Goal: Transaction & Acquisition: Purchase product/service

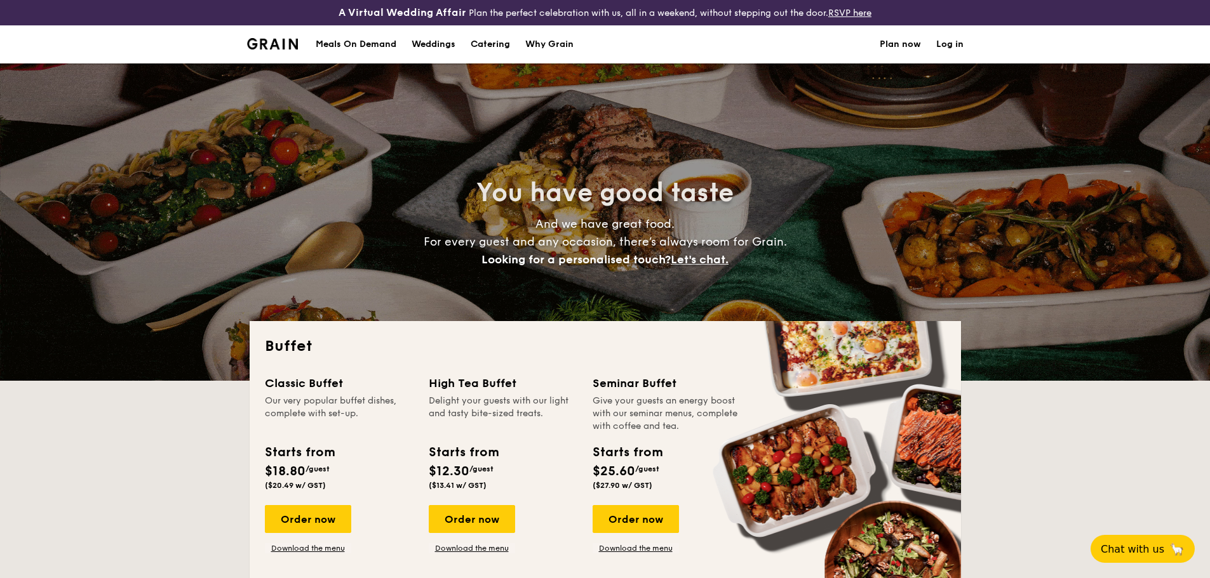
select select
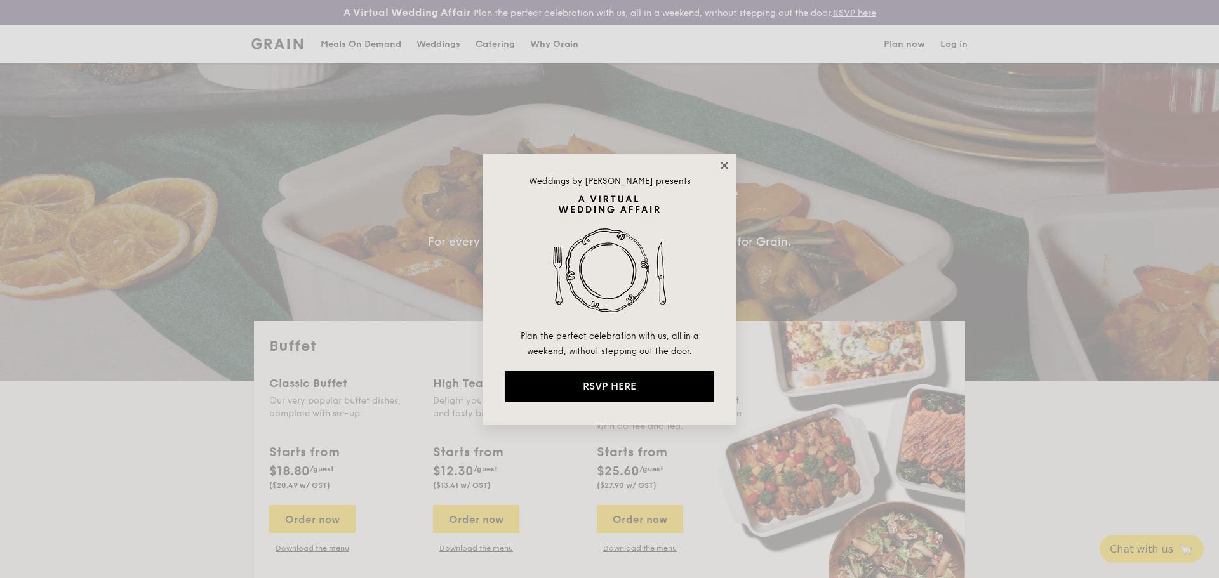
click at [723, 162] on icon at bounding box center [724, 165] width 11 height 11
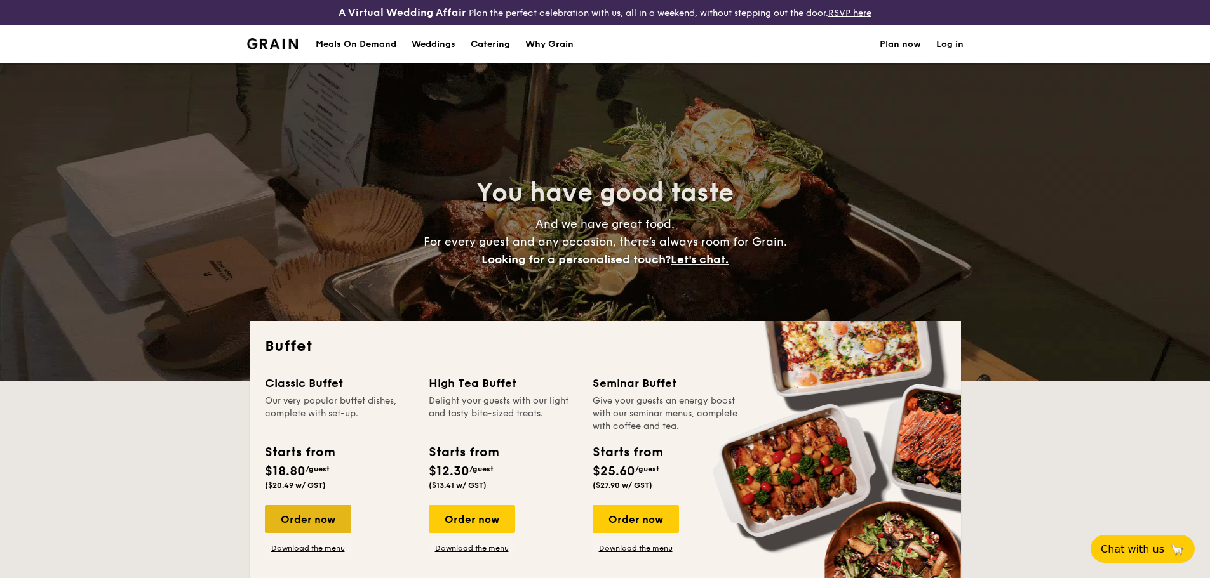
click at [305, 520] on div "Order now" at bounding box center [308, 519] width 86 height 28
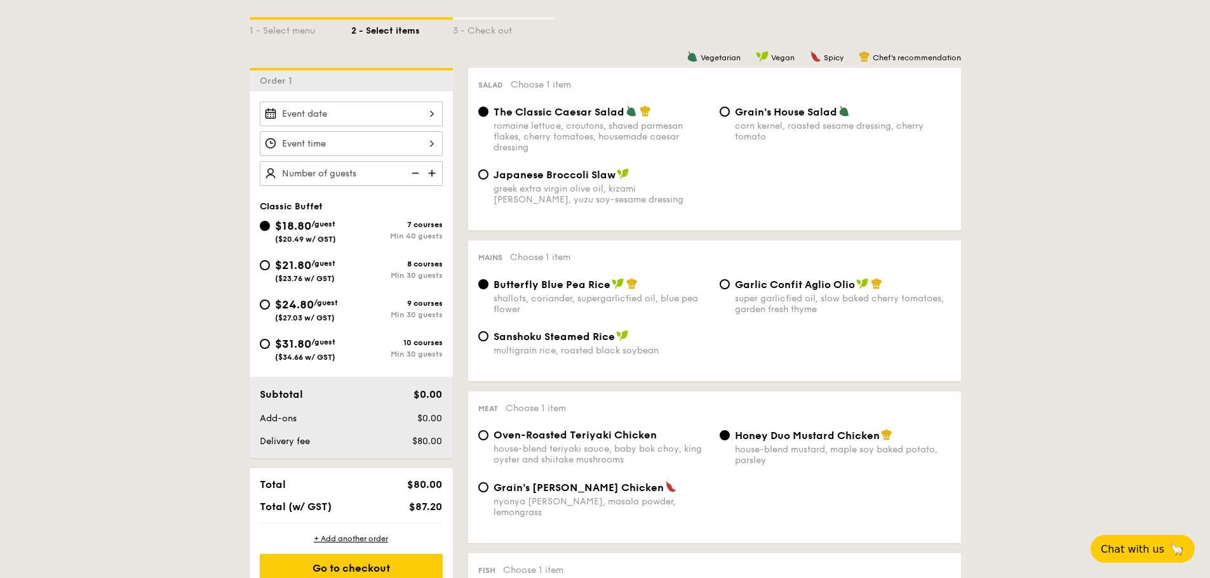
scroll to position [318, 0]
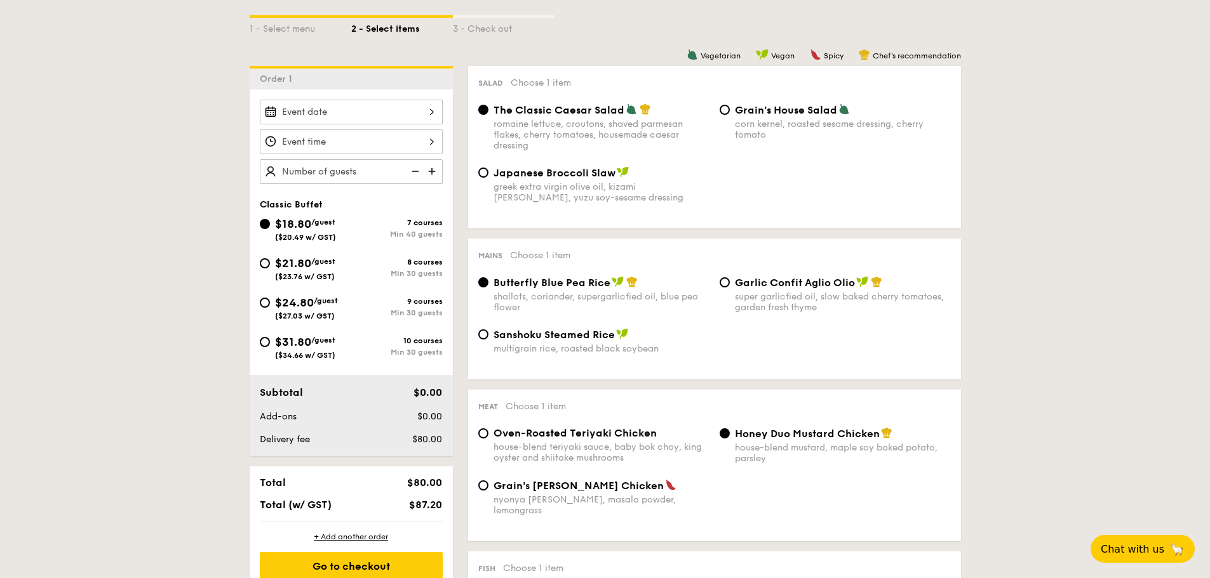
click at [311, 261] on span "$21.80" at bounding box center [293, 264] width 36 height 14
click at [270, 261] on input "$21.80 /guest ($23.76 w/ GST) 8 courses Min 30 guests" at bounding box center [265, 263] width 10 height 10
radio input "true"
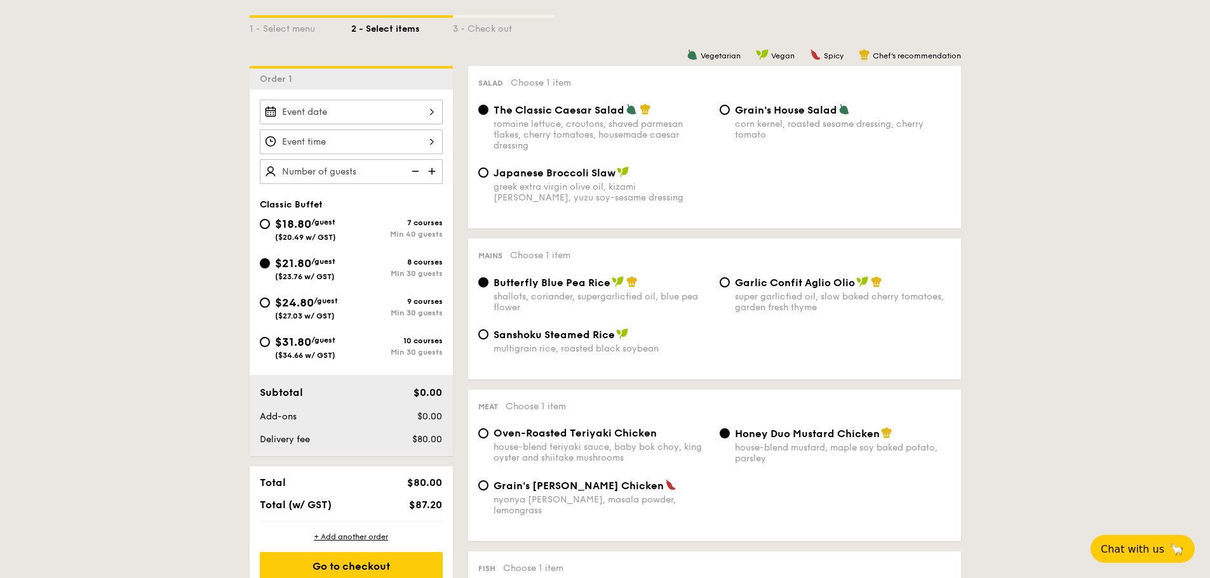
radio input "true"
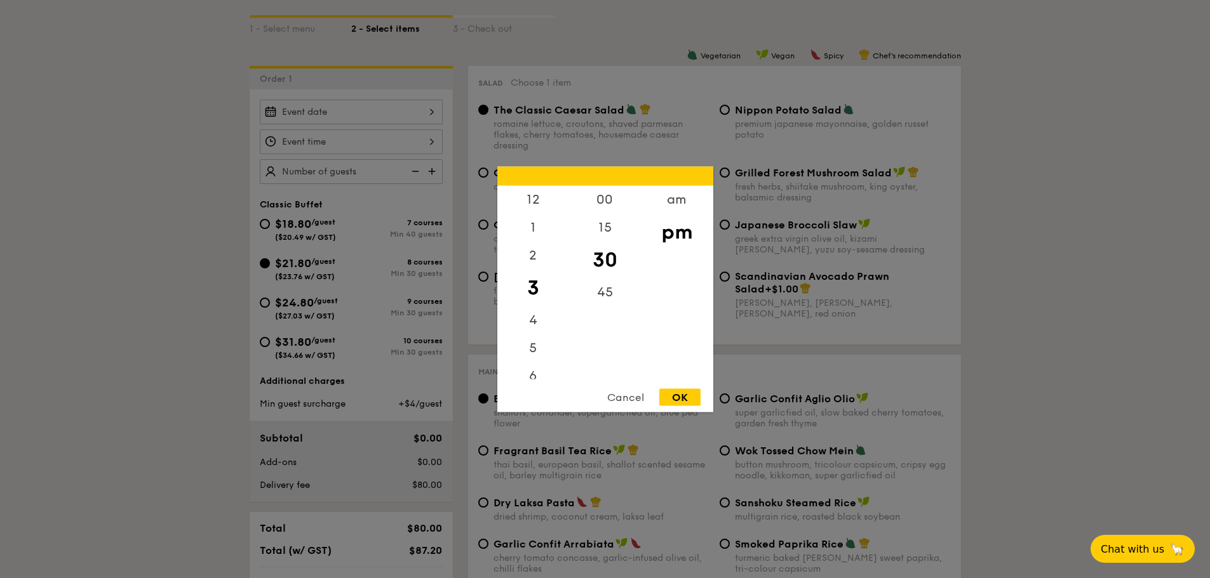
click at [349, 140] on div "12 1 2 3 4 5 6 7 8 9 10 11 00 15 30 45 am pm Cancel OK" at bounding box center [351, 142] width 183 height 25
click at [375, 97] on div at bounding box center [605, 289] width 1210 height 578
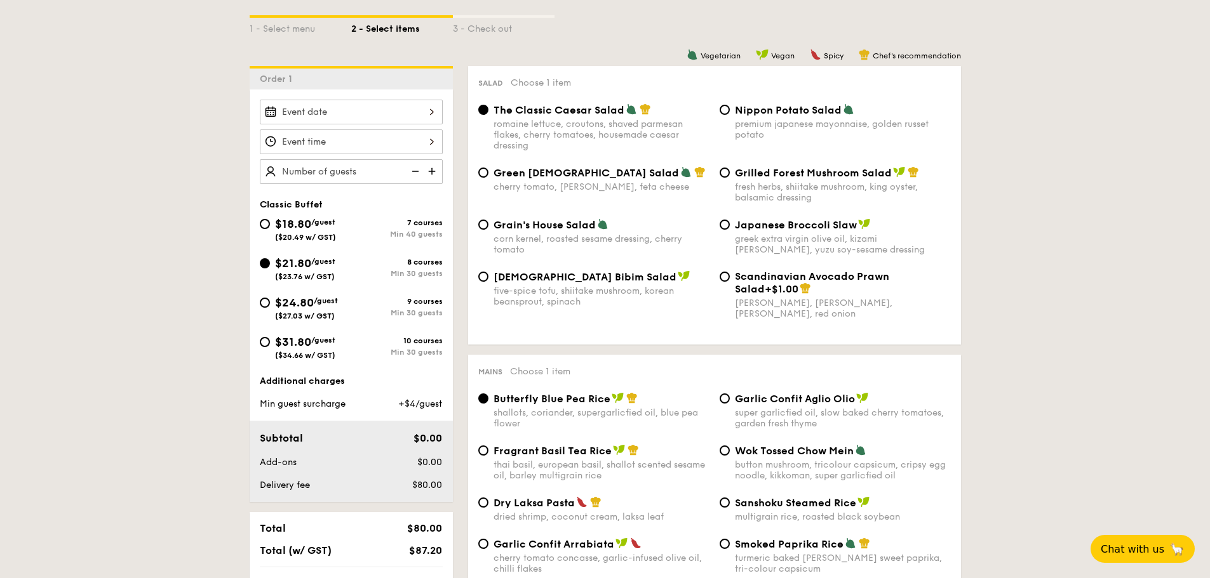
click at [366, 110] on div at bounding box center [605, 289] width 1210 height 578
click at [366, 110] on div at bounding box center [351, 112] width 183 height 25
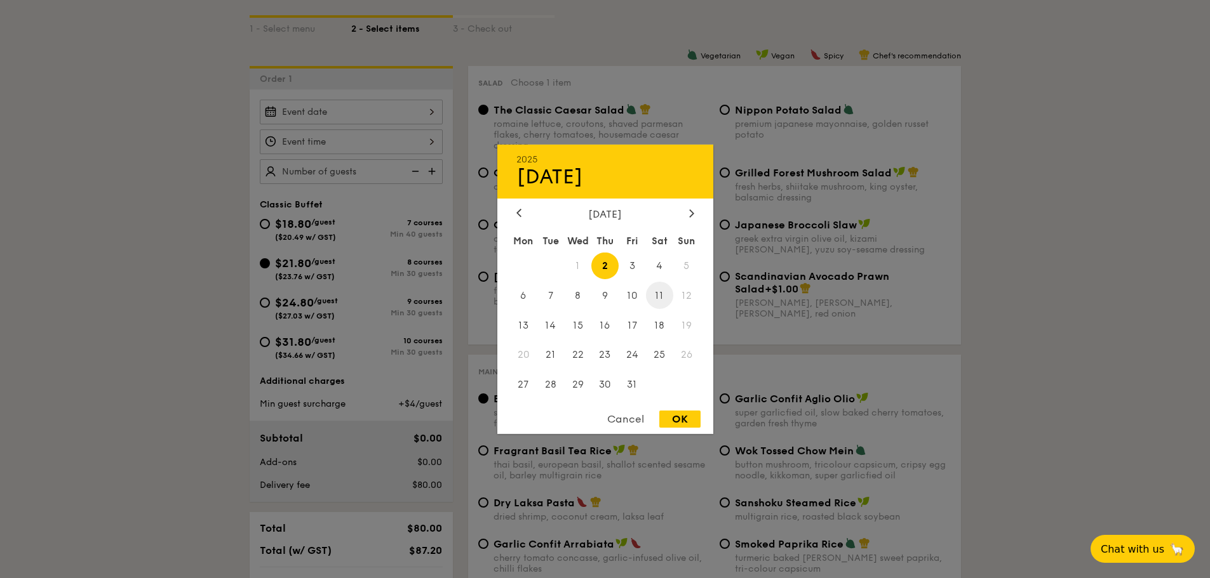
click at [655, 296] on span "11" at bounding box center [659, 295] width 27 height 27
click at [694, 415] on div "OK" at bounding box center [679, 419] width 41 height 17
type input "[DATE]"
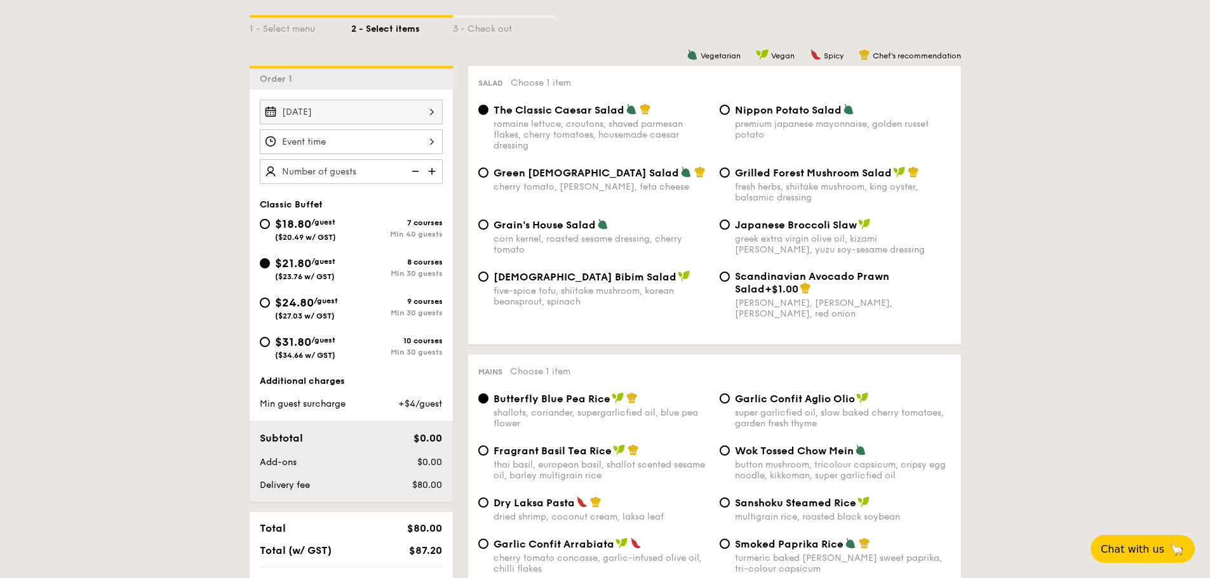
click at [346, 145] on div at bounding box center [351, 142] width 183 height 25
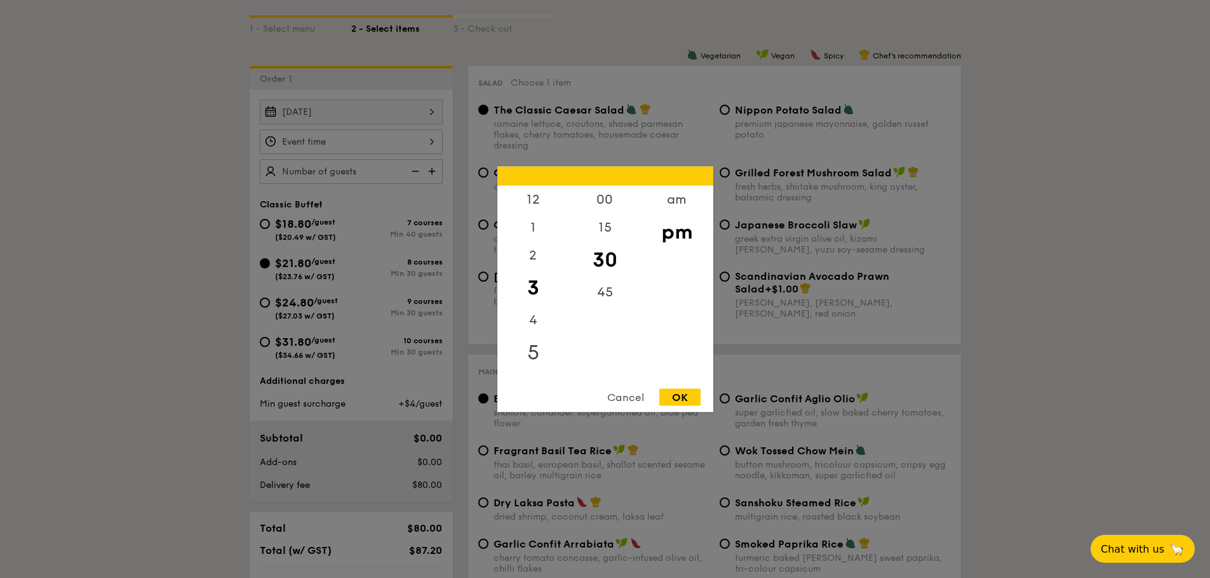
scroll to position [127, 0]
click at [533, 252] on div "6" at bounding box center [533, 253] width 72 height 37
click at [605, 203] on div "00" at bounding box center [605, 203] width 72 height 37
click at [609, 237] on div "15" at bounding box center [605, 240] width 72 height 37
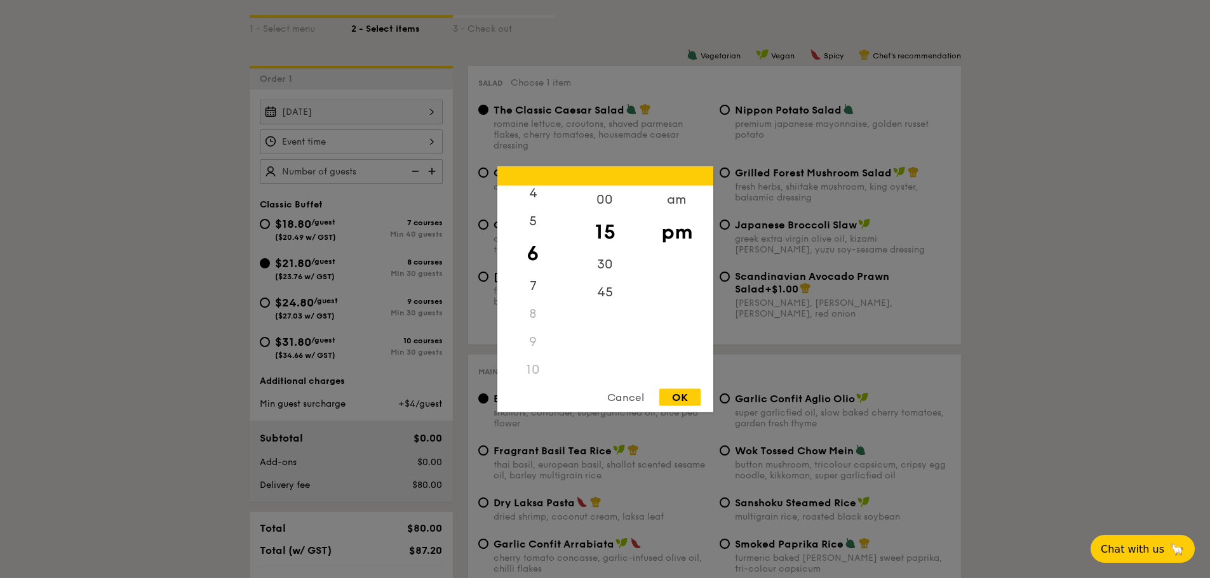
click at [689, 401] on div "OK" at bounding box center [679, 397] width 41 height 17
type input "6:15PM"
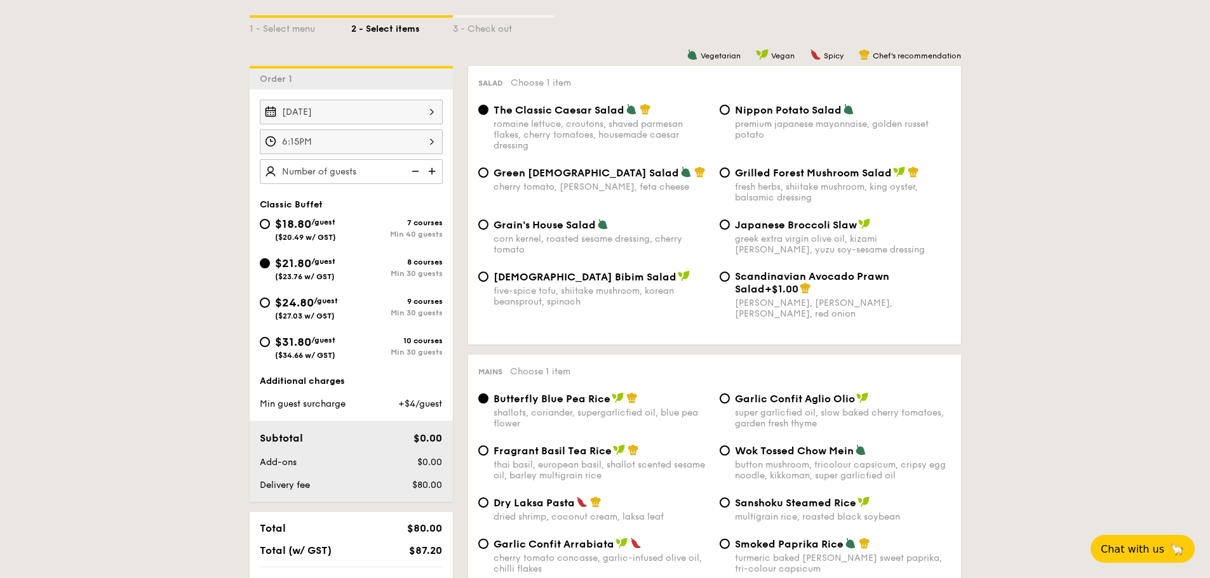
click at [438, 174] on img at bounding box center [433, 171] width 19 height 24
click at [433, 173] on img at bounding box center [433, 171] width 19 height 24
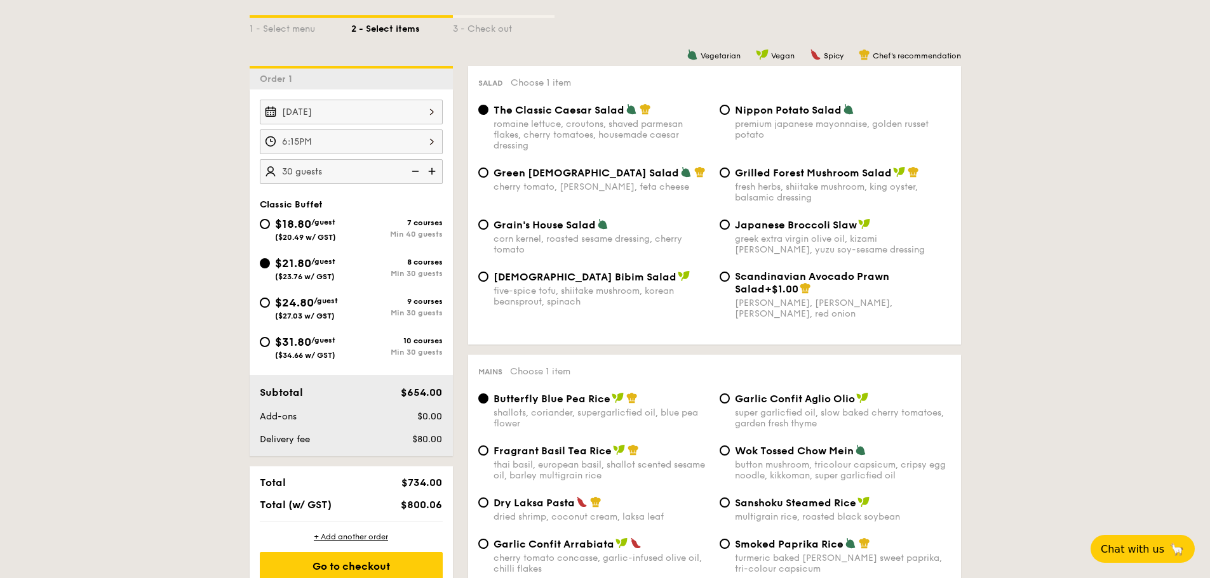
click at [433, 173] on img at bounding box center [433, 171] width 19 height 24
type input "50 guests"
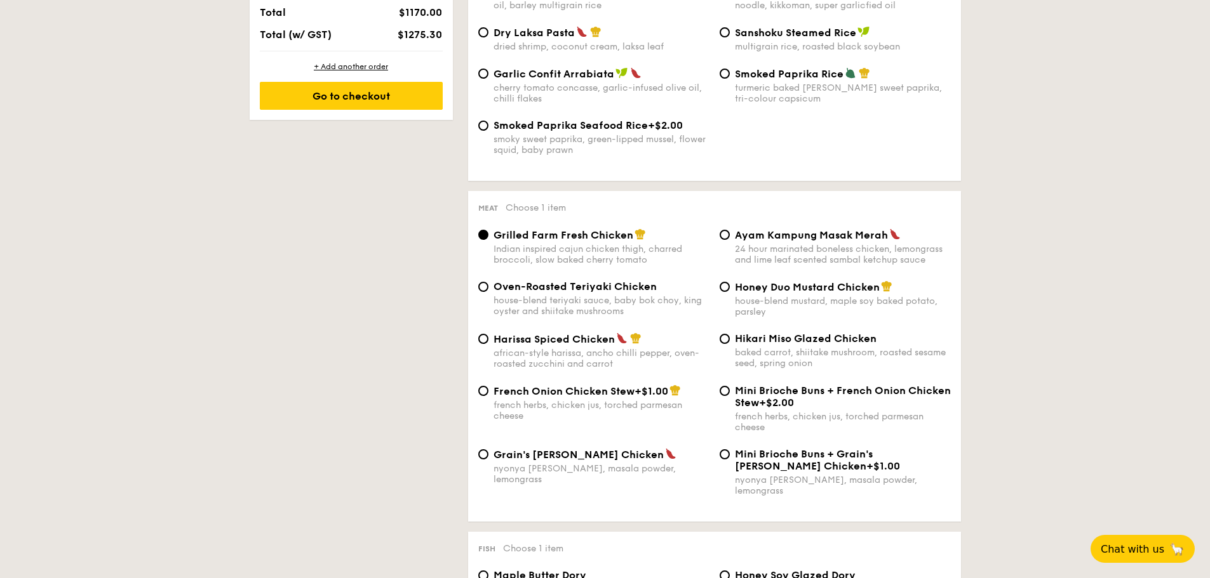
scroll to position [826, 0]
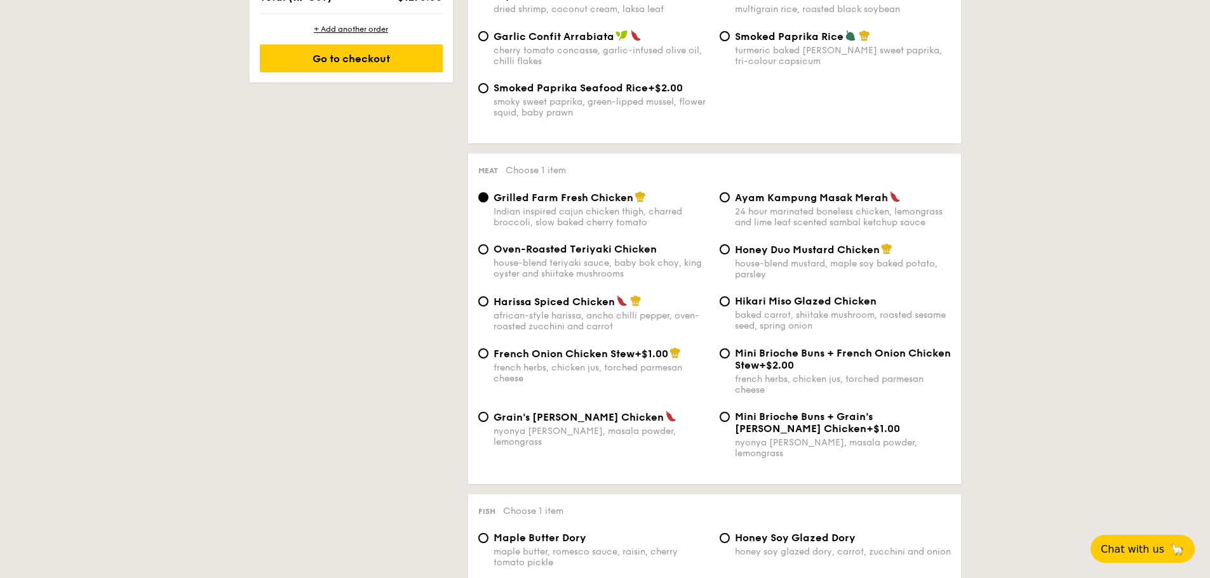
click at [742, 254] on span "Honey Duo Mustard Chicken" at bounding box center [807, 250] width 145 height 12
click at [730, 254] on input "Honey Duo Mustard Chicken house-blend mustard, maple soy baked potato, parsley" at bounding box center [724, 249] width 10 height 10
radio input "true"
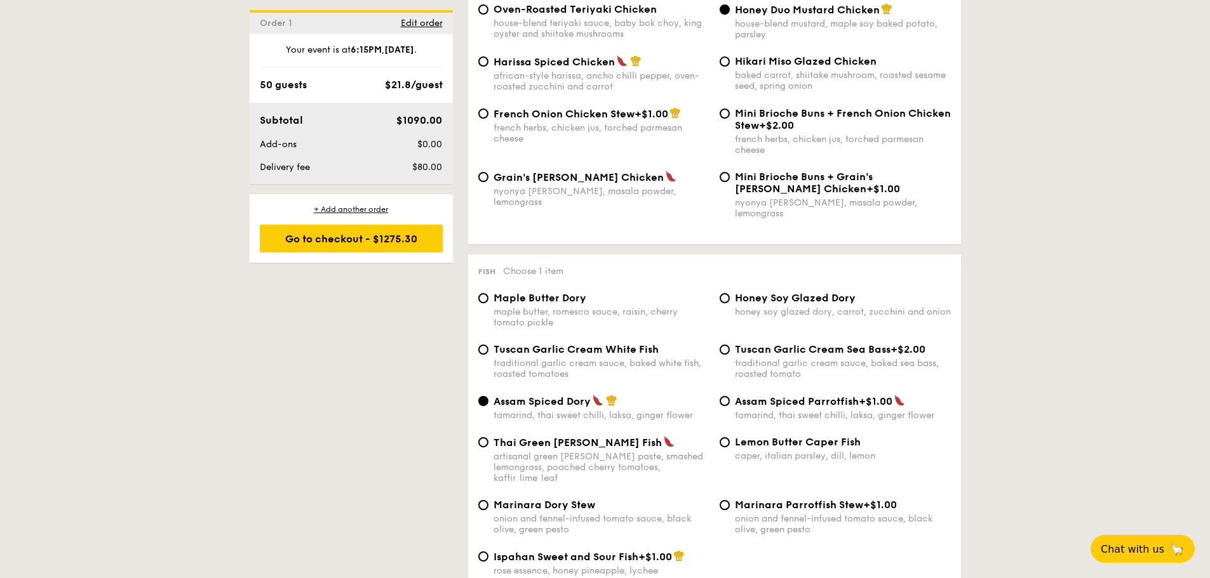
scroll to position [1080, 0]
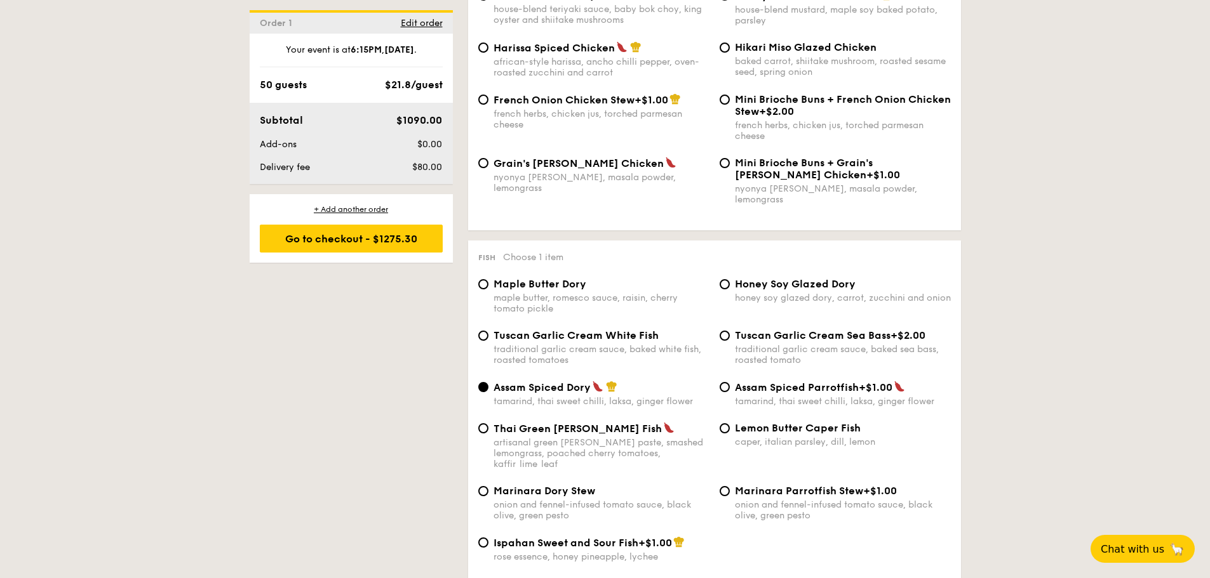
click at [571, 537] on span "Ispahan Sweet and Sour Fish" at bounding box center [565, 543] width 145 height 12
click at [488, 538] on input "Ispahan Sweet and Sour Fish +$1.00 rose essence, honey pineapple, lychee" at bounding box center [483, 543] width 10 height 10
radio input "true"
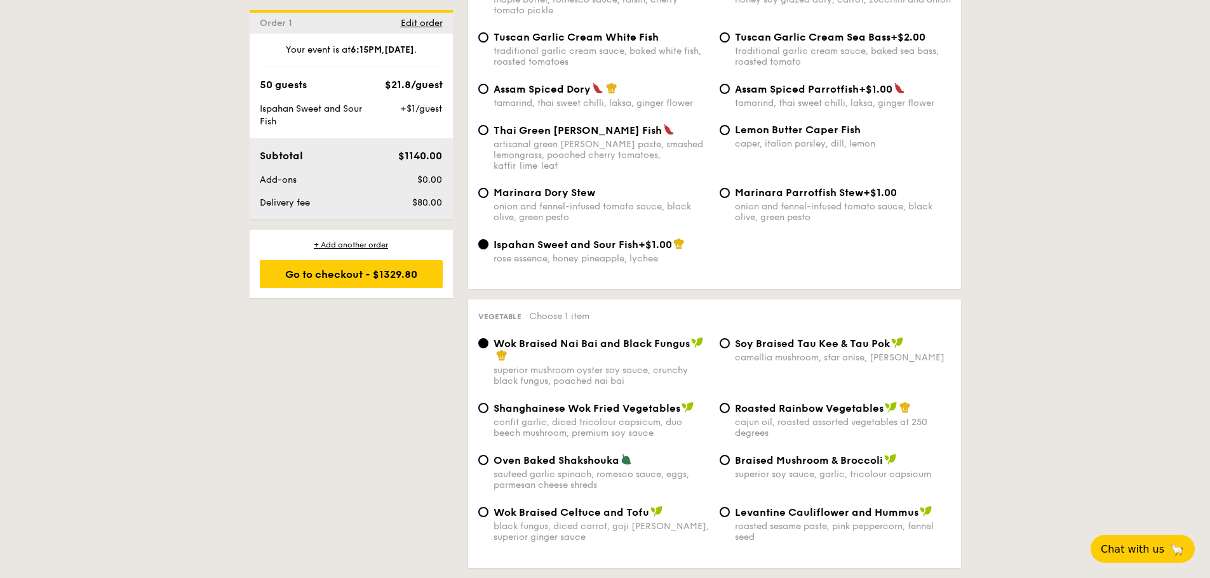
scroll to position [1397, 0]
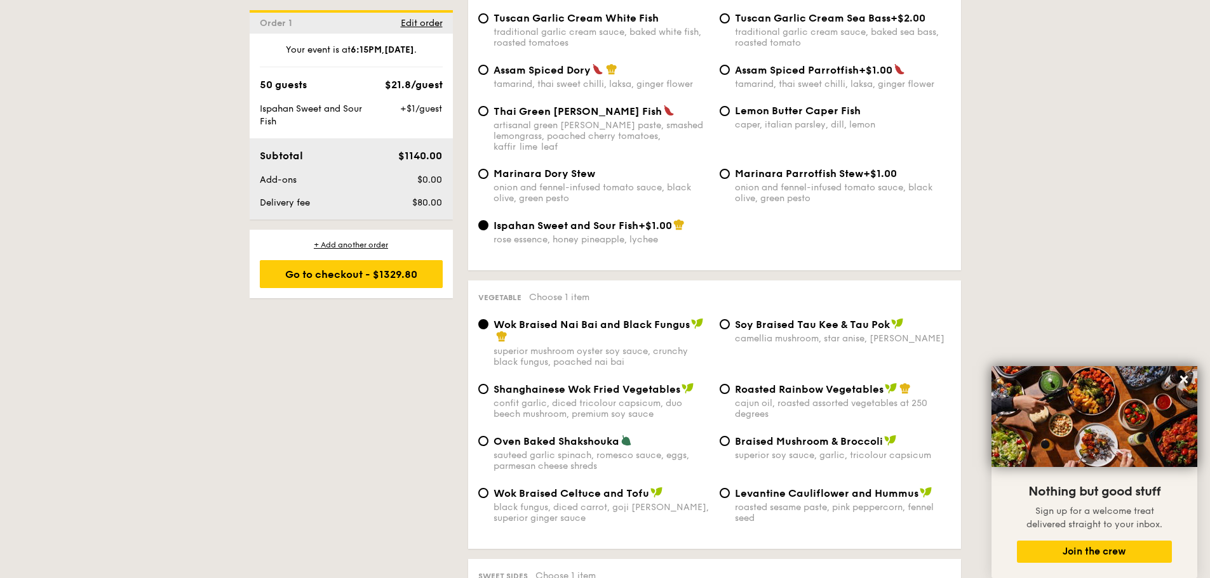
click at [584, 383] on div "Shanghainese Wok Fried Vegetables confit garlic, diced tricolour capsicum, duo …" at bounding box center [601, 401] width 216 height 37
click at [488, 384] on input "Shanghainese Wok Fried Vegetables confit garlic, diced tricolour capsicum, duo …" at bounding box center [483, 389] width 10 height 10
radio input "true"
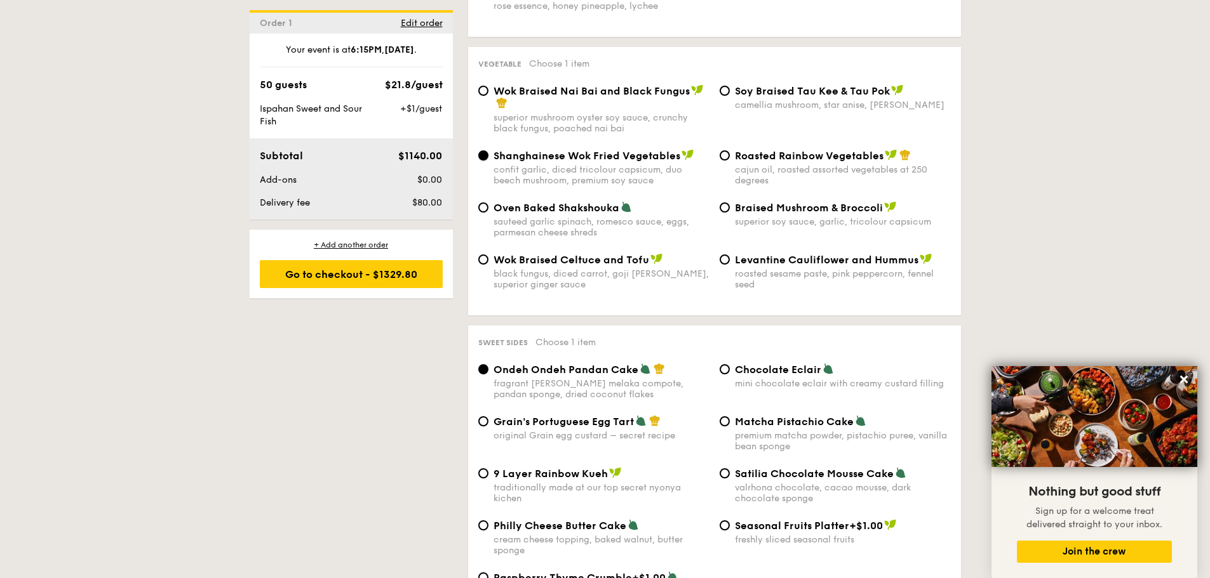
scroll to position [1651, 0]
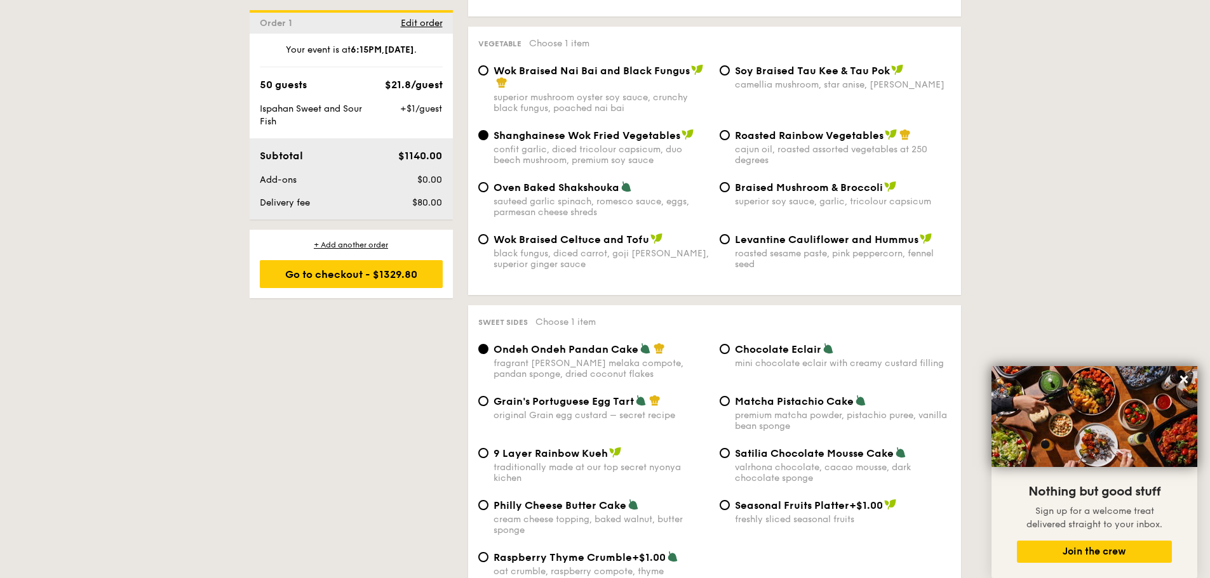
click at [779, 462] on div "valrhona chocolate, cacao mousse, dark chocolate sponge" at bounding box center [843, 473] width 216 height 22
click at [730, 448] on input "Satilia Chocolate Mousse Cake valrhona chocolate, cacao mousse, dark chocolate …" at bounding box center [724, 453] width 10 height 10
radio input "true"
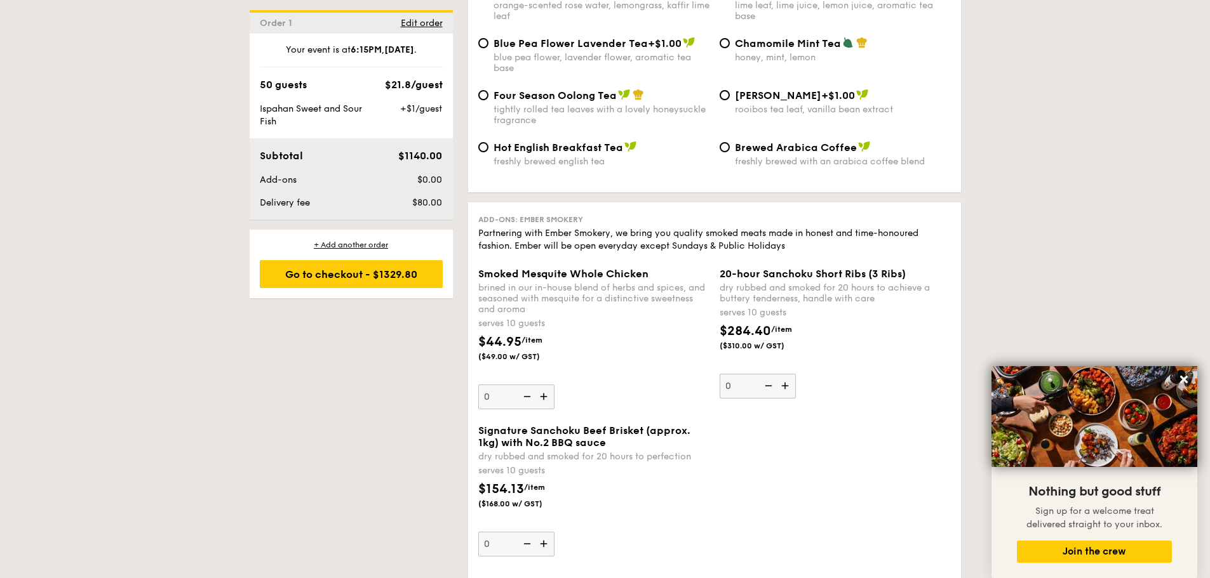
scroll to position [2667, 0]
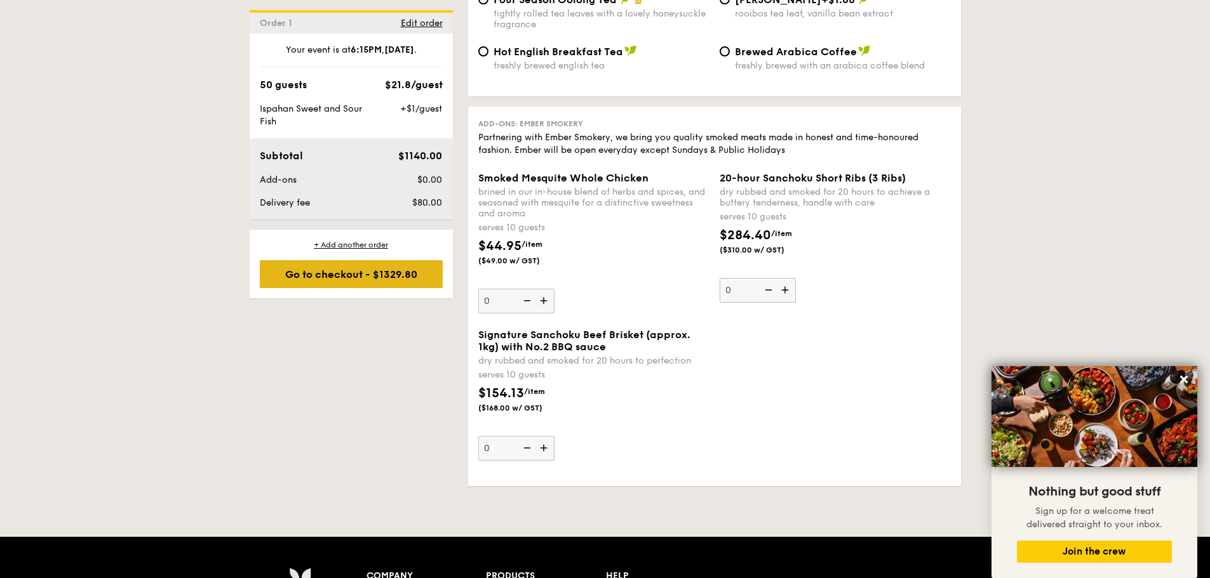
click at [355, 279] on div "Go to checkout - $1329.80" at bounding box center [351, 274] width 183 height 28
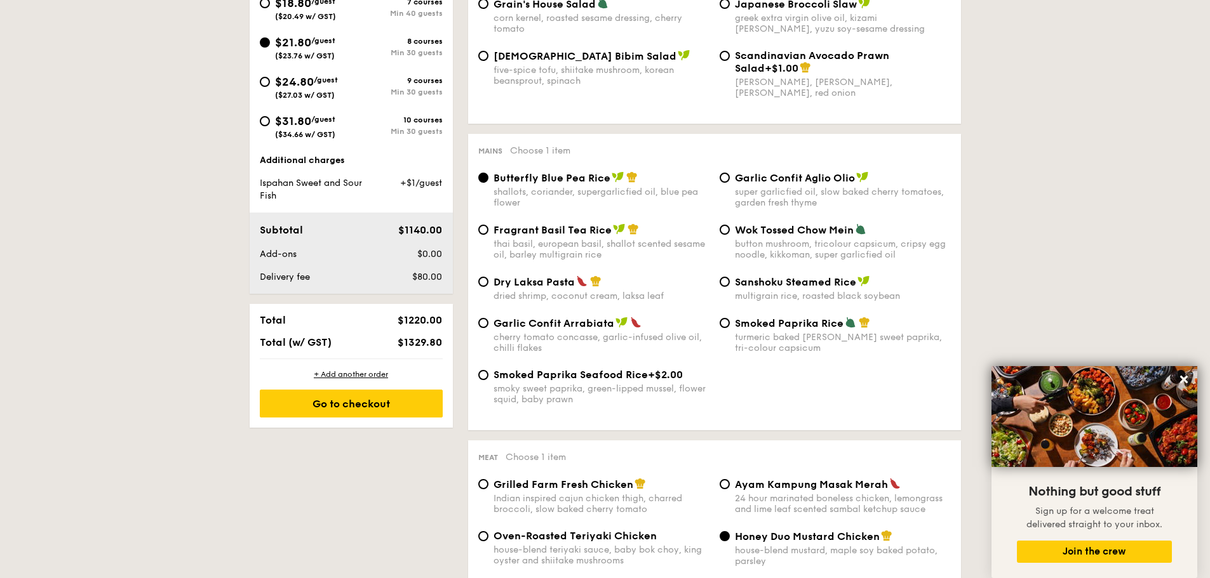
scroll to position [513, 0]
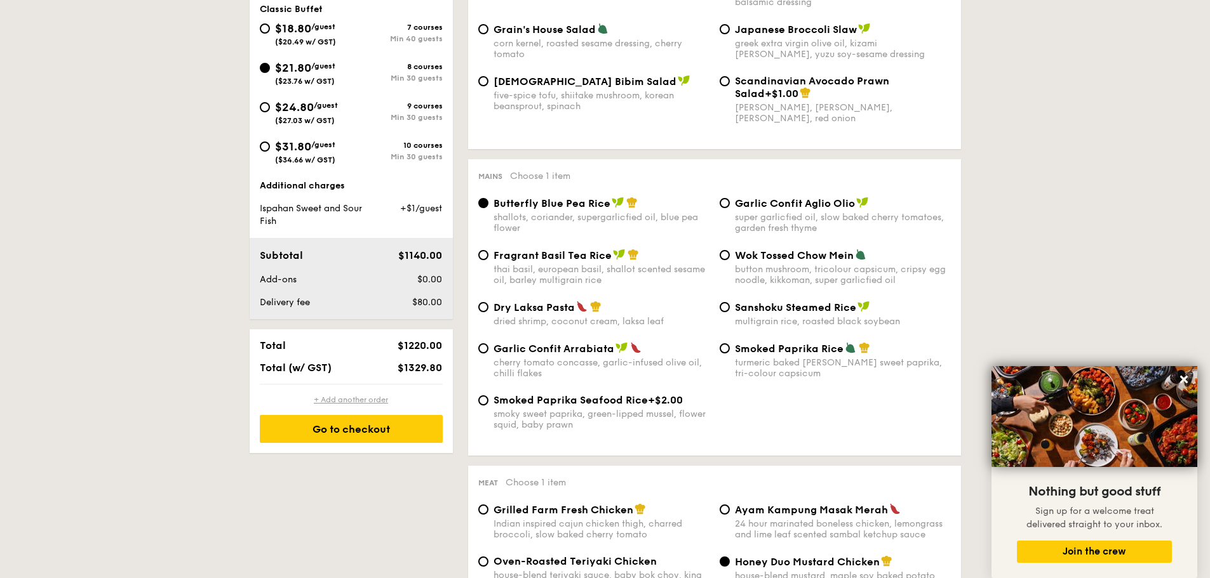
click at [361, 398] on div "+ Add another order Go to checkout" at bounding box center [351, 419] width 203 height 69
click at [361, 398] on div "+ Add another order" at bounding box center [351, 400] width 183 height 10
radio input "true"
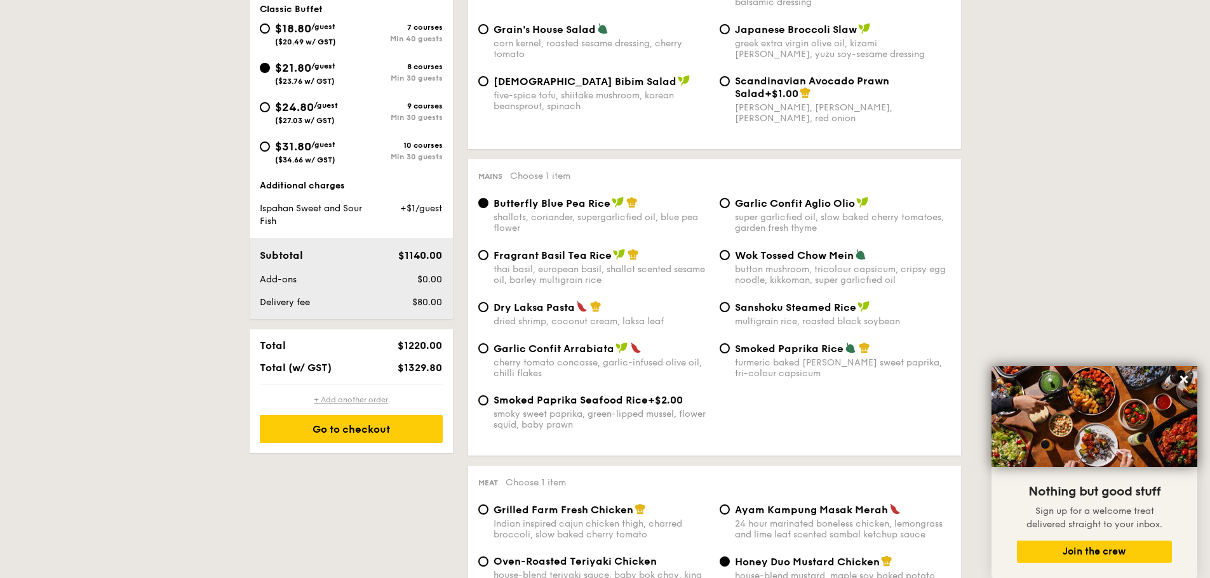
radio input "true"
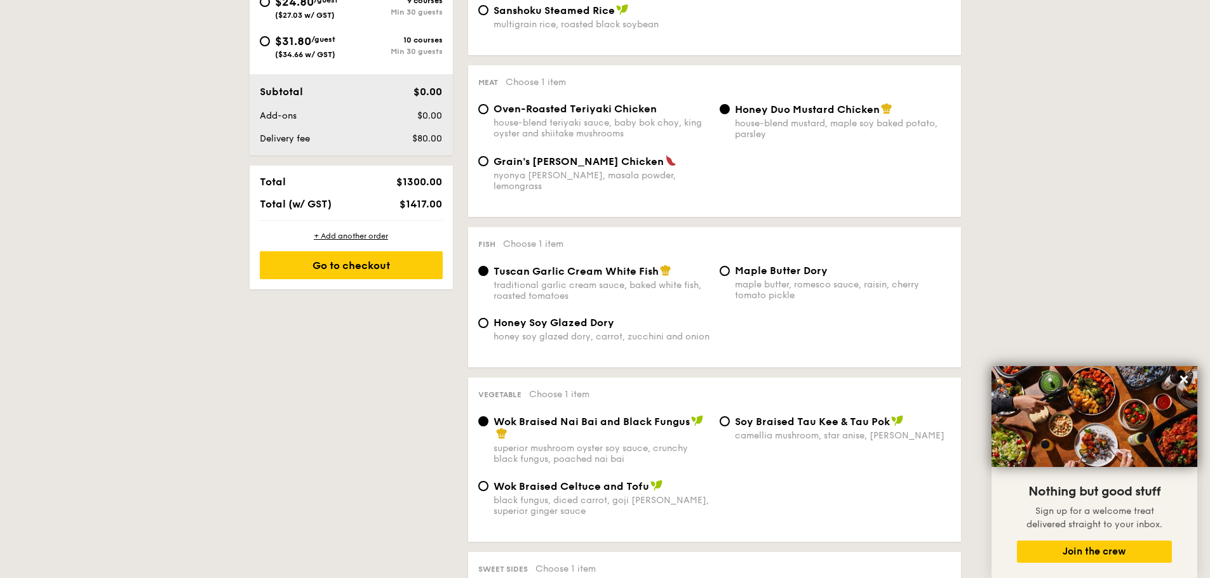
scroll to position [388, 0]
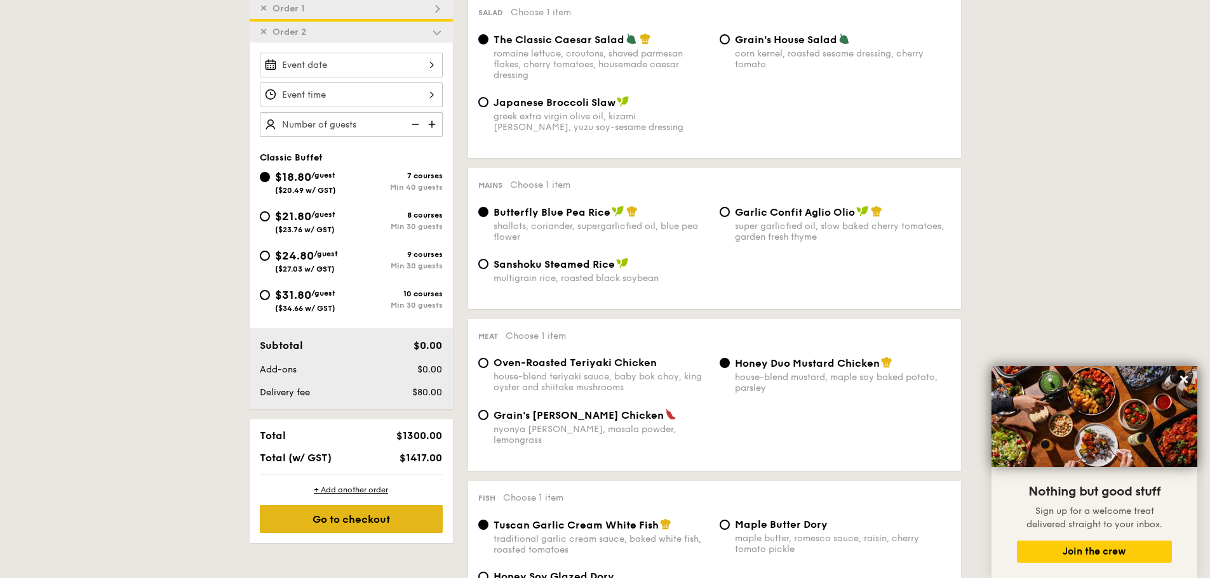
click at [406, 524] on div "Go to checkout" at bounding box center [351, 519] width 183 height 28
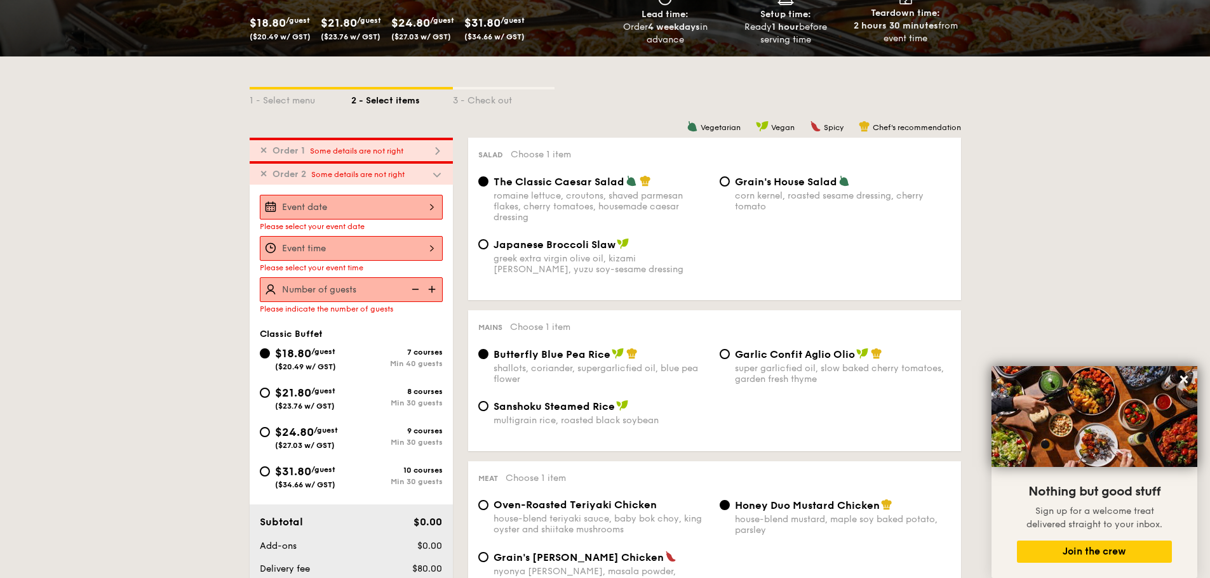
scroll to position [110, 0]
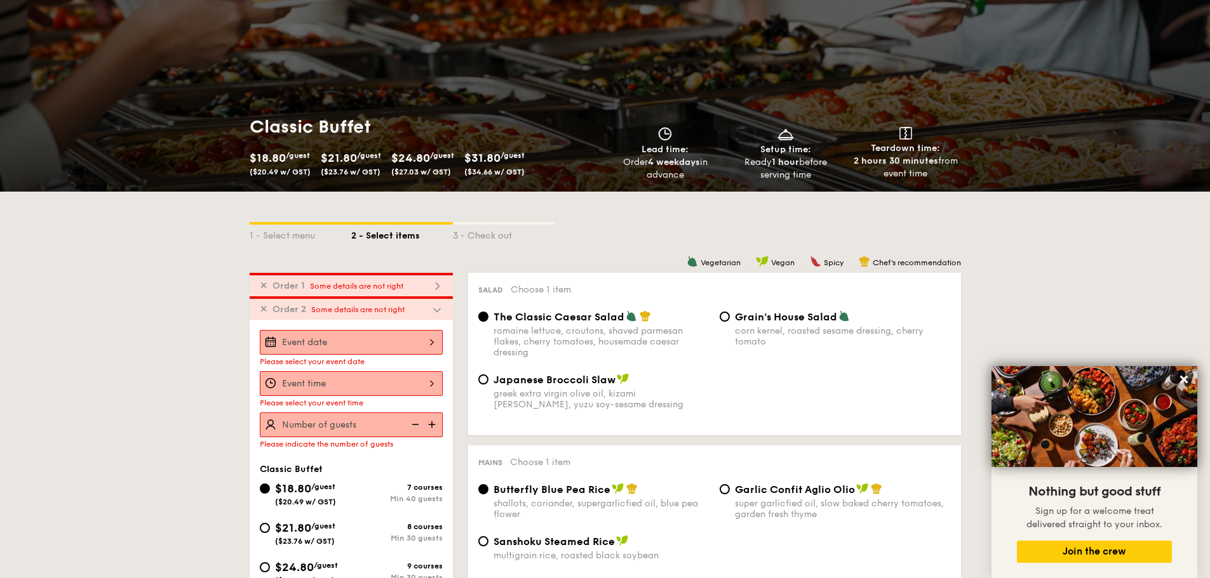
click at [263, 309] on span "✕" at bounding box center [264, 309] width 8 height 11
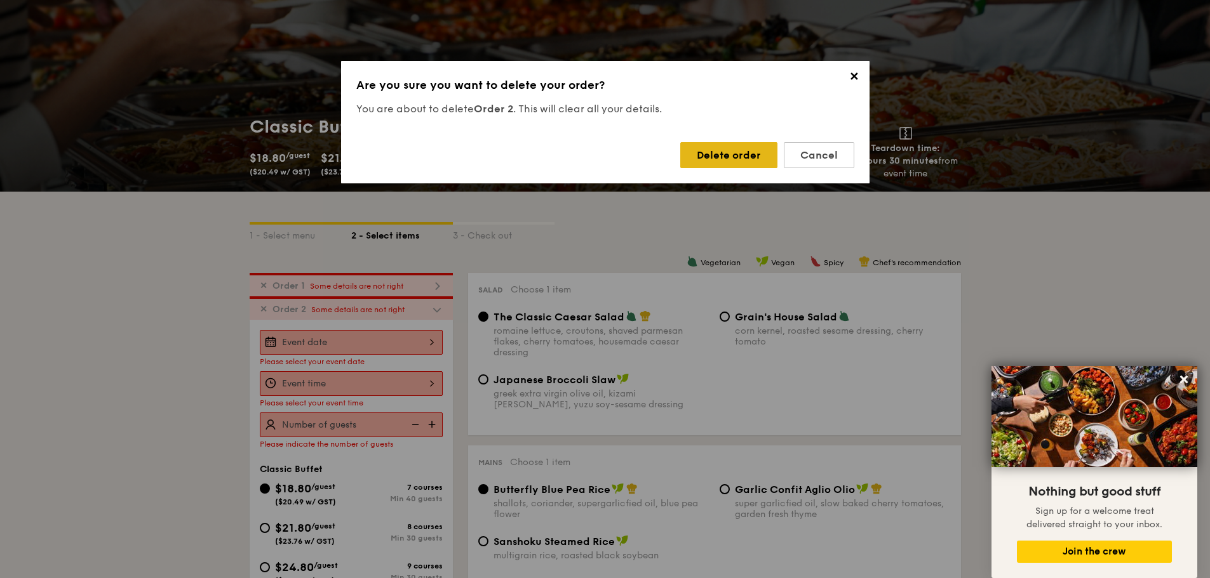
click at [756, 151] on div "Delete order" at bounding box center [728, 155] width 97 height 26
radio input "false"
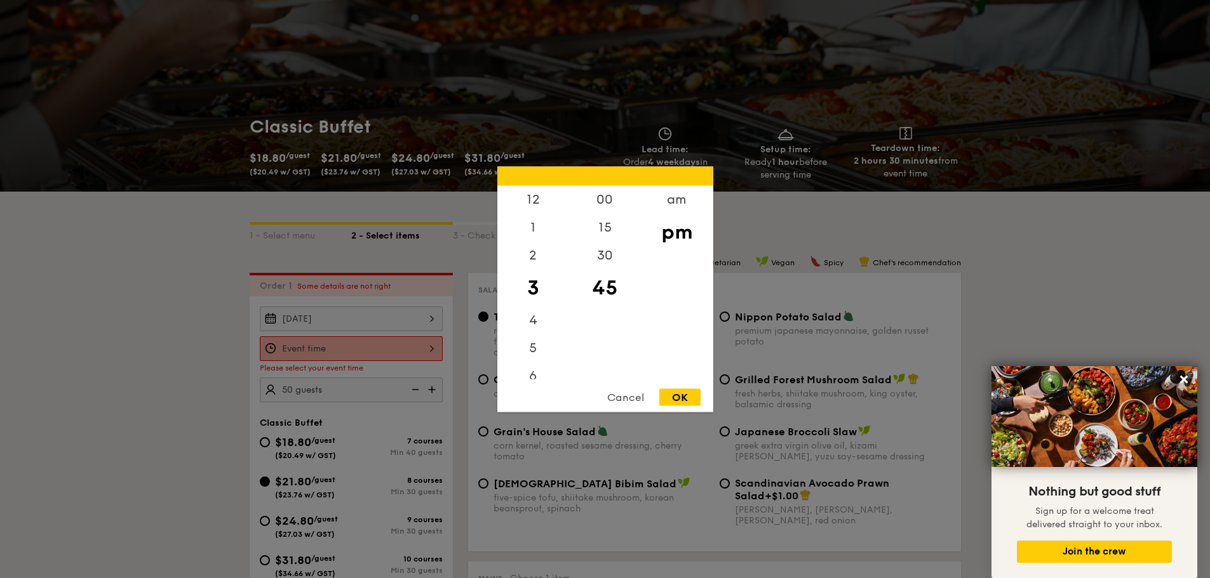
click at [318, 350] on div "12 1 2 3 4 5 6 7 8 9 10 11 00 15 30 45 am pm Cancel OK" at bounding box center [351, 349] width 183 height 25
click at [648, 395] on div "Cancel" at bounding box center [625, 397] width 62 height 17
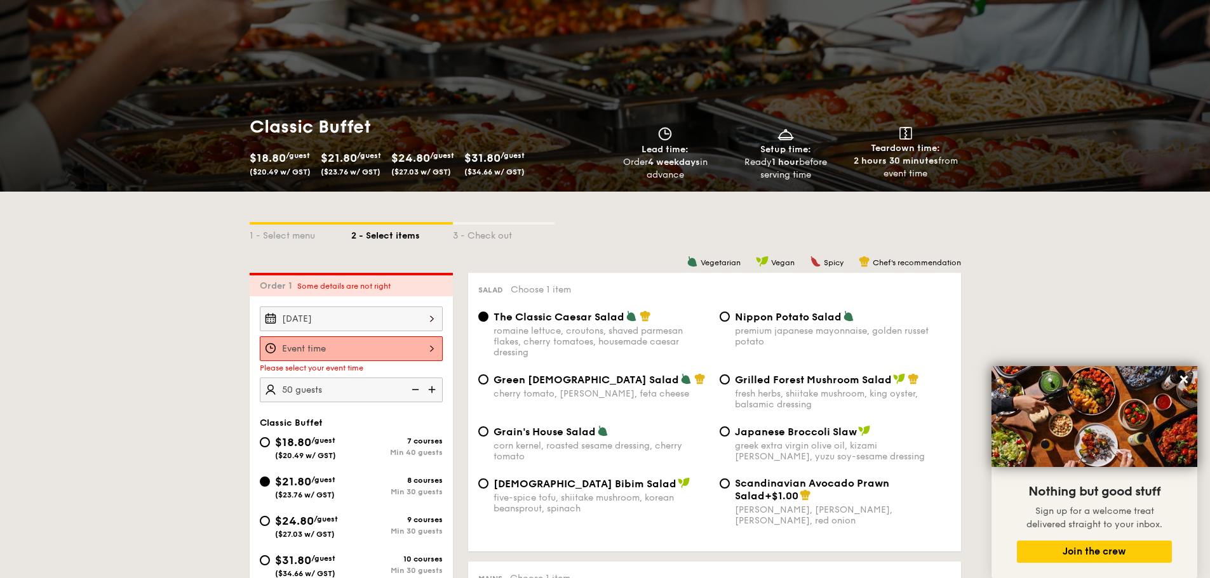
click at [369, 344] on div at bounding box center [351, 349] width 183 height 25
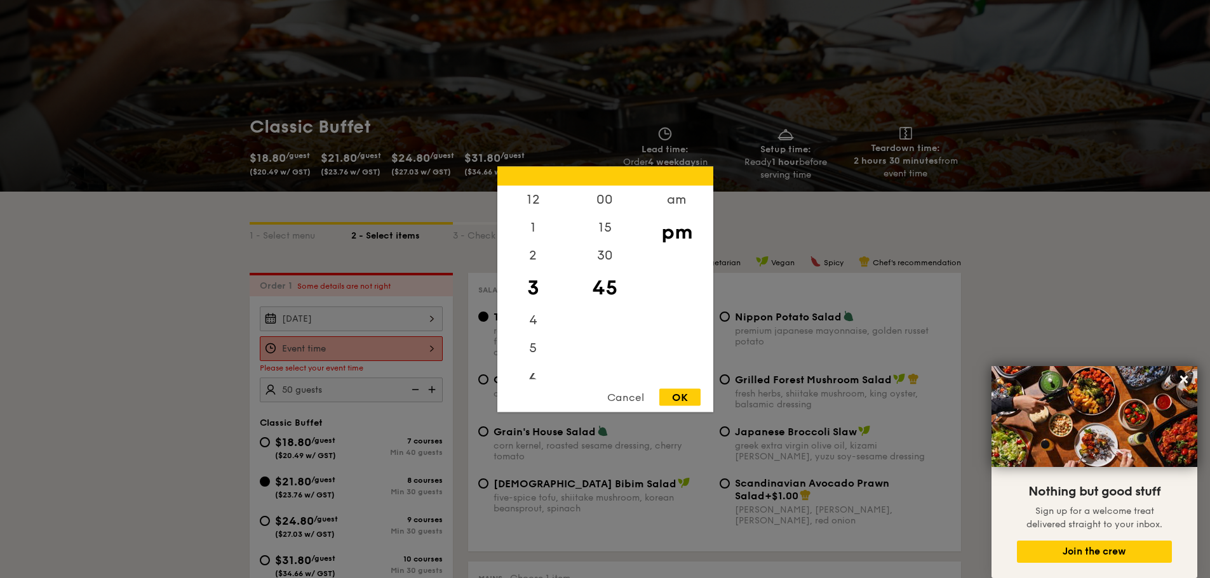
click at [533, 375] on div "6" at bounding box center [533, 380] width 72 height 37
click at [615, 222] on div "15" at bounding box center [605, 231] width 72 height 37
click at [686, 396] on div "OK" at bounding box center [679, 397] width 41 height 17
type input "6:15PM"
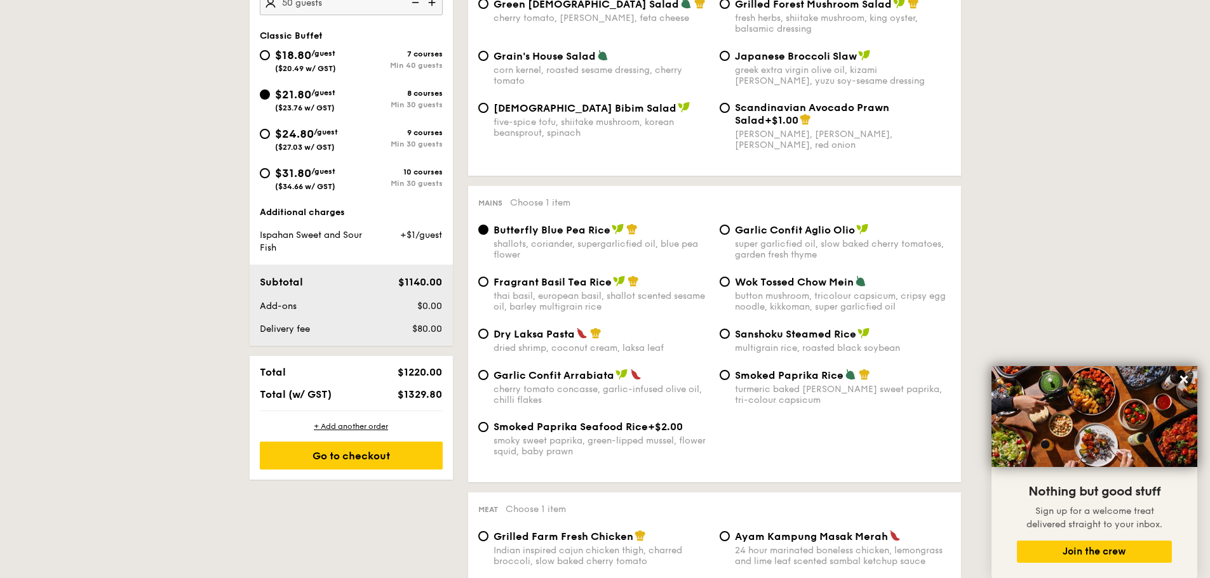
scroll to position [491, 0]
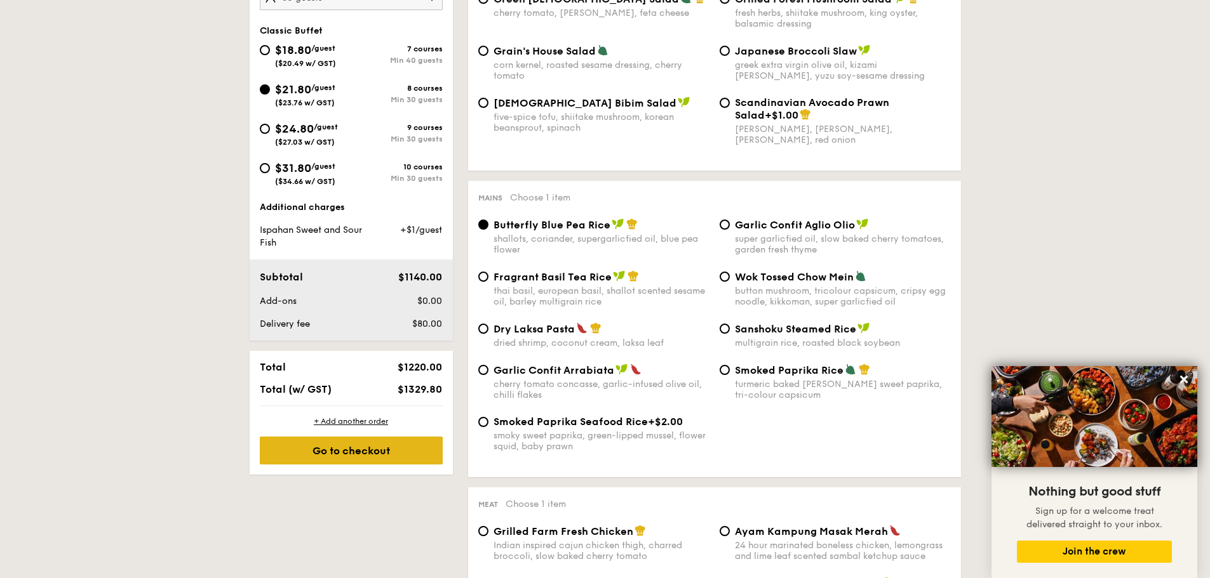
click at [393, 452] on div "Go to checkout" at bounding box center [351, 451] width 183 height 28
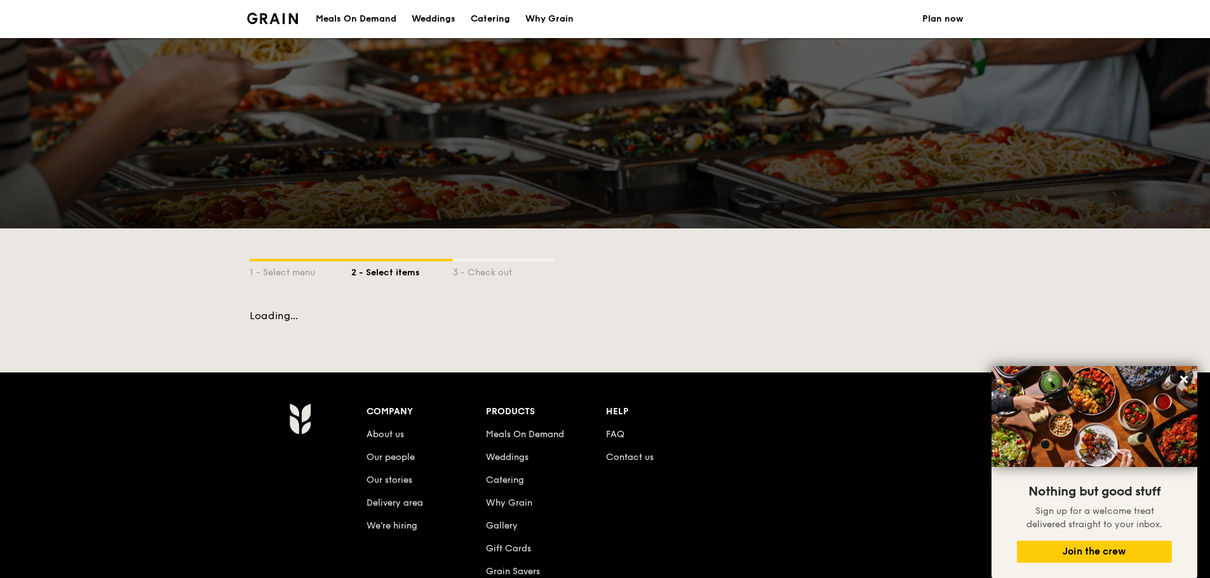
scroll to position [196, 0]
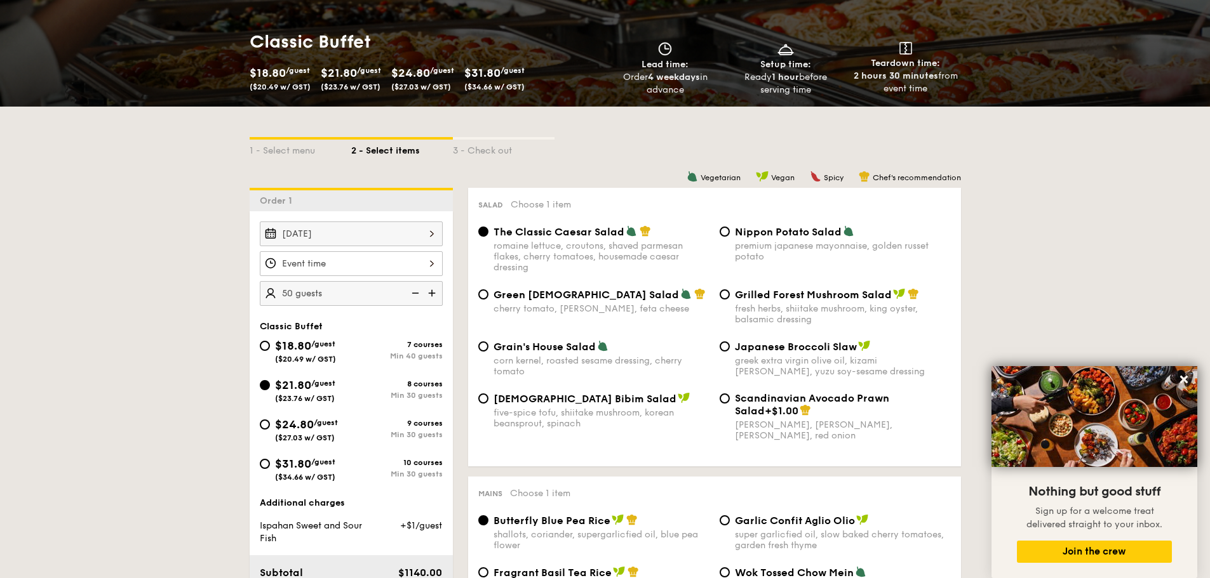
click at [330, 264] on div at bounding box center [351, 263] width 183 height 25
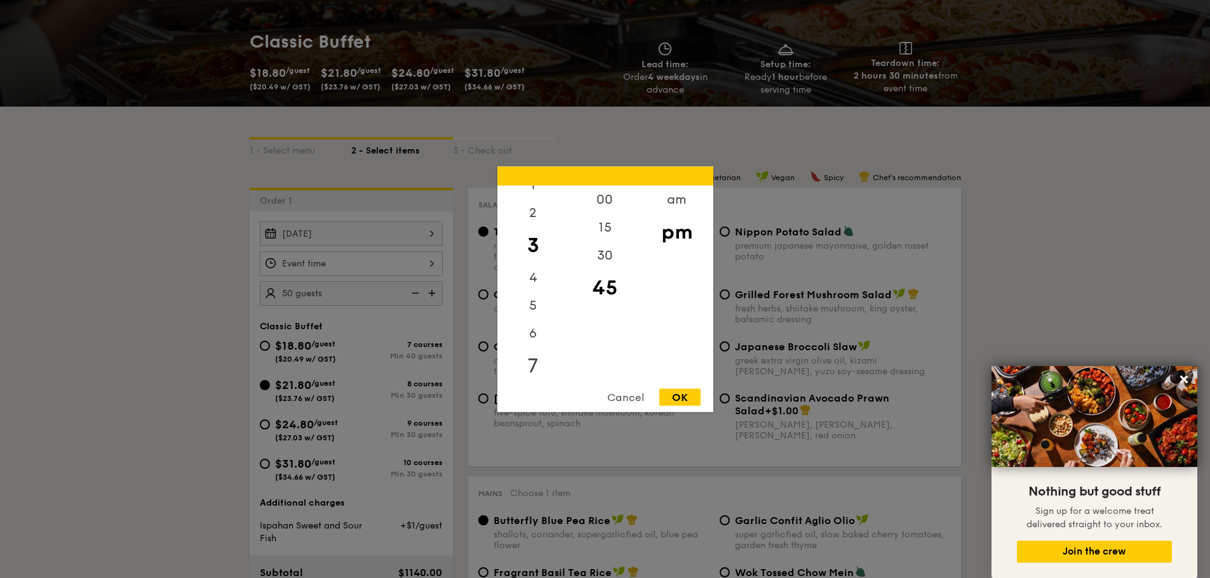
scroll to position [64, 0]
click at [534, 311] on div "6" at bounding box center [533, 316] width 72 height 37
click at [597, 203] on div "00" at bounding box center [605, 203] width 72 height 37
click at [679, 391] on div "OK" at bounding box center [679, 397] width 41 height 17
type input "6:00PM"
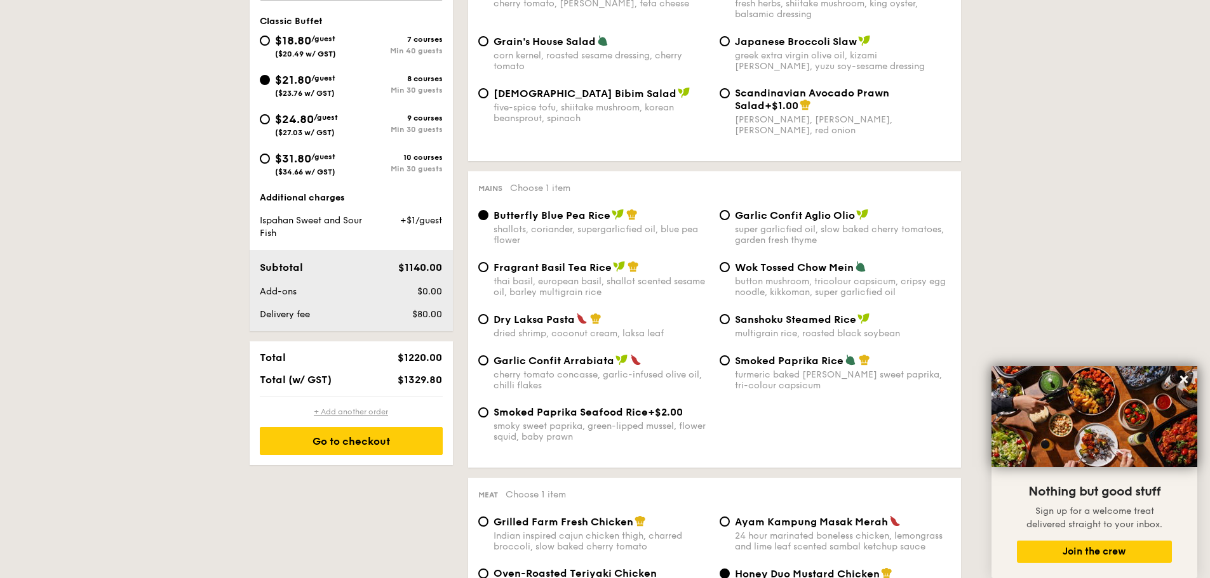
scroll to position [513, 0]
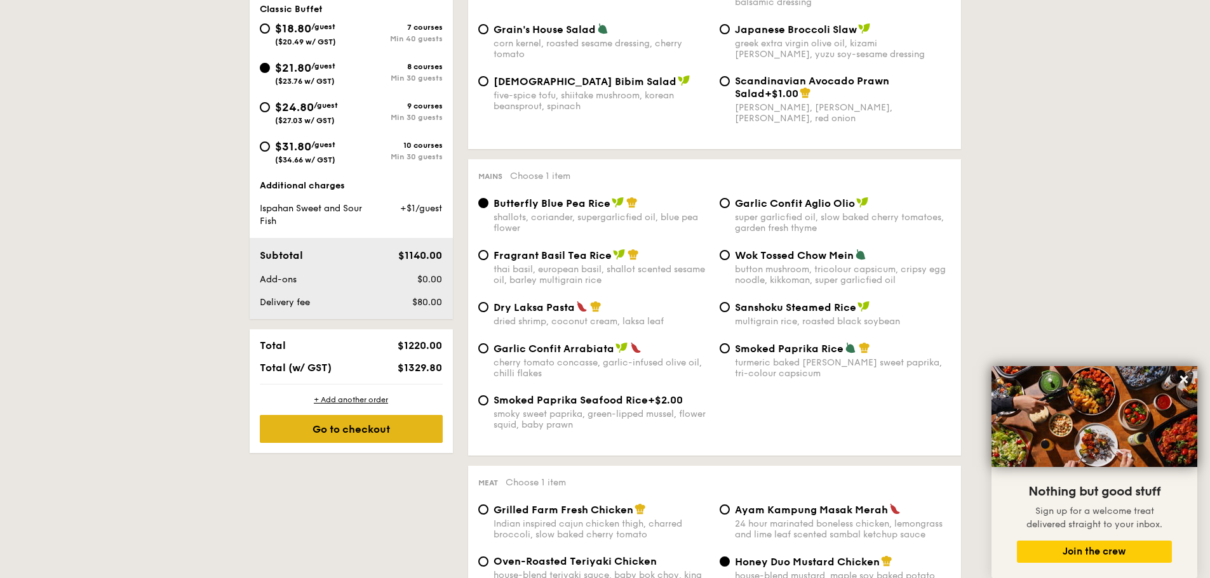
click at [338, 420] on div "Go to checkout" at bounding box center [351, 429] width 183 height 28
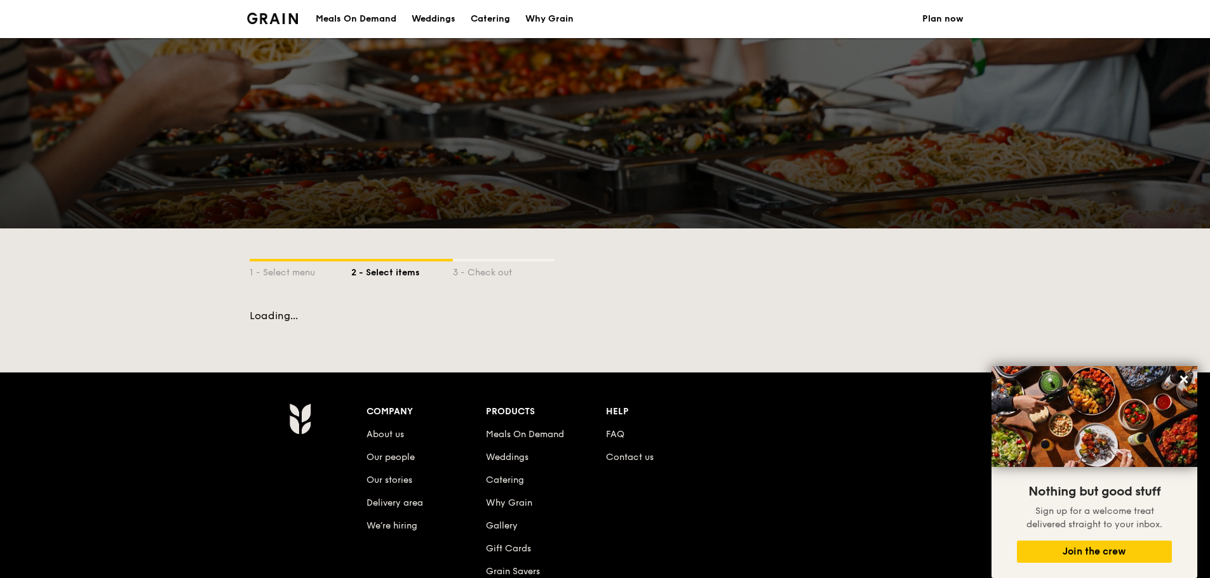
scroll to position [196, 0]
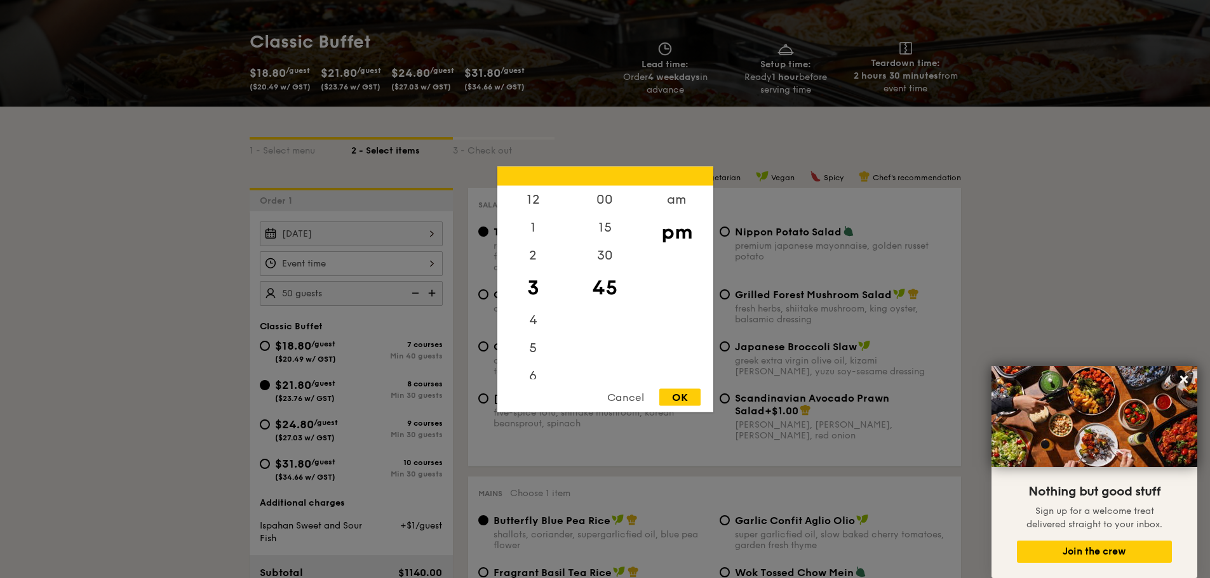
click at [357, 258] on div "12 1 2 3 4 5 6 7 8 9 10 11 00 15 30 45 am pm Cancel OK" at bounding box center [351, 263] width 183 height 25
click at [541, 367] on div "6" at bounding box center [533, 380] width 72 height 37
click at [605, 224] on div "15" at bounding box center [605, 231] width 72 height 37
click at [611, 201] on div "00" at bounding box center [605, 203] width 72 height 37
click at [679, 400] on div "OK" at bounding box center [679, 397] width 41 height 17
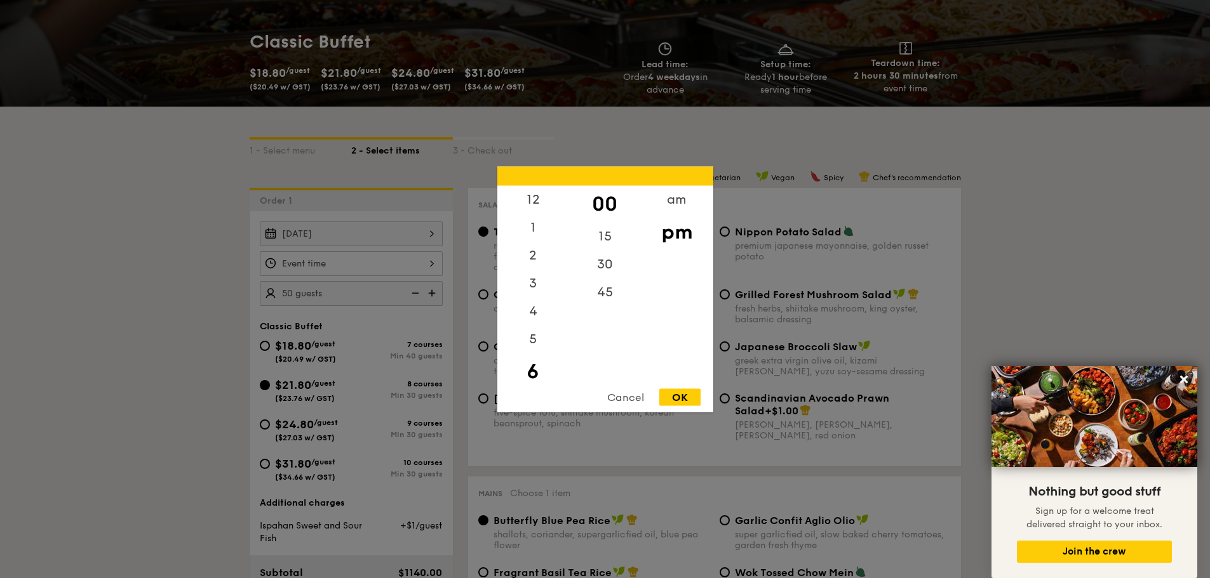
type input "6:00PM"
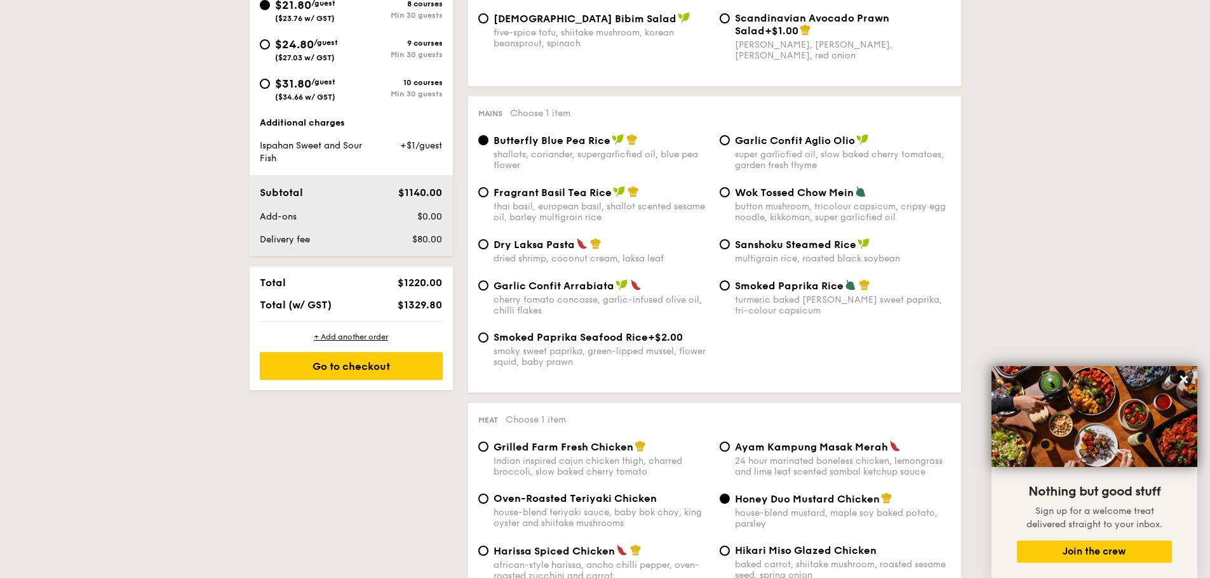
scroll to position [577, 0]
click at [344, 361] on div "Go to checkout" at bounding box center [351, 366] width 183 height 28
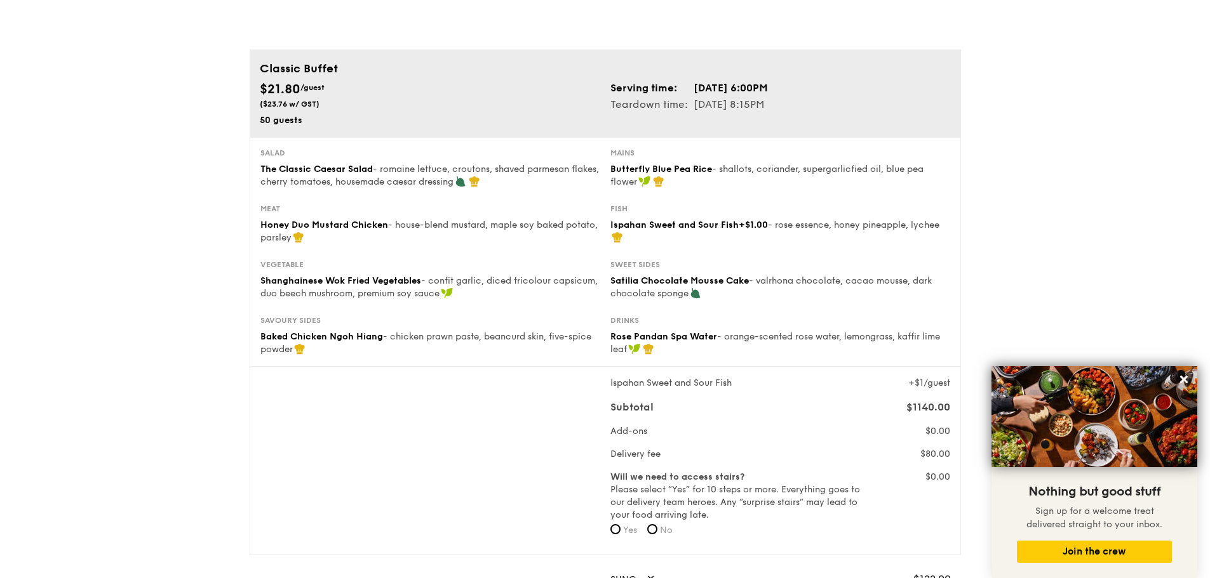
scroll to position [191, 0]
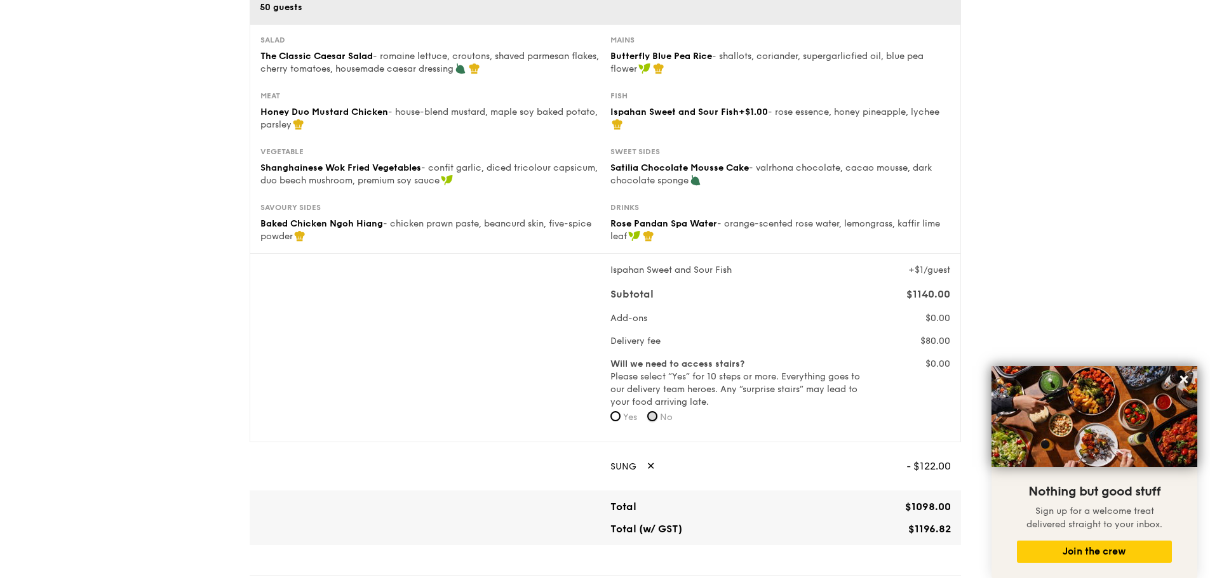
click at [654, 418] on input "No" at bounding box center [652, 416] width 10 height 10
radio input "true"
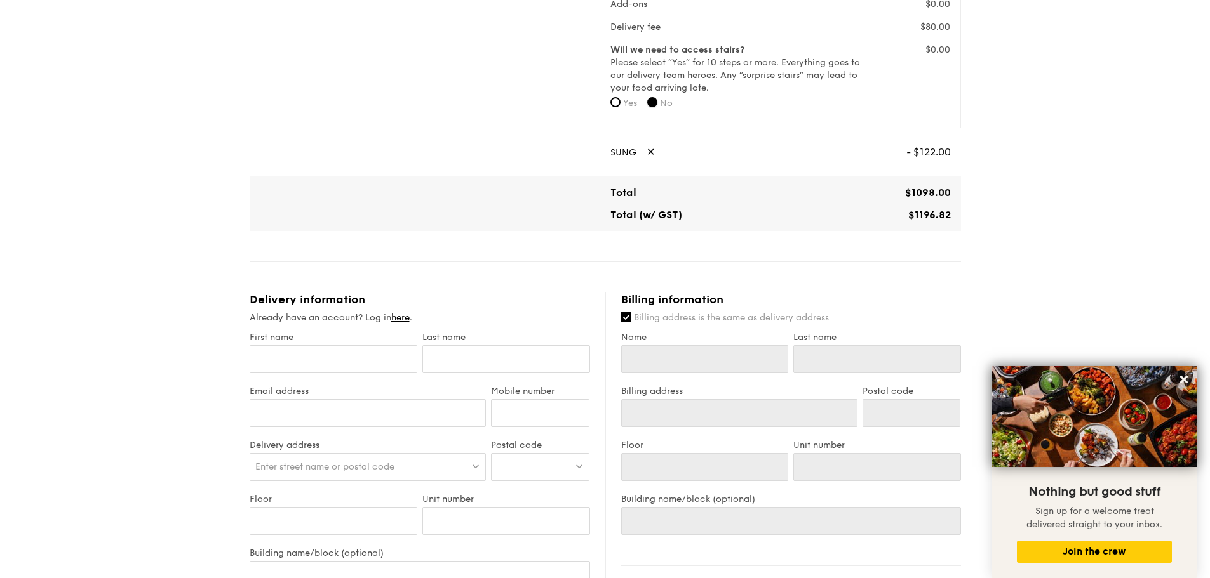
scroll to position [508, 0]
click at [346, 349] on input "First name" at bounding box center [334, 356] width 168 height 28
type input "[PERSON_NAME]"
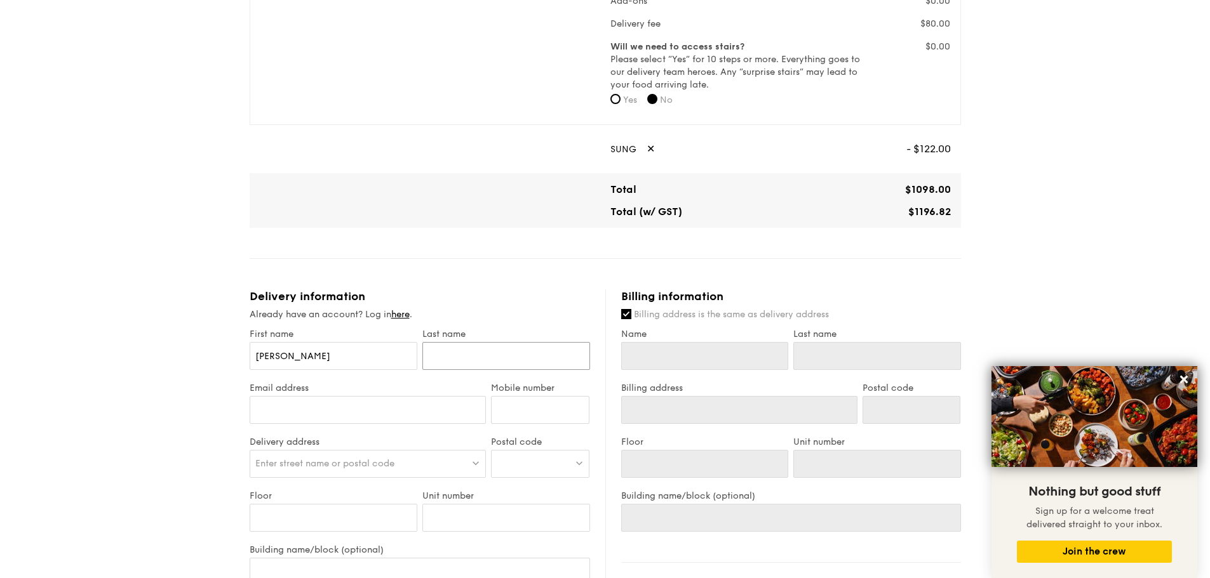
type input "Goh"
type input "[PERSON_NAME]"
type input "Goh"
click at [286, 415] on input "Email address" at bounding box center [368, 410] width 237 height 28
type input "[PERSON_NAME][EMAIL_ADDRESS][DOMAIN_NAME]"
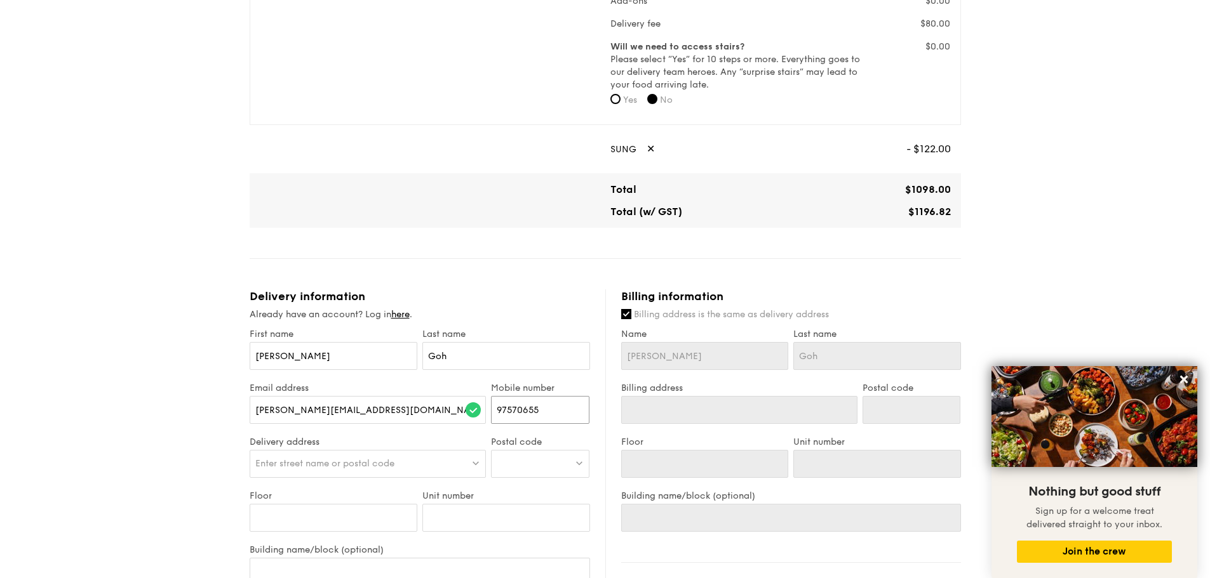
type input "97570655"
click at [354, 460] on span "Enter street name or postal code" at bounding box center [324, 463] width 139 height 11
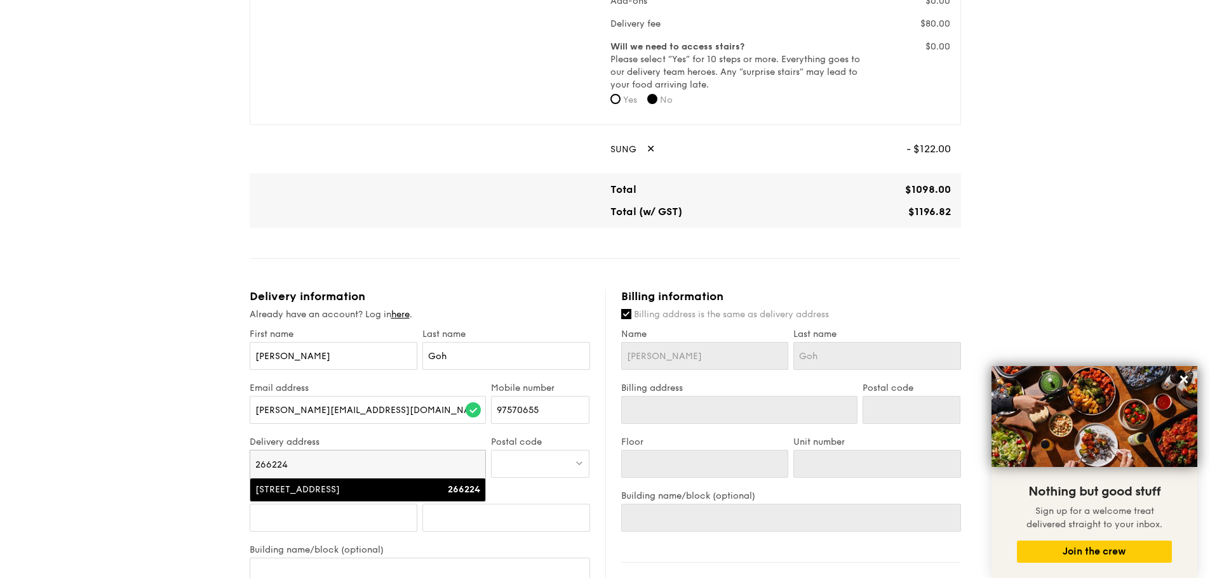
type input "266224"
click at [356, 485] on div "[STREET_ADDRESS]" at bounding box center [339, 490] width 169 height 13
type input "[STREET_ADDRESS]"
type input "266224"
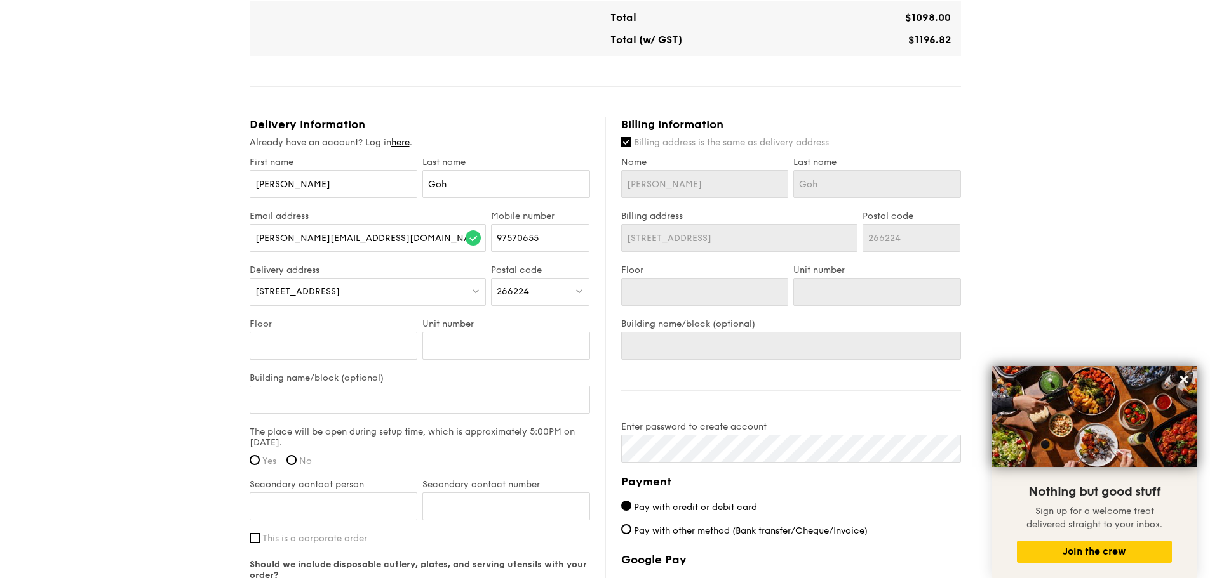
scroll to position [762, 0]
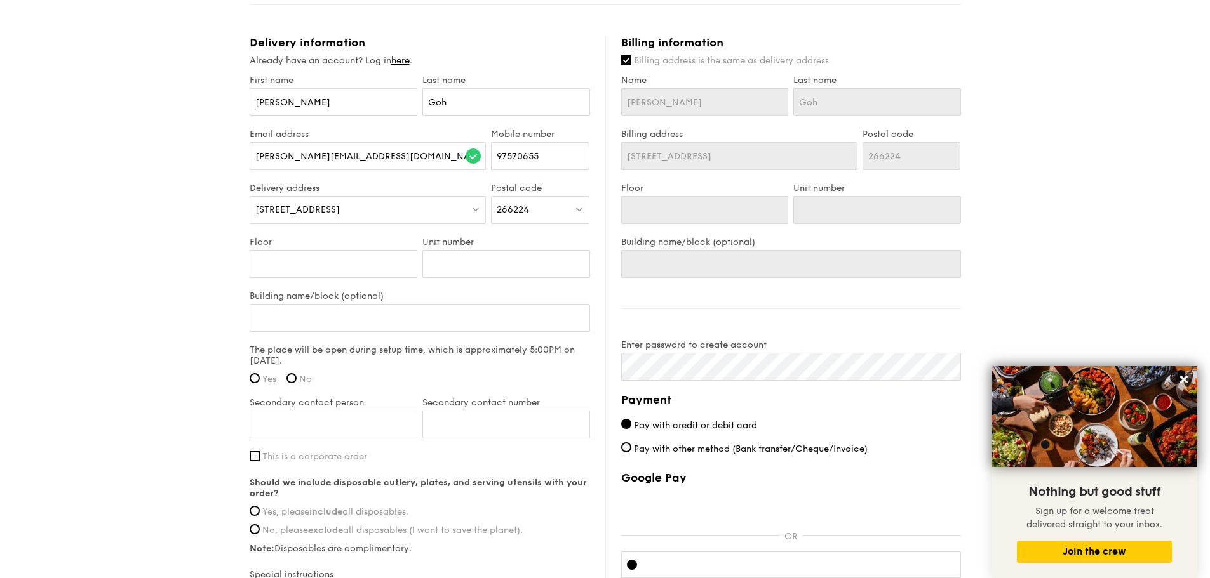
click at [262, 380] on span "Yes" at bounding box center [269, 379] width 14 height 11
click at [260, 380] on input "Yes" at bounding box center [255, 378] width 10 height 10
radio input "true"
click at [473, 214] on div "[STREET_ADDRESS]" at bounding box center [368, 210] width 237 height 28
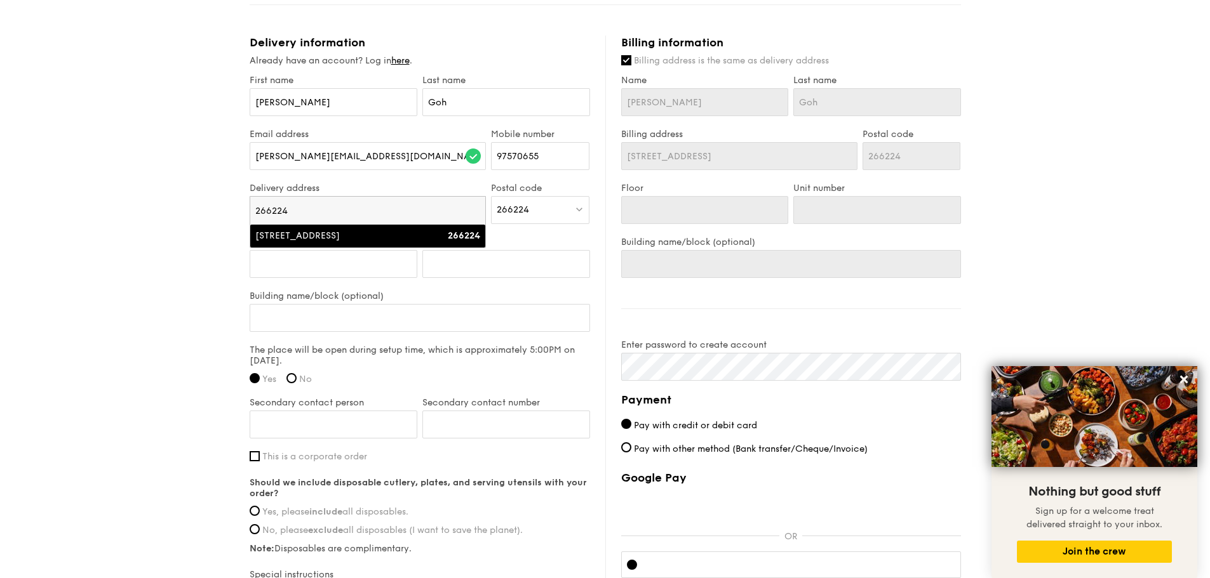
drag, startPoint x: 331, startPoint y: 210, endPoint x: 128, endPoint y: 207, distance: 203.2
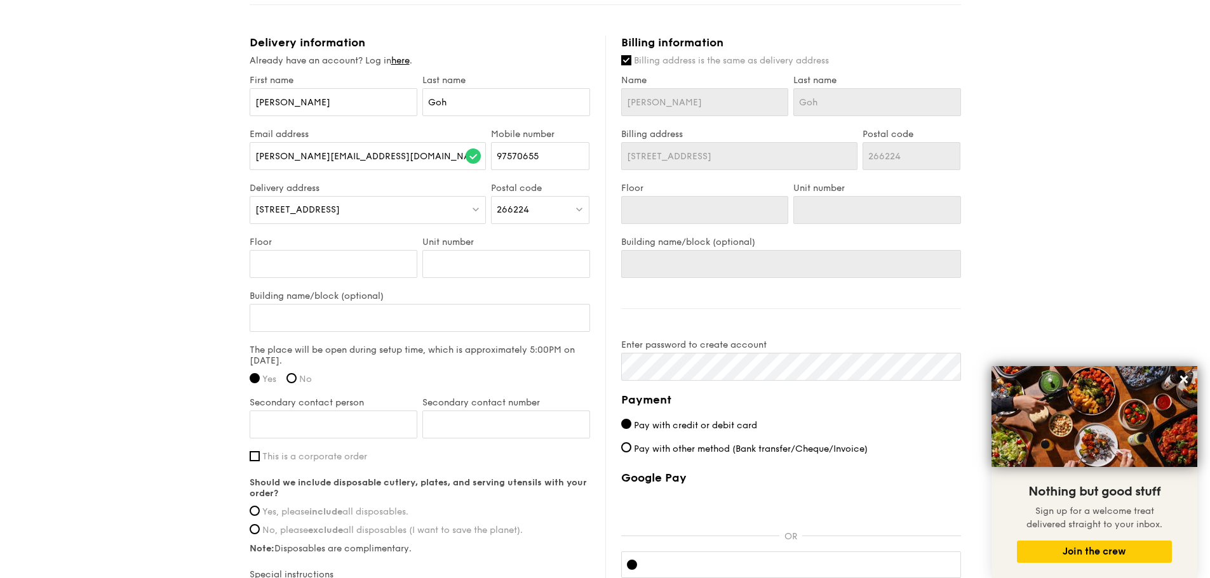
click at [396, 208] on div "[STREET_ADDRESS]" at bounding box center [368, 210] width 237 height 28
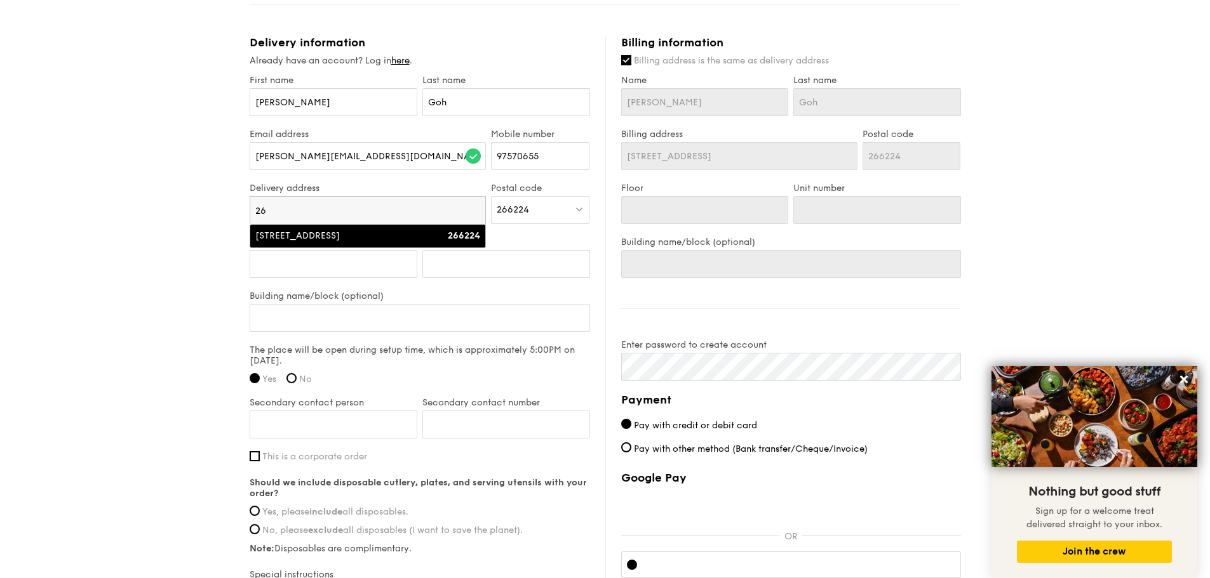
type input "2"
type input "[STREET_ADDRESS]"
click at [354, 238] on div "[STREET_ADDRESS]" at bounding box center [339, 236] width 169 height 13
type input "[STREET_ADDRESS]"
type input "266227"
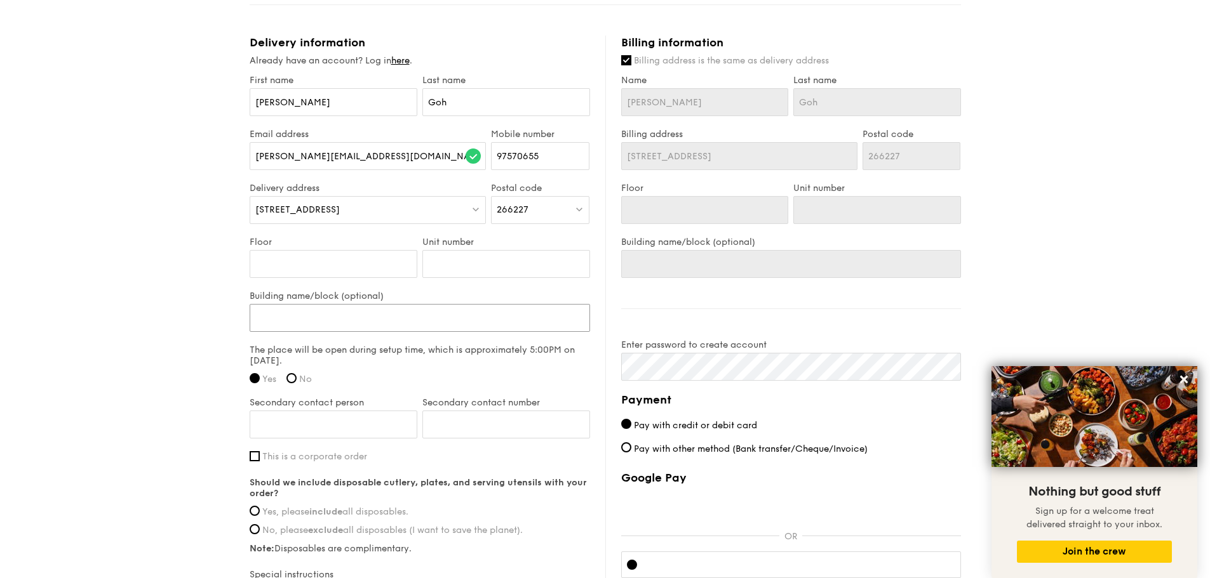
click at [352, 324] on input "Building name/block (optional)" at bounding box center [420, 318] width 340 height 28
type input "D"
type input "D'"
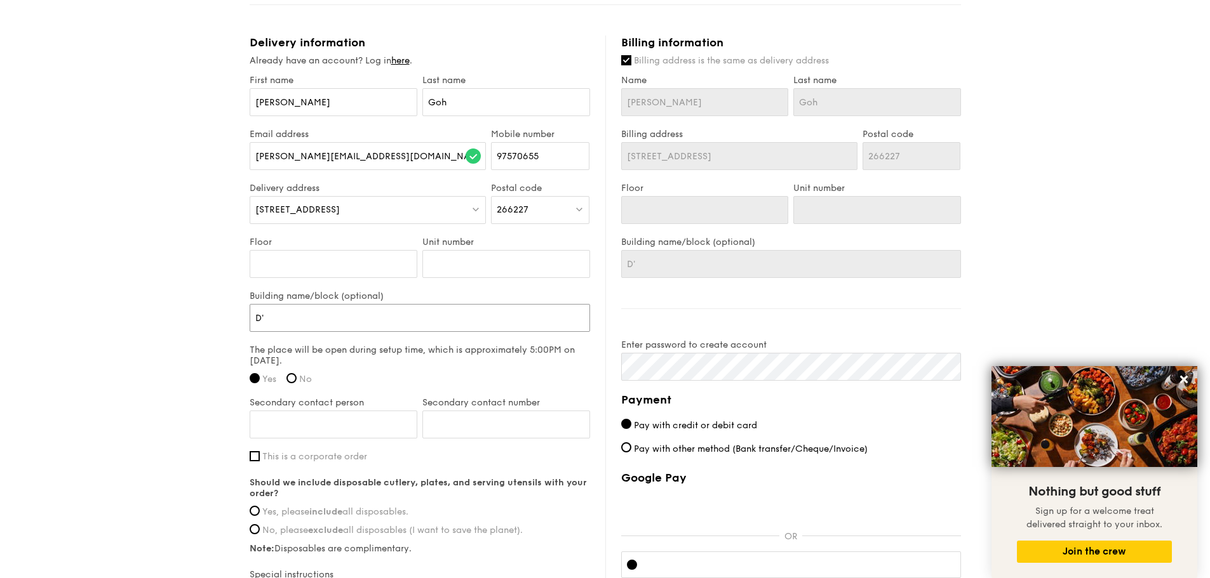
type input "D'L"
type input "D'Le"
type input "[PERSON_NAME]"
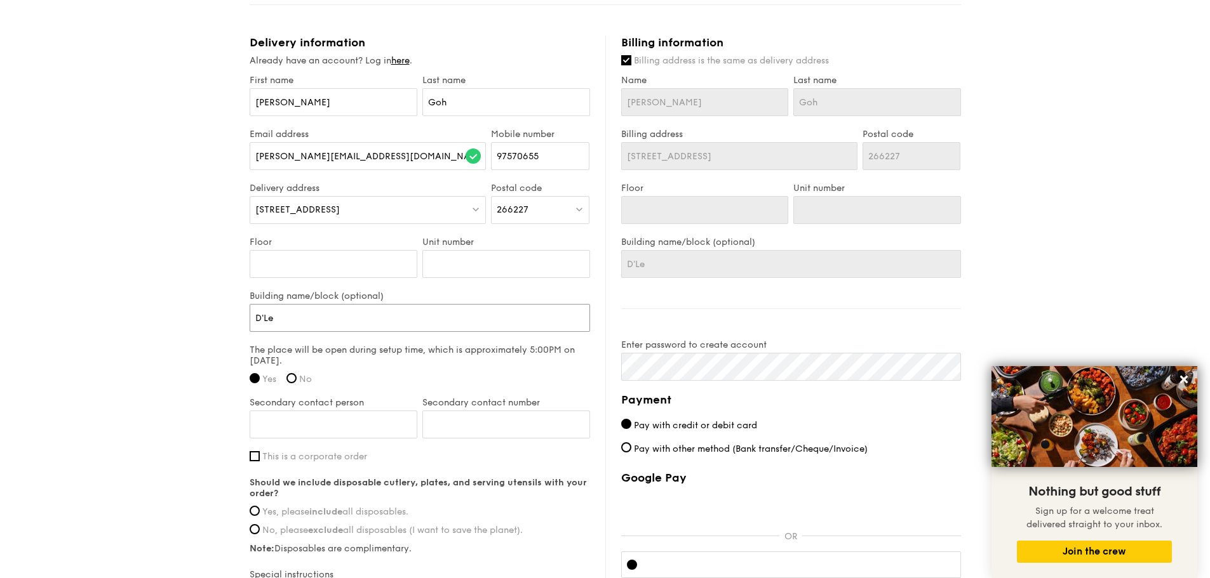
type input "[PERSON_NAME]"
type input "D'Leed"
type input "D'Leedo"
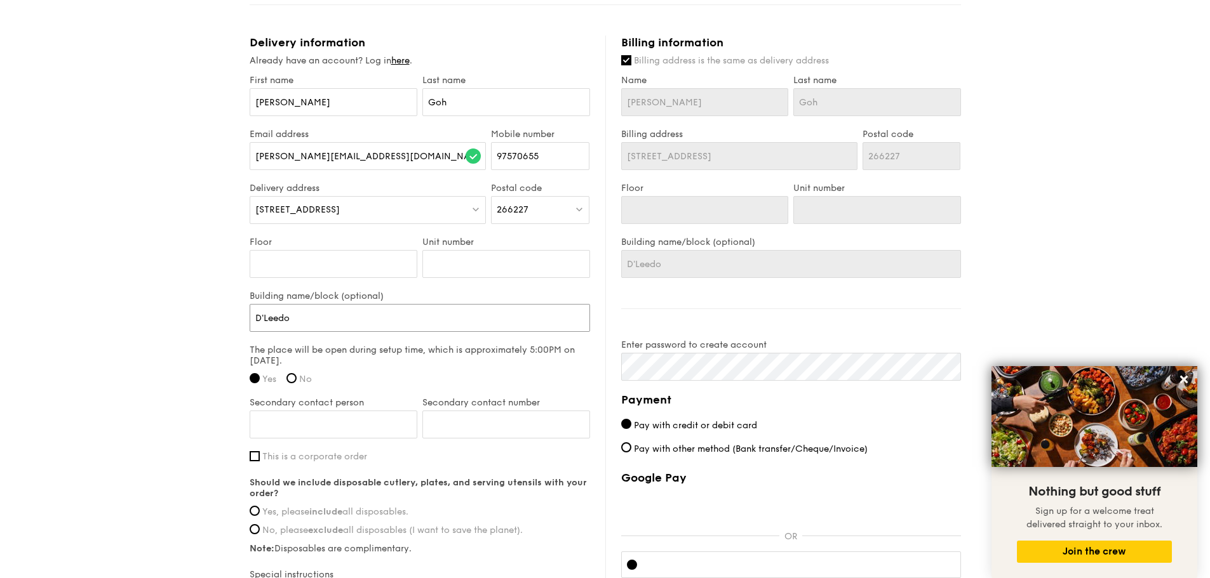
type input "D'Leedon"
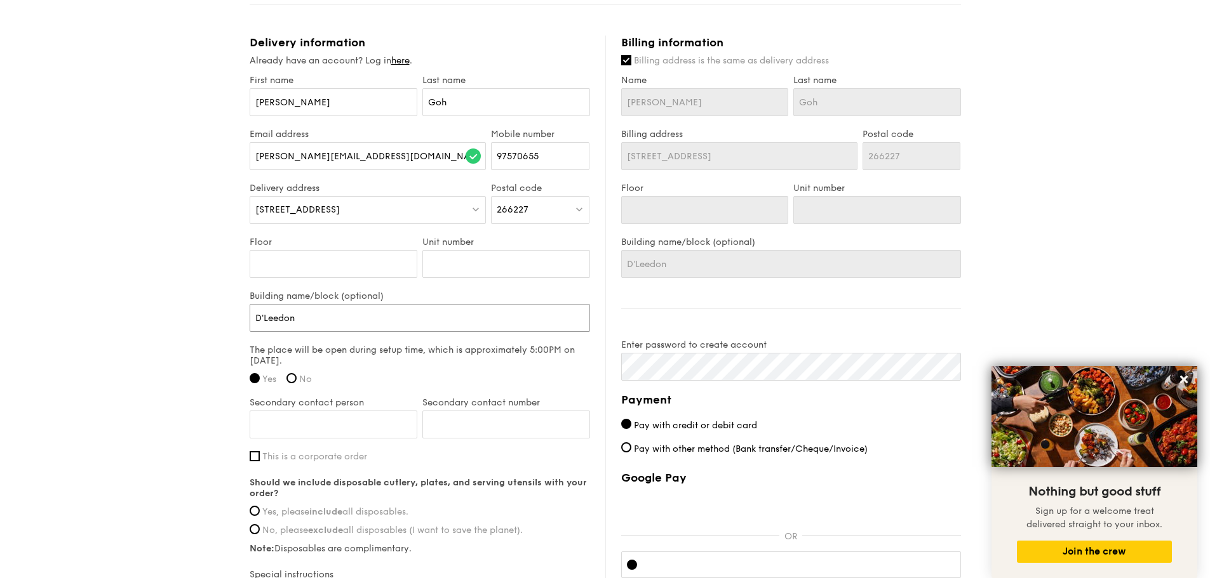
type input "D'Leedon"
type input "D'Leedon,"
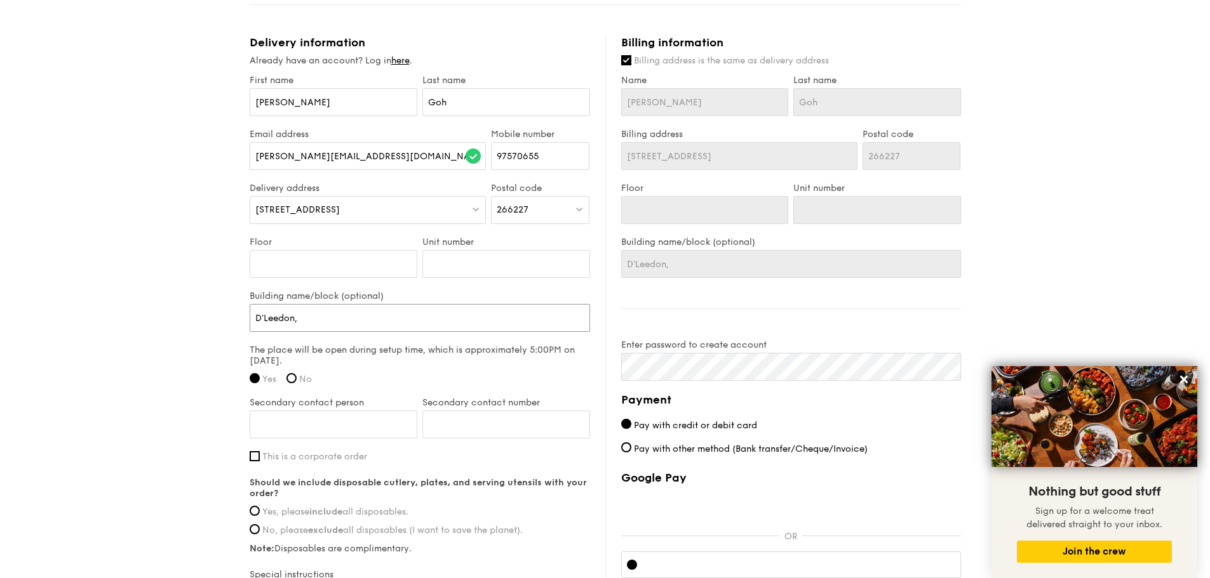
type input "D'Leedon, F"
type input "D'Leedon, Fa"
type input "D'Leedon, Far"
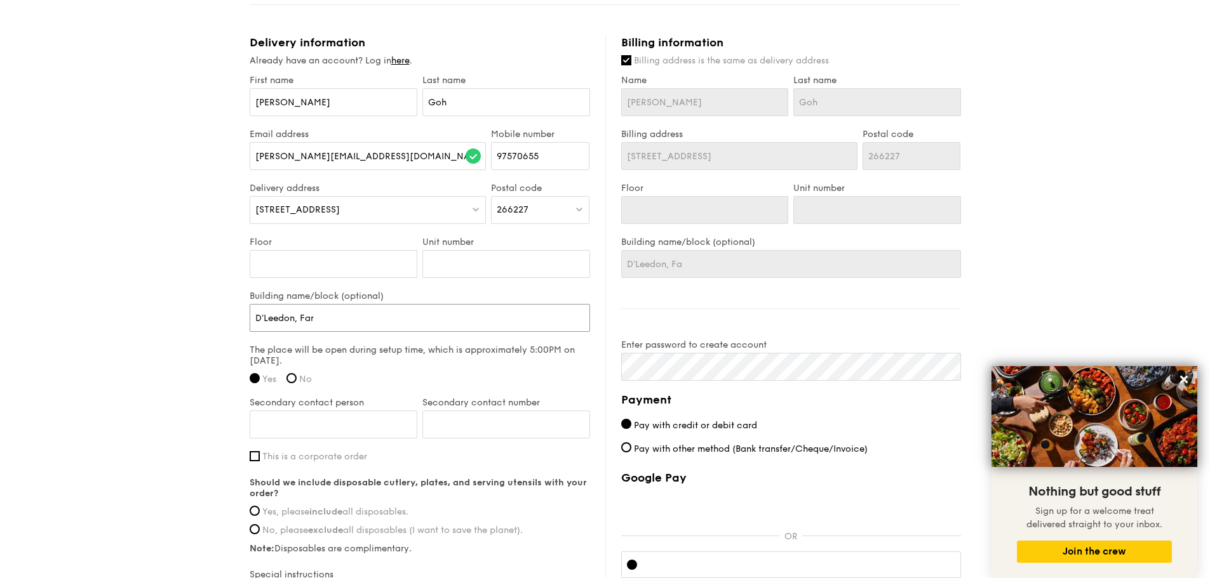
type input "D'Leedon, Far"
type input "D'Leedon, [PERSON_NAME]"
type input "D'Leedon, Farre"
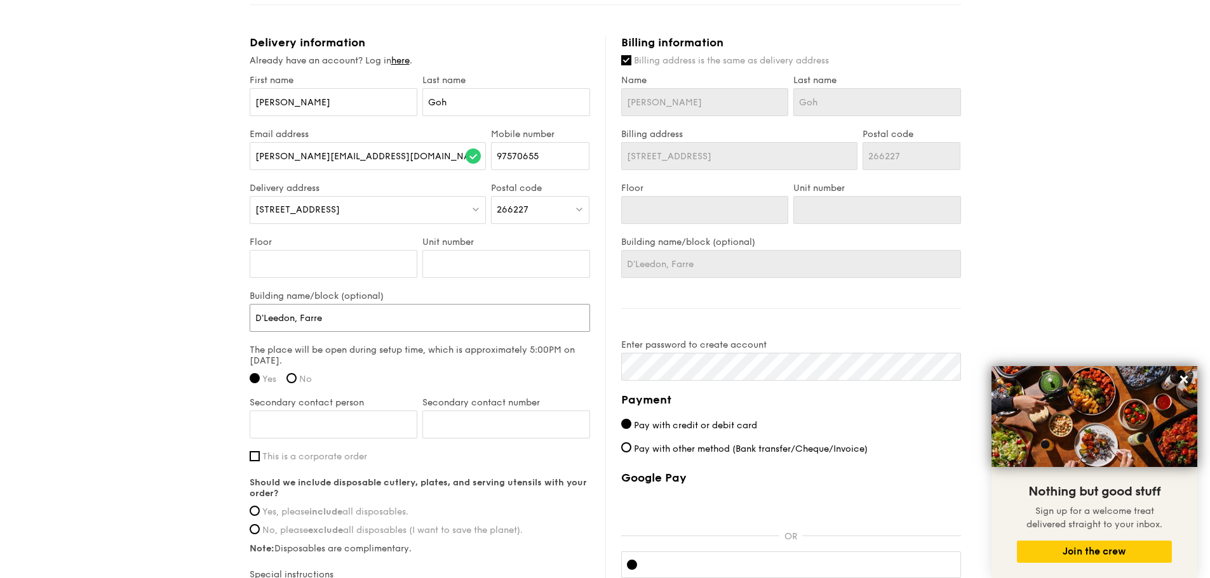
type input "D'Leedon, [PERSON_NAME]"
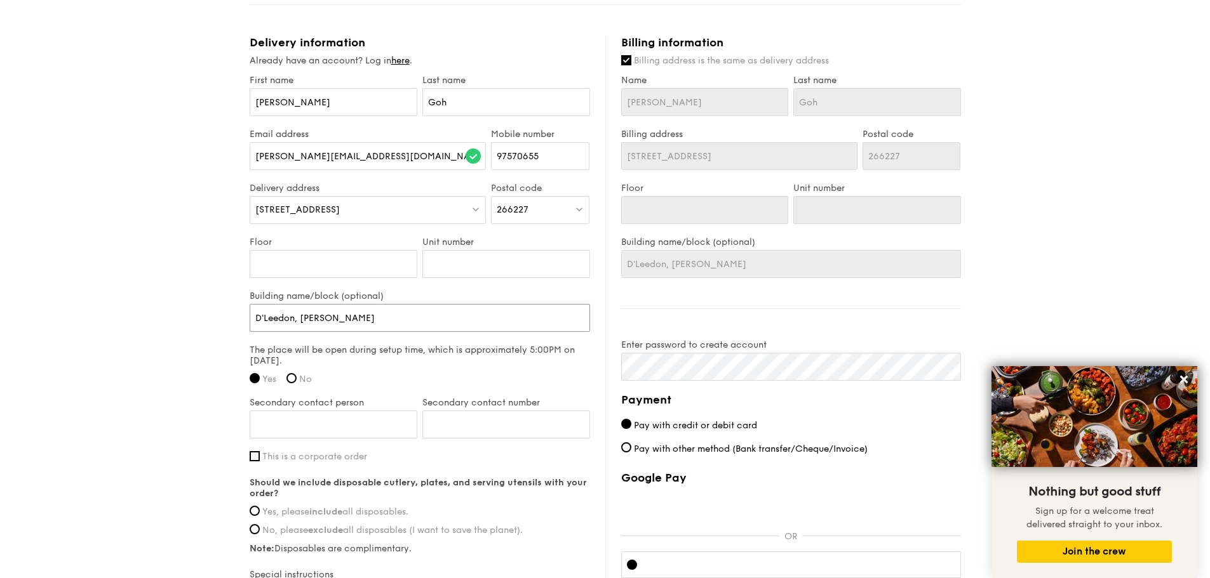
type input "D'Leedon, [PERSON_NAME]"
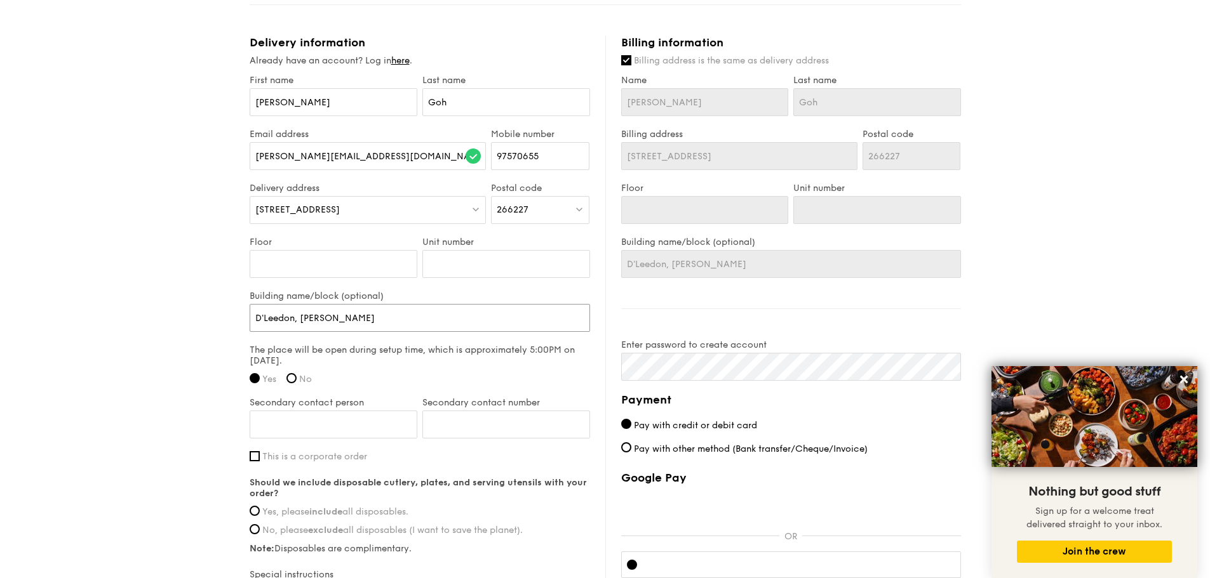
type input "D'Leedon, [PERSON_NAME]"
type input "D'Leedon, [PERSON_NAME] Wing C"
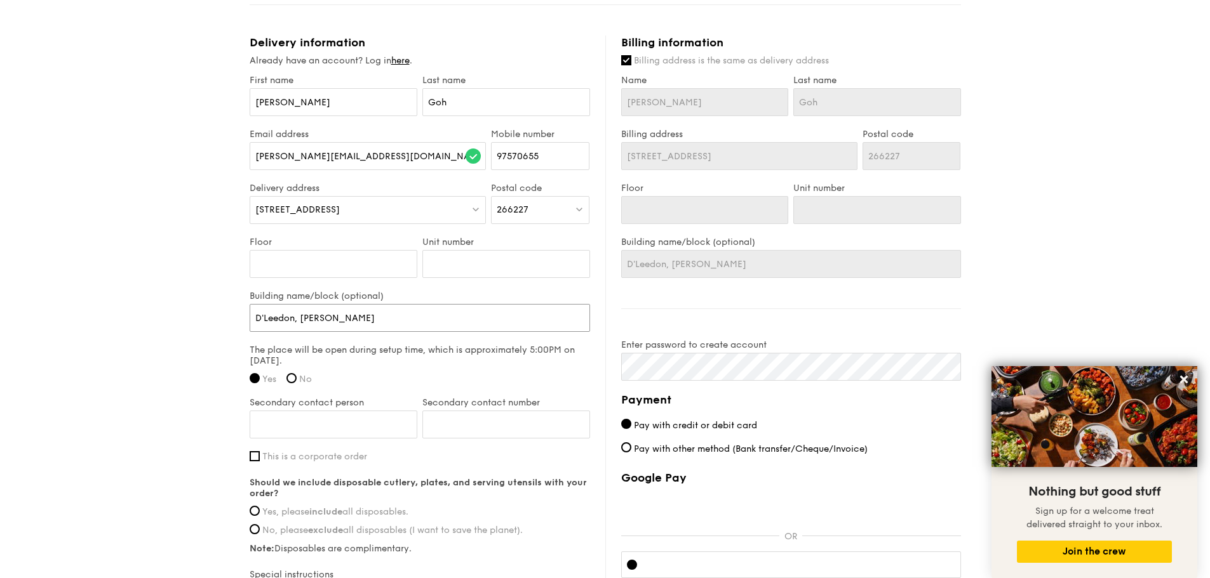
type input "D'Leedon, [PERSON_NAME] Wing C"
type input "D'Leedon, [PERSON_NAME] [PERSON_NAME]"
type input "D'Leedon, [PERSON_NAME] Wing Clu"
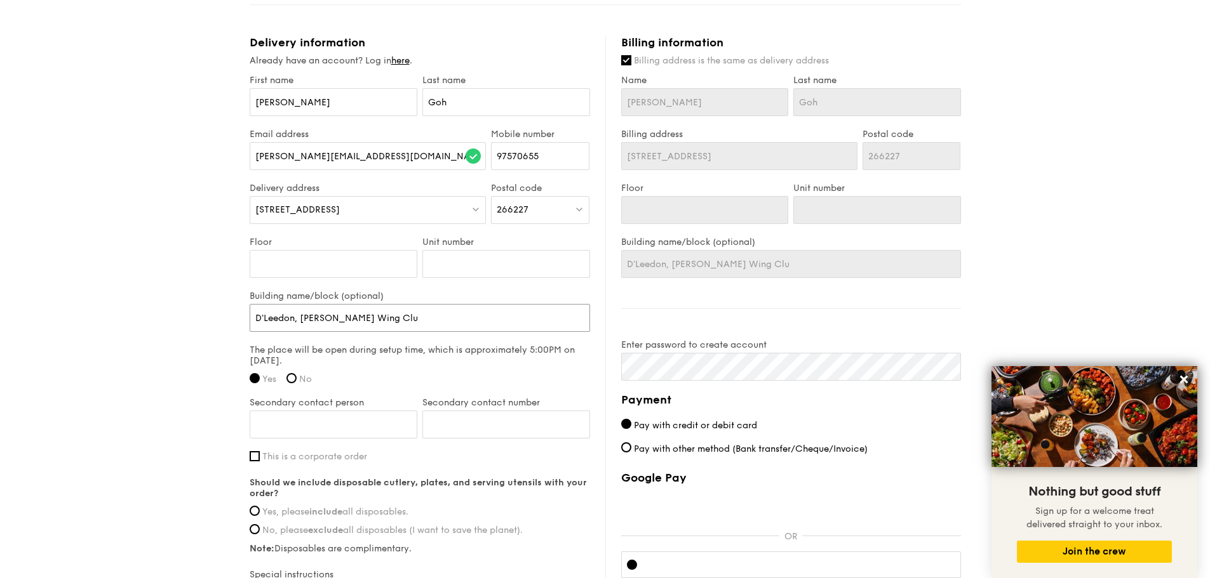
type input "D'Leedon, [PERSON_NAME] Wing Club"
type input "D'Leedon, [PERSON_NAME] Wing Clubh"
type input "D'Leedon, [PERSON_NAME] Wing Clubho"
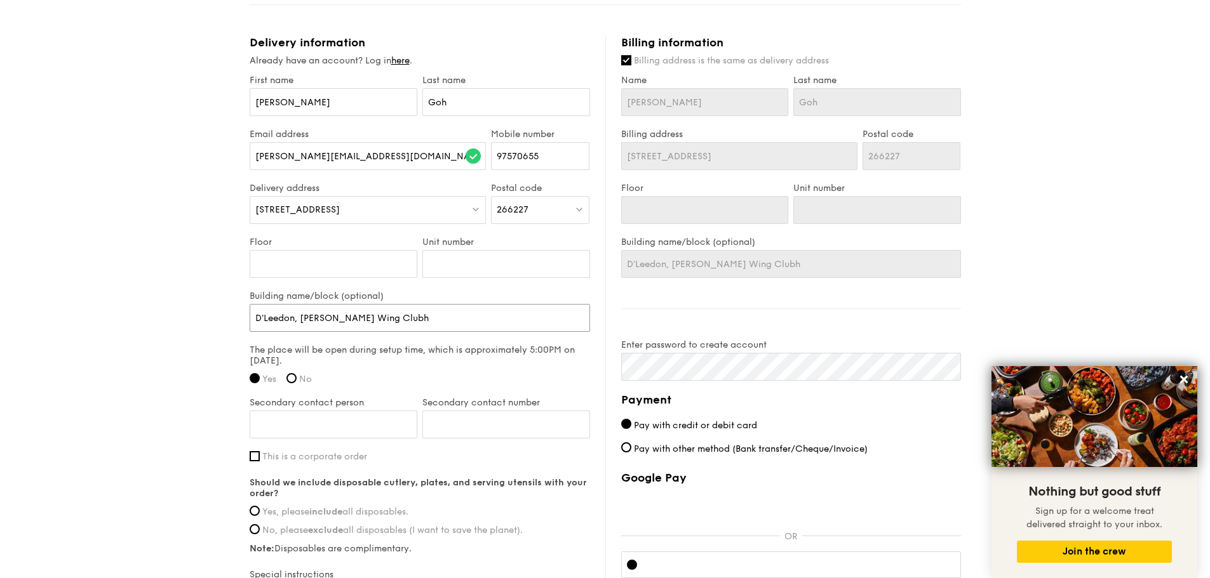
type input "D'Leedon, [PERSON_NAME] Wing Clubho"
type input "D'Leedon, [PERSON_NAME] Wing Clubhou"
type input "D'Leedon, [PERSON_NAME] Wing Clubhous"
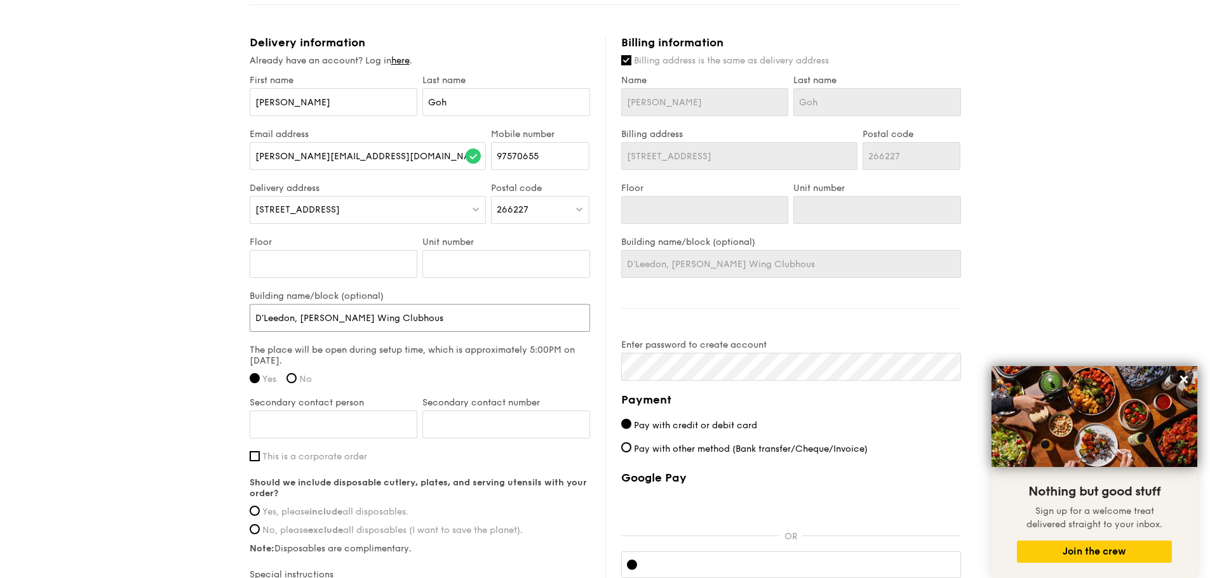
type input "D'Leedon, [PERSON_NAME] Wing Clubhouse"
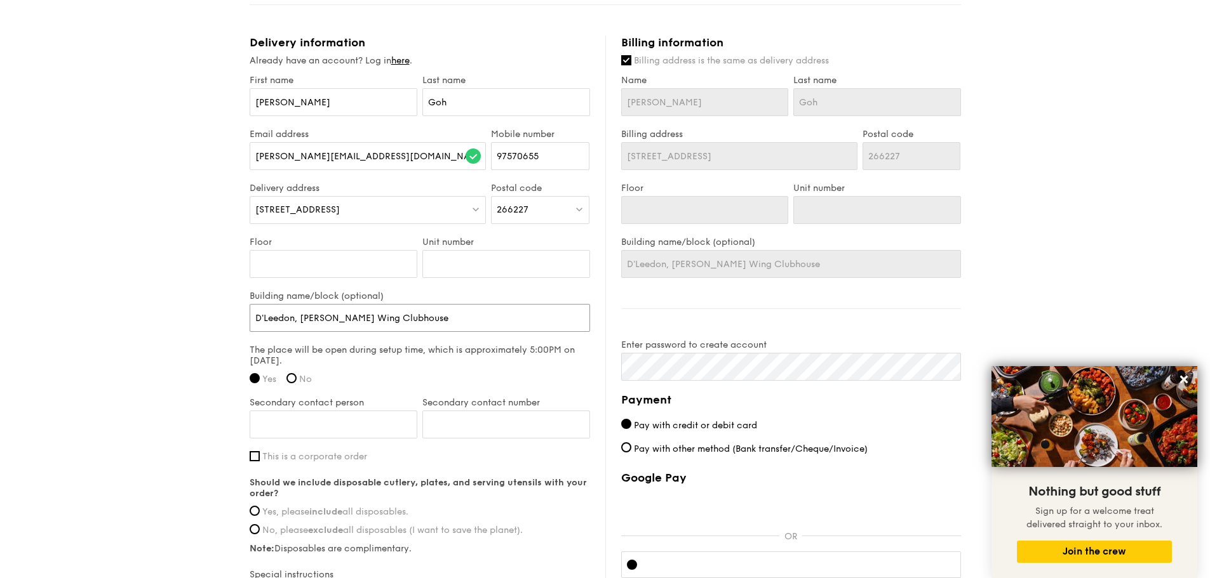
type input "D'Leedon, [PERSON_NAME] Wing Clubhouse"
type input "D'Leedon, [PERSON_NAME] Wing Clubhouse,"
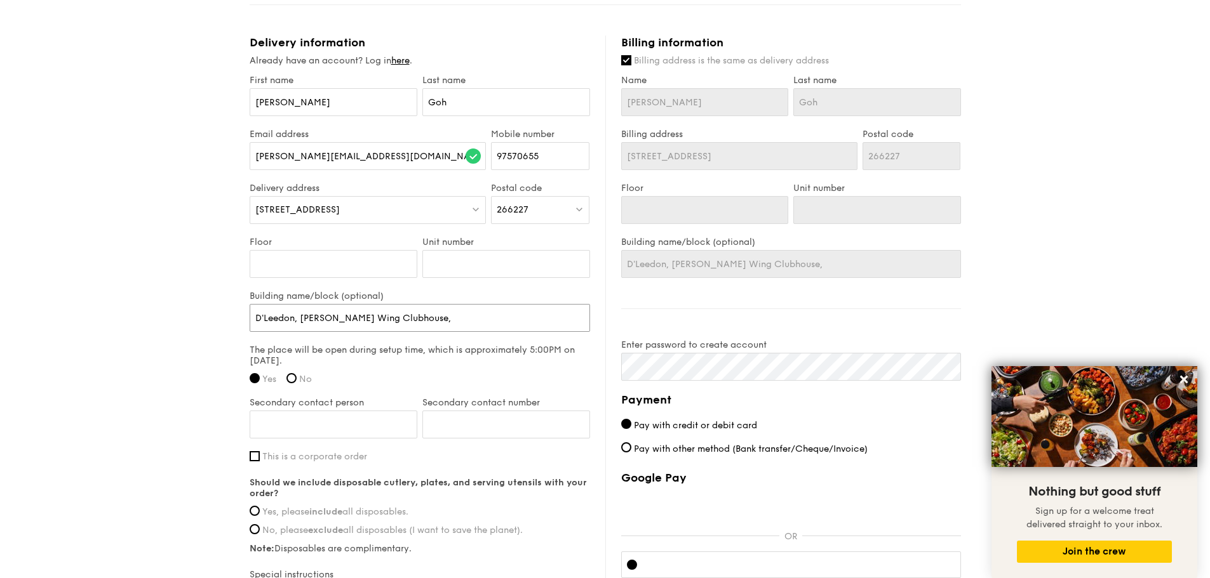
type input "D'Leedon, [PERSON_NAME] Wing Clubhouse, F"
type input "D'Leedon, [PERSON_NAME] Wing Clubhouse, Fu"
type input "D'Leedon, [PERSON_NAME] Wing Clubhouse, Fun"
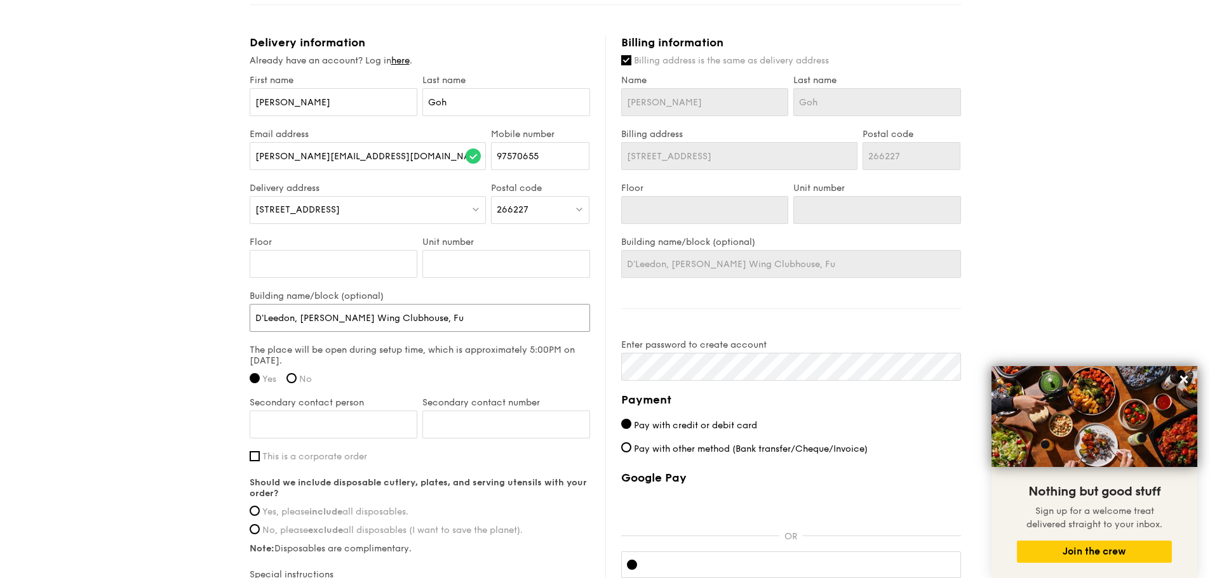
type input "D'Leedon, [PERSON_NAME] Wing Clubhouse, Fun"
type input "D'Leedon, [PERSON_NAME] Wing Clubhouse, Func"
type input "D'Leedon, [PERSON_NAME] Wing Clubhouse, Funct"
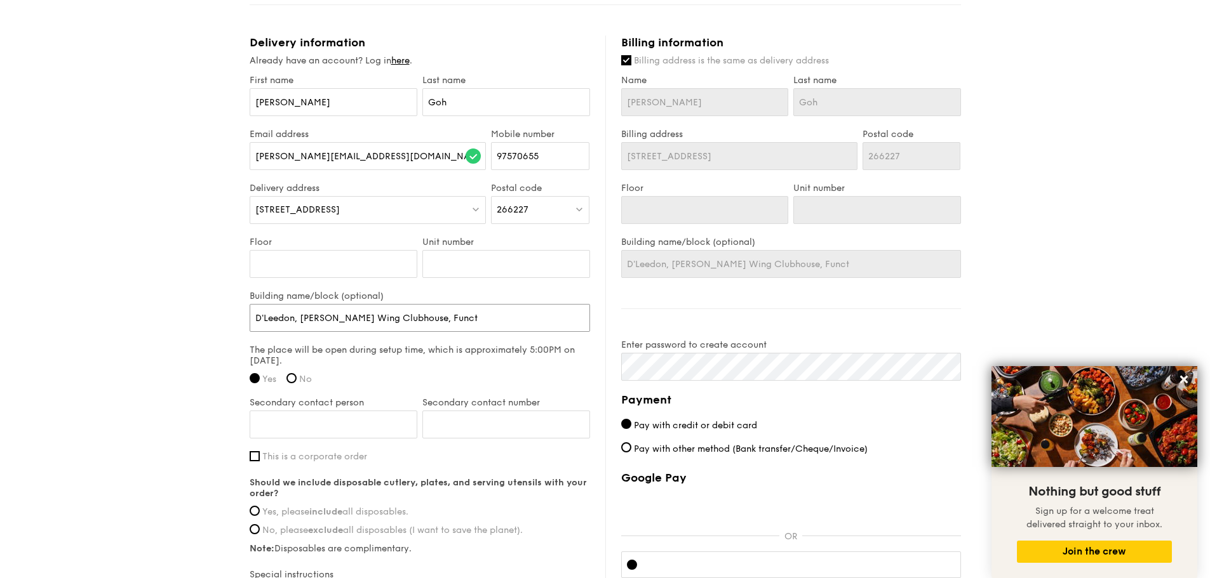
type input "D'Leedon, [PERSON_NAME] Wing Clubhouse, Functi"
type input "D'Leedon, [PERSON_NAME] Wing Clubhouse, [GEOGRAPHIC_DATA]"
type input "D'Leedon, [PERSON_NAME] Wing Clubhouse, Function"
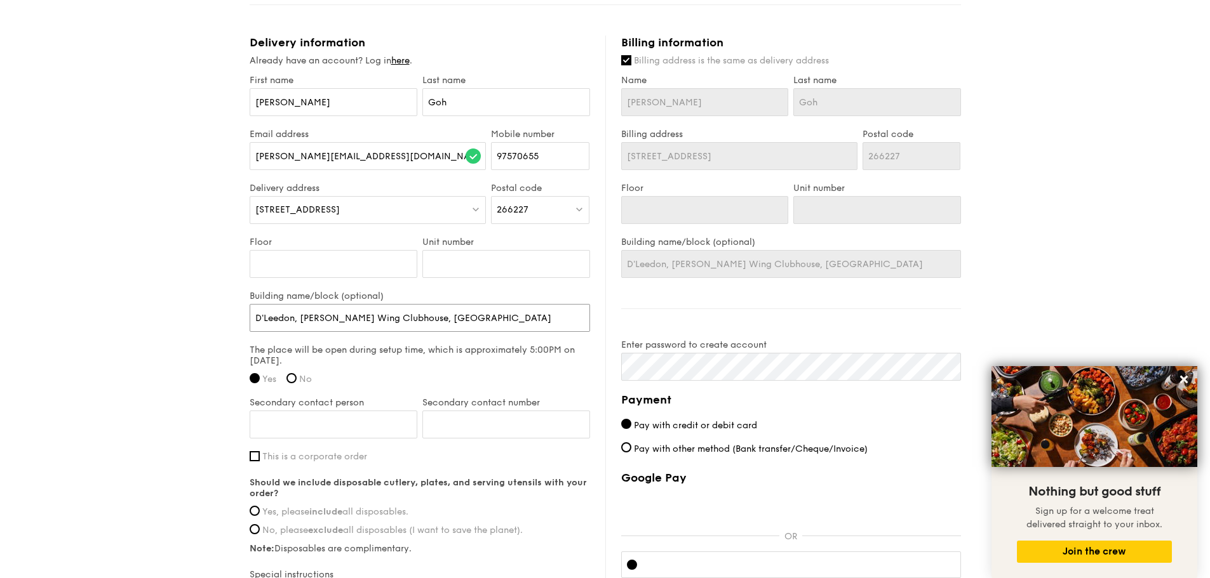
type input "D'Leedon, [PERSON_NAME] Wing Clubhouse, Function"
type input "D'Leedon, [PERSON_NAME] Wing Clubhouse, Function R"
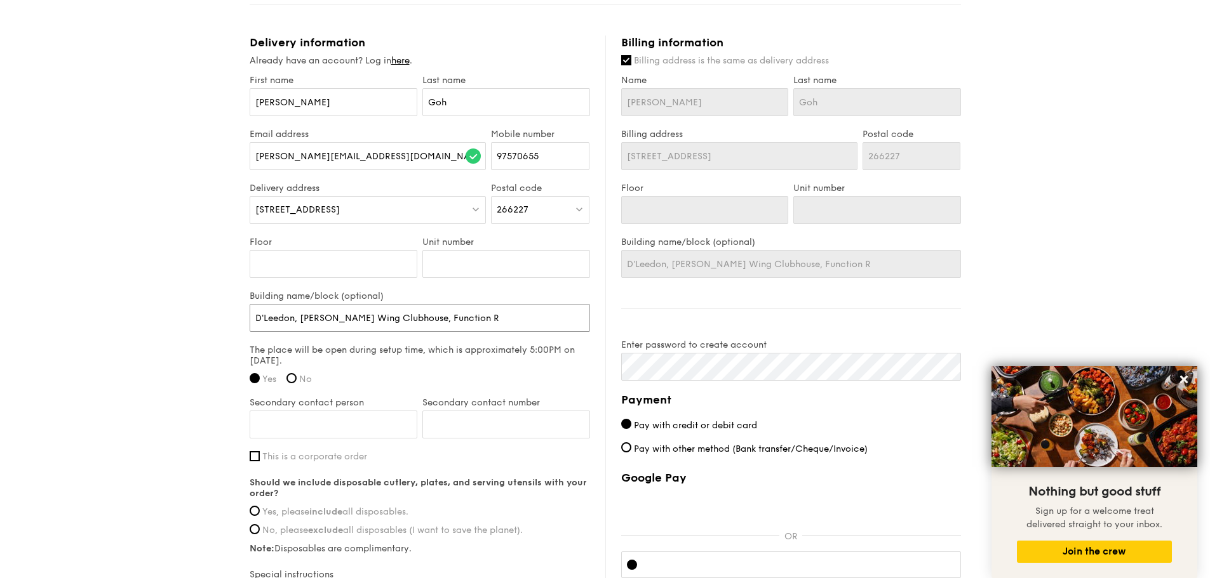
type input "D'Leedon, [PERSON_NAME] Wing Clubhouse, Function Ro"
type input "D'Leedon, [PERSON_NAME] Wing Clubhouse, Function Roo"
type input "D'Leedon, [PERSON_NAME] Wing Clubhouse, Function Room"
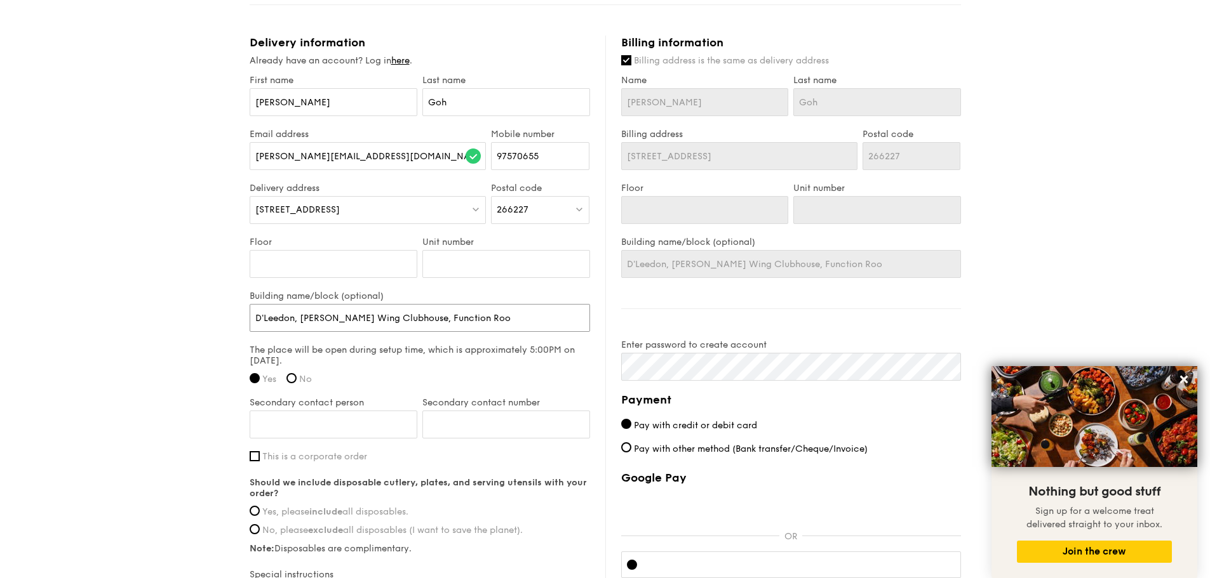
type input "D'Leedon, [PERSON_NAME] Wing Clubhouse, Function Room"
type input "D'Leedon, [PERSON_NAME] Wing Clubhouse, Function Room 2"
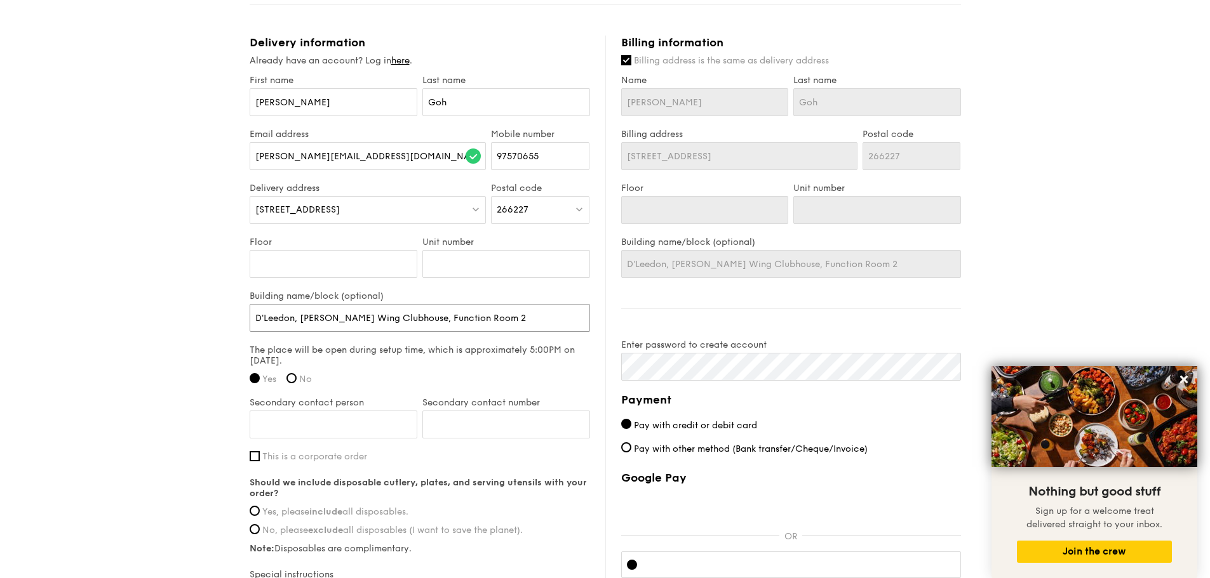
type input "D'Leedon, [PERSON_NAME] Wing Clubhouse, Function Room 2"
click at [363, 439] on div "Secondary contact person" at bounding box center [333, 425] width 173 height 54
click at [363, 434] on input "Secondary contact person" at bounding box center [334, 425] width 168 height 28
type input "[PERSON_NAME]"
click at [454, 430] on input "Secondary contact number" at bounding box center [506, 425] width 168 height 28
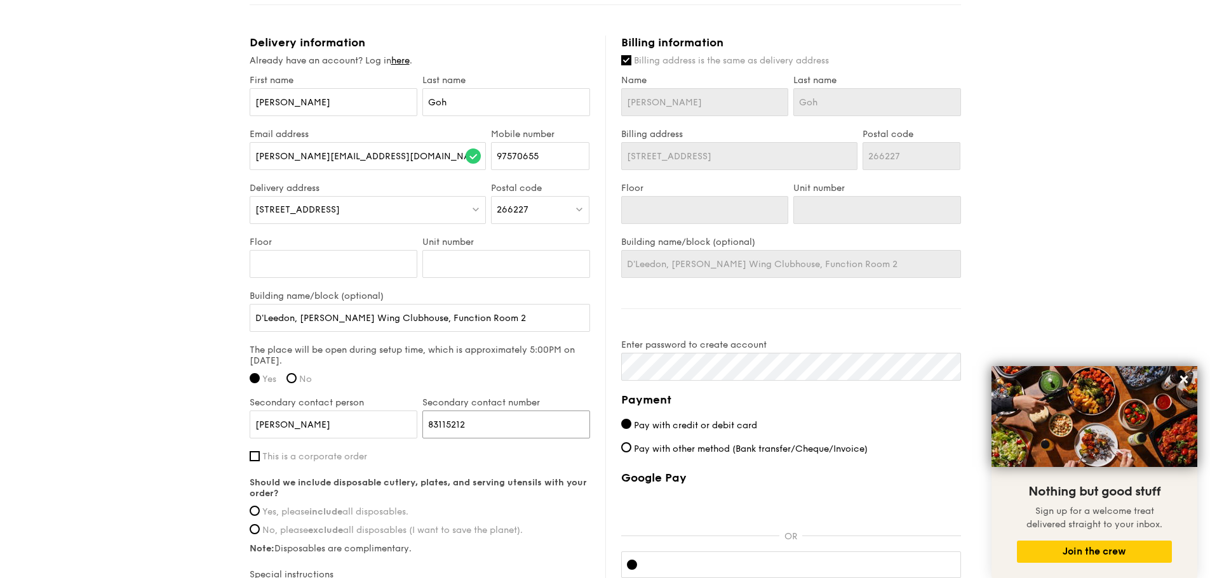
scroll to position [826, 0]
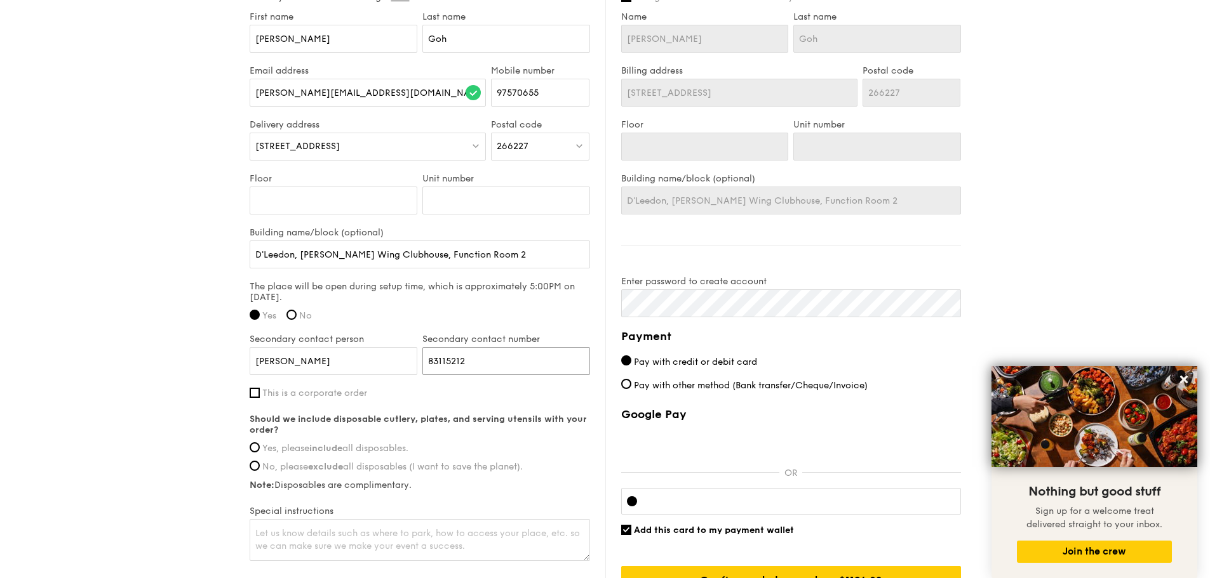
type input "83115212"
click at [286, 447] on span "Yes, please include all disposables." at bounding box center [335, 448] width 146 height 11
click at [260, 447] on input "Yes, please include all disposables." at bounding box center [255, 448] width 10 height 10
radio input "true"
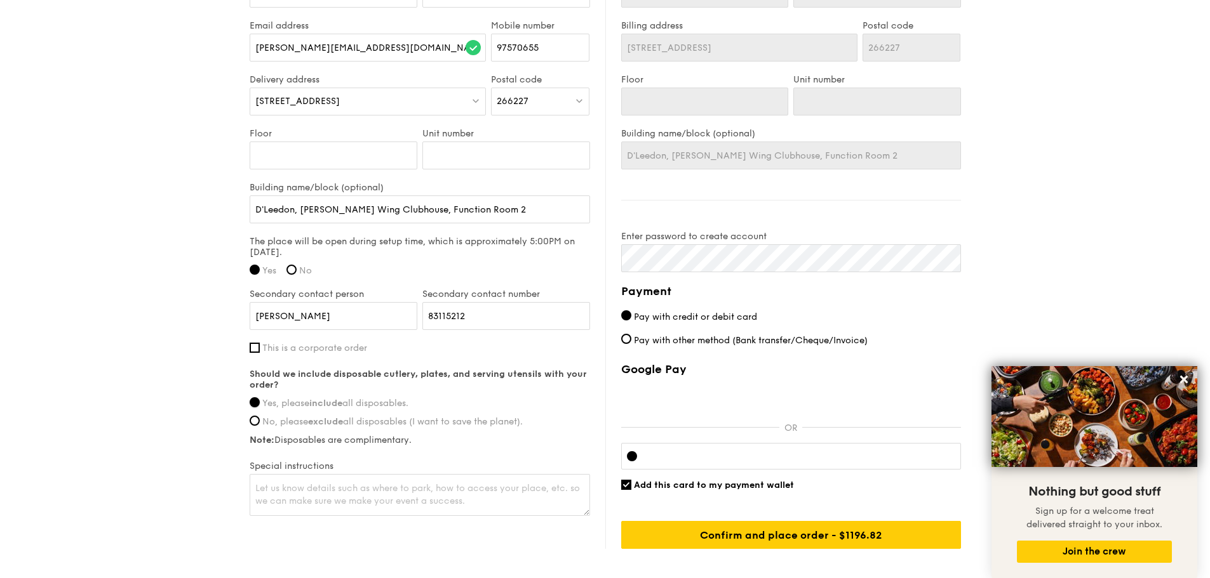
scroll to position [943, 0]
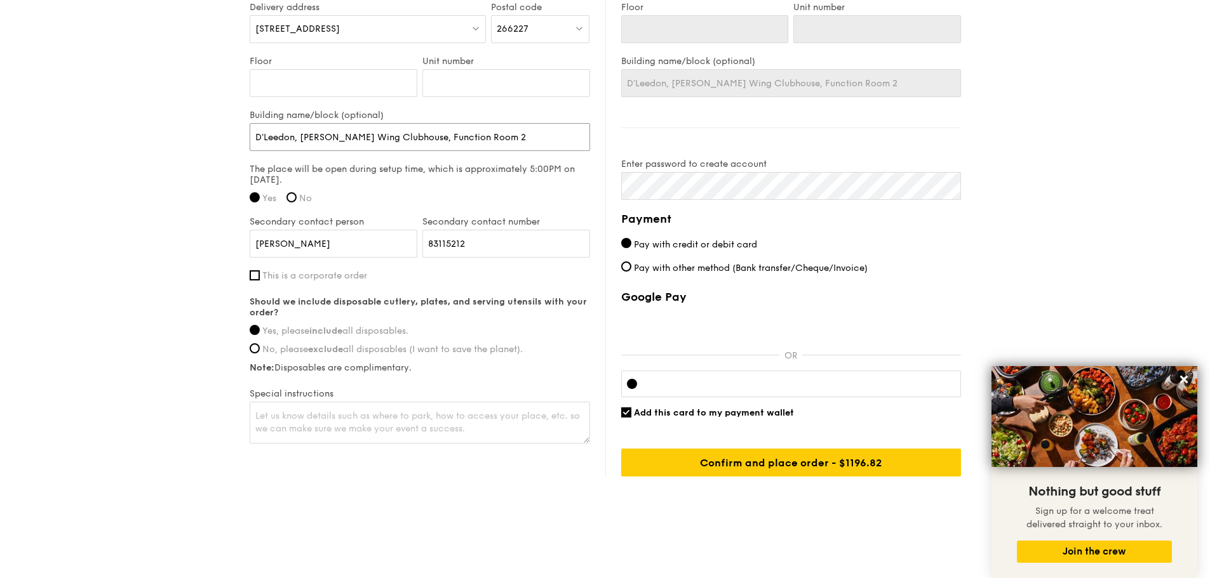
drag, startPoint x: 494, startPoint y: 136, endPoint x: 191, endPoint y: 159, distance: 303.8
click at [305, 426] on textarea at bounding box center [420, 423] width 340 height 42
paste textarea "D'Leedon, [PERSON_NAME] Wing Clubhouse, Function Room 2"
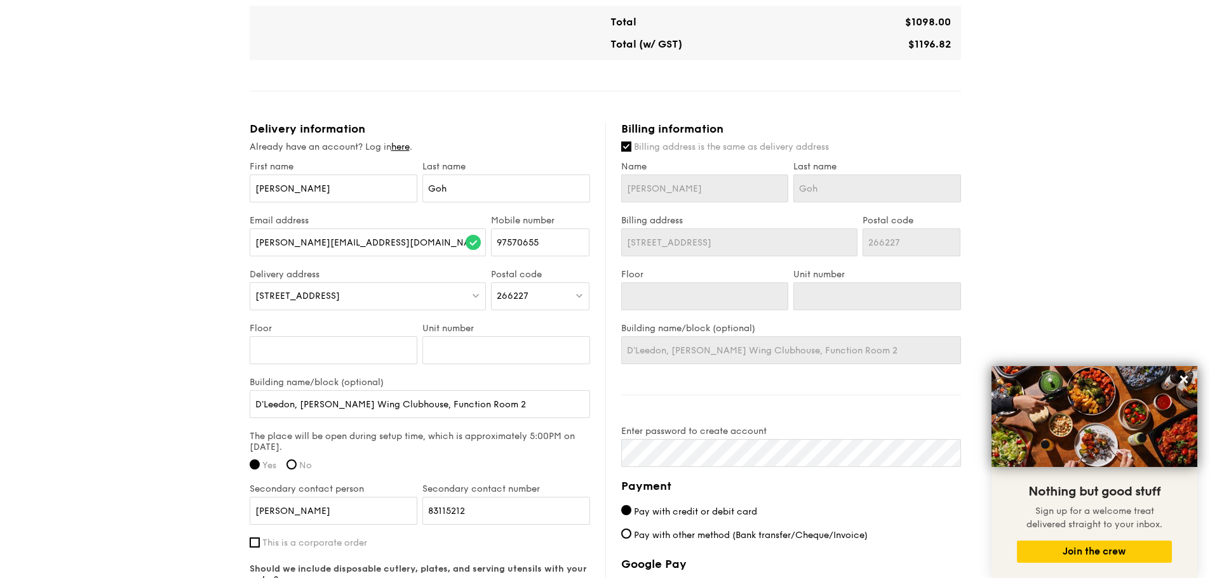
scroll to position [699, 0]
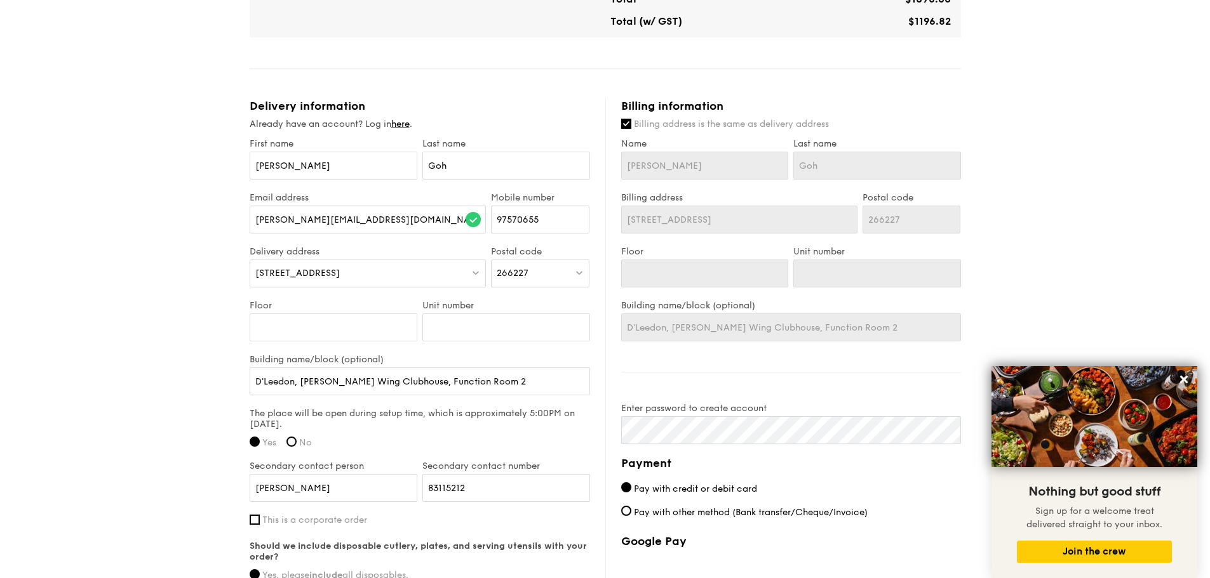
type textarea "D'Leedon, [PERSON_NAME] Wing Clubhouse, Function Room 2 Parking and loading ava…"
click at [634, 122] on span "Billing address is the same as delivery address" at bounding box center [731, 124] width 195 height 11
click at [631, 122] on input "Billing address is the same as delivery address" at bounding box center [626, 124] width 10 height 10
checkbox input "false"
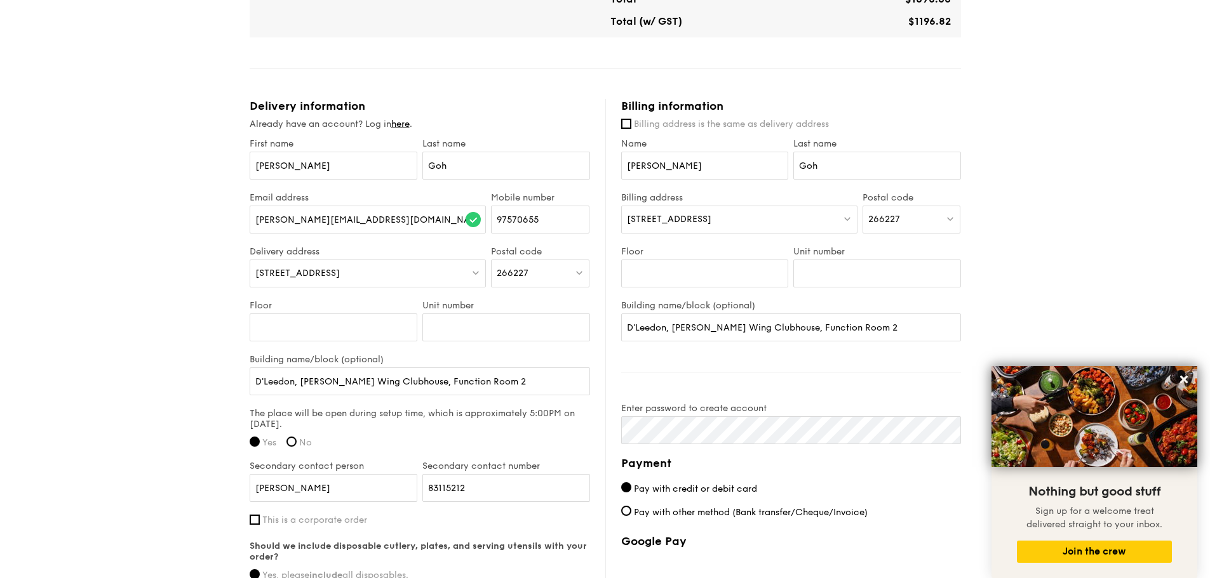
click at [719, 221] on div "[STREET_ADDRESS]" at bounding box center [739, 220] width 236 height 28
click at [906, 220] on div "266227" at bounding box center [911, 220] width 98 height 28
type input "277113"
click at [893, 246] on div "[STREET_ADDRESS]" at bounding box center [900, 245] width 65 height 13
click at [697, 269] on input "Floor" at bounding box center [705, 274] width 168 height 28
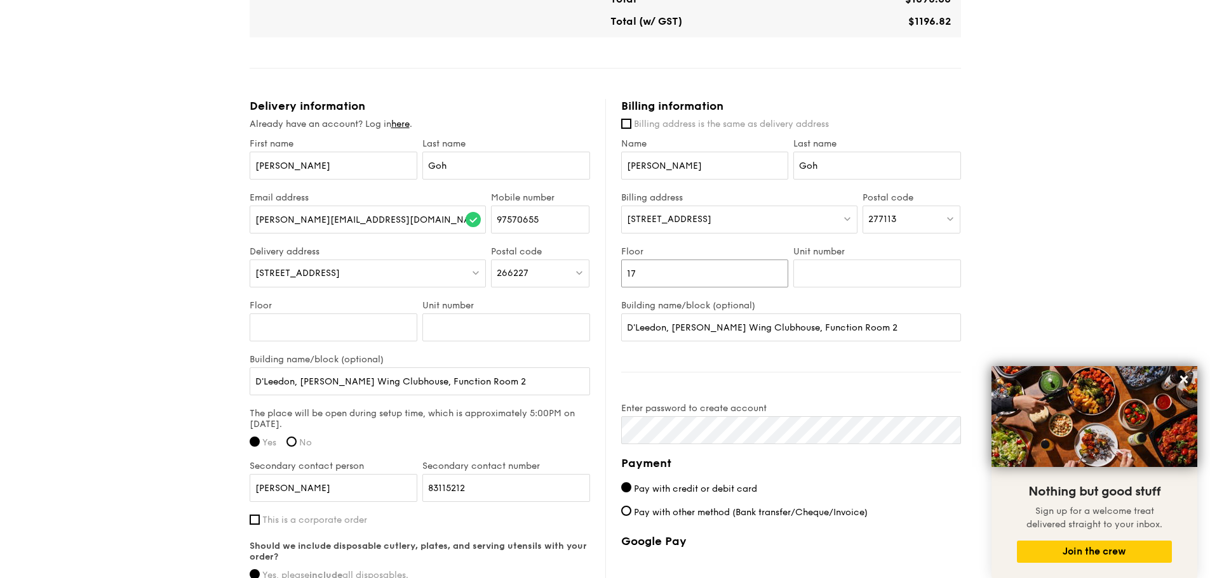
type input "17"
type input "03"
drag, startPoint x: 735, startPoint y: 318, endPoint x: 412, endPoint y: 314, distance: 323.2
click at [412, 314] on div "Delivery information Already have an account? Log in here . First name [PERSON_…" at bounding box center [605, 410] width 711 height 622
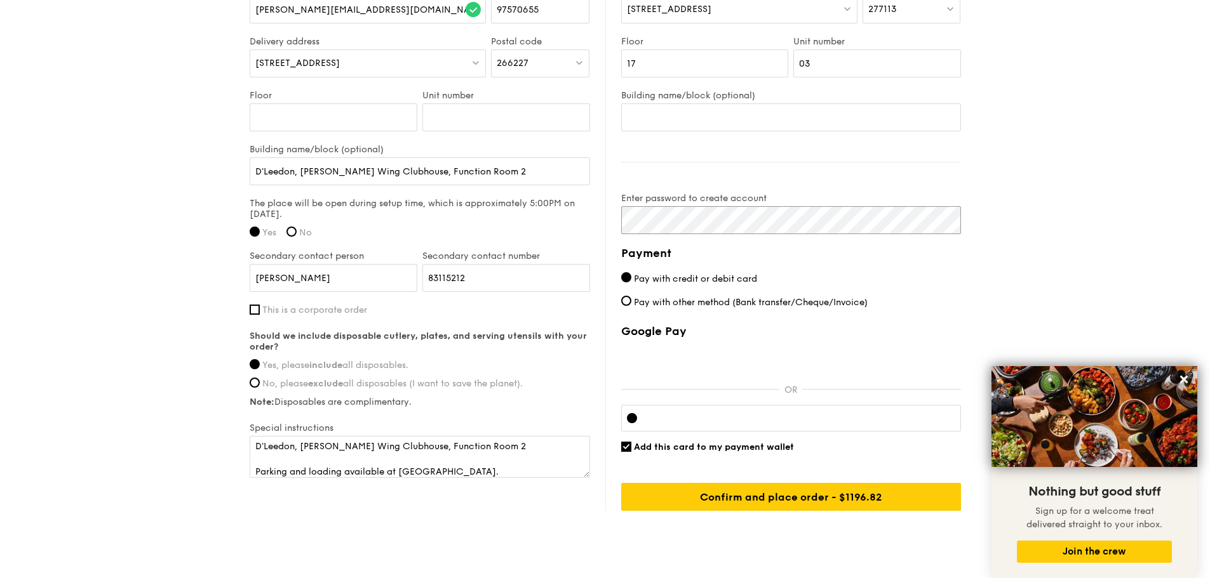
scroll to position [943, 0]
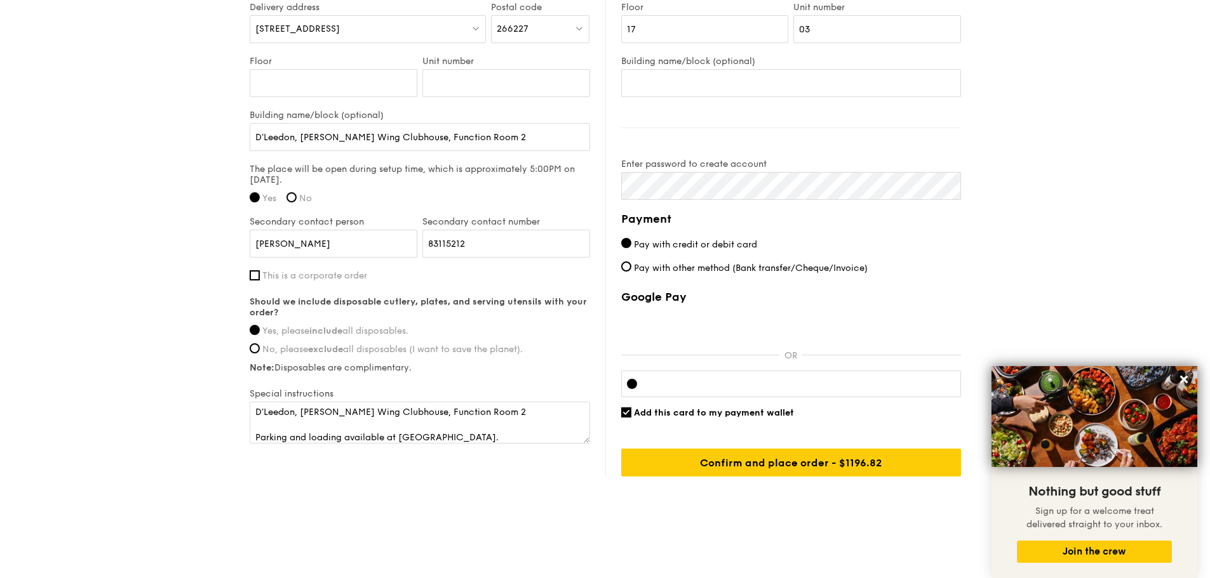
click at [665, 415] on span "Add this card to my payment wallet" at bounding box center [714, 413] width 160 height 11
click at [631, 415] on input "Add this card to my payment wallet" at bounding box center [626, 413] width 10 height 10
checkbox input "false"
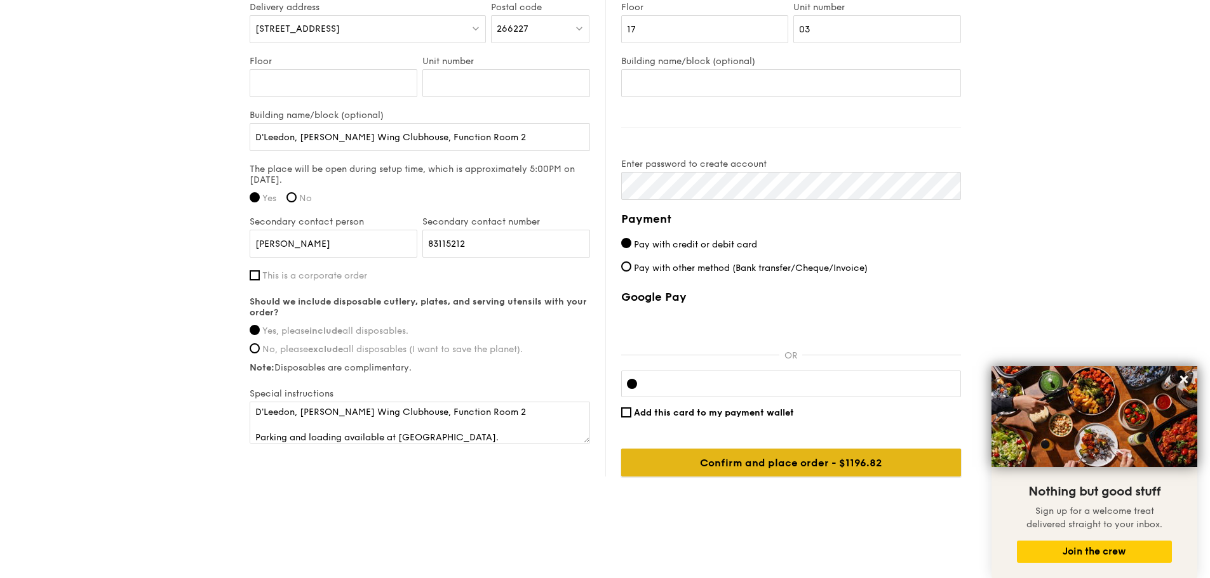
click at [777, 455] on input "Confirm and place order - $1329.80" at bounding box center [791, 463] width 340 height 28
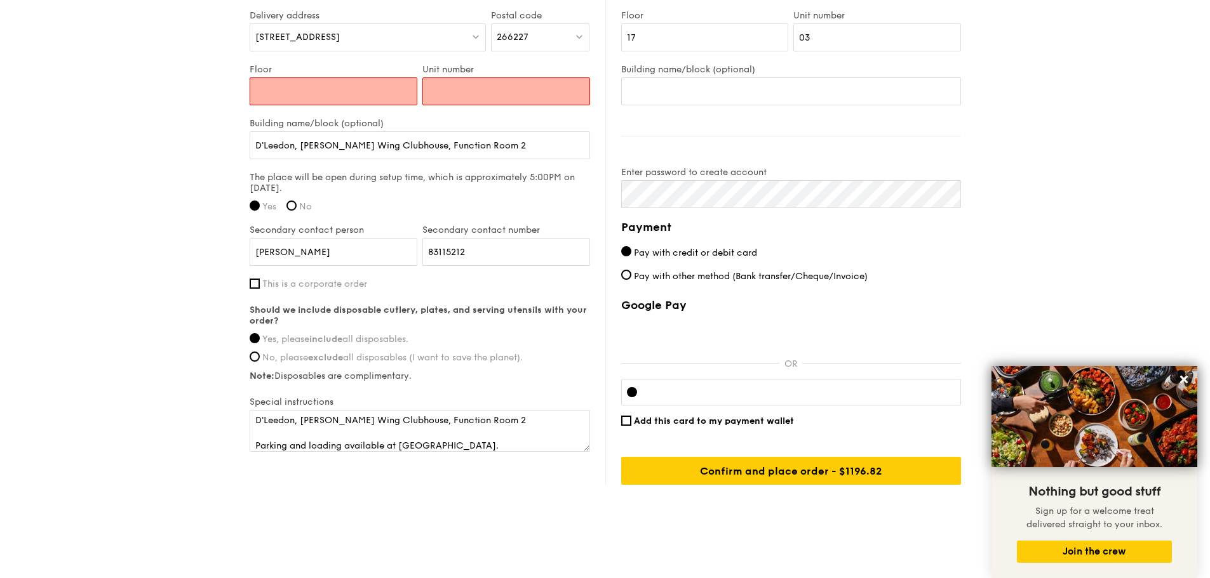
scroll to position [816, 0]
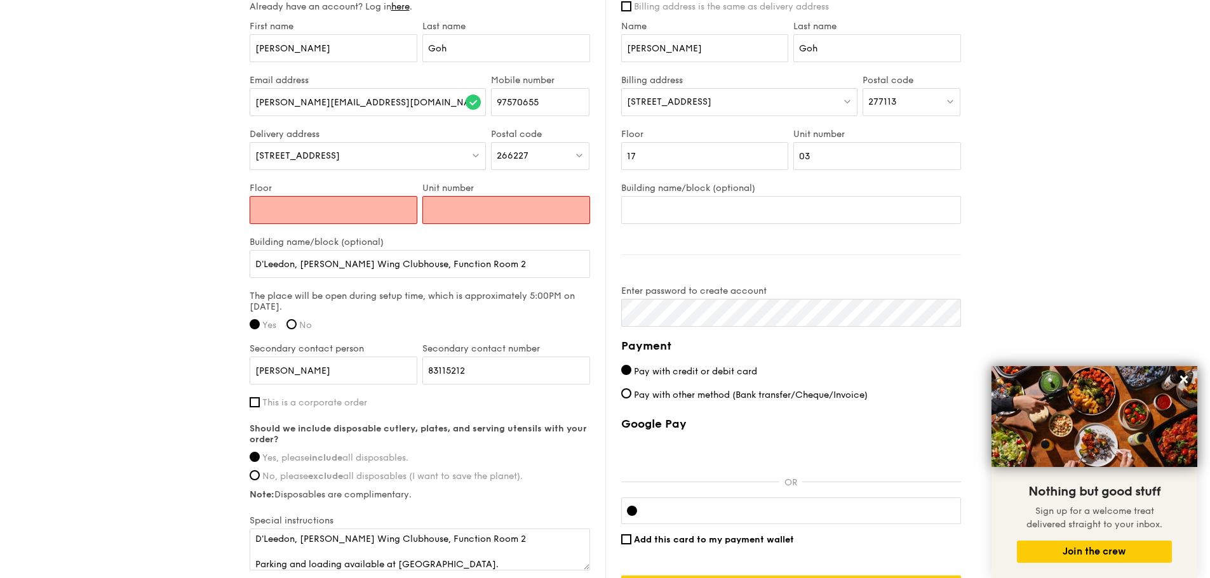
click at [376, 214] on input "Floor" at bounding box center [334, 210] width 168 height 28
click at [505, 259] on input "D'Leedon, [PERSON_NAME] Wing Clubhouse, Function Room 2" at bounding box center [420, 264] width 340 height 28
click at [326, 204] on input "Floor" at bounding box center [334, 210] width 168 height 28
type input "NA"
click at [446, 213] on input "Unit number" at bounding box center [506, 210] width 168 height 28
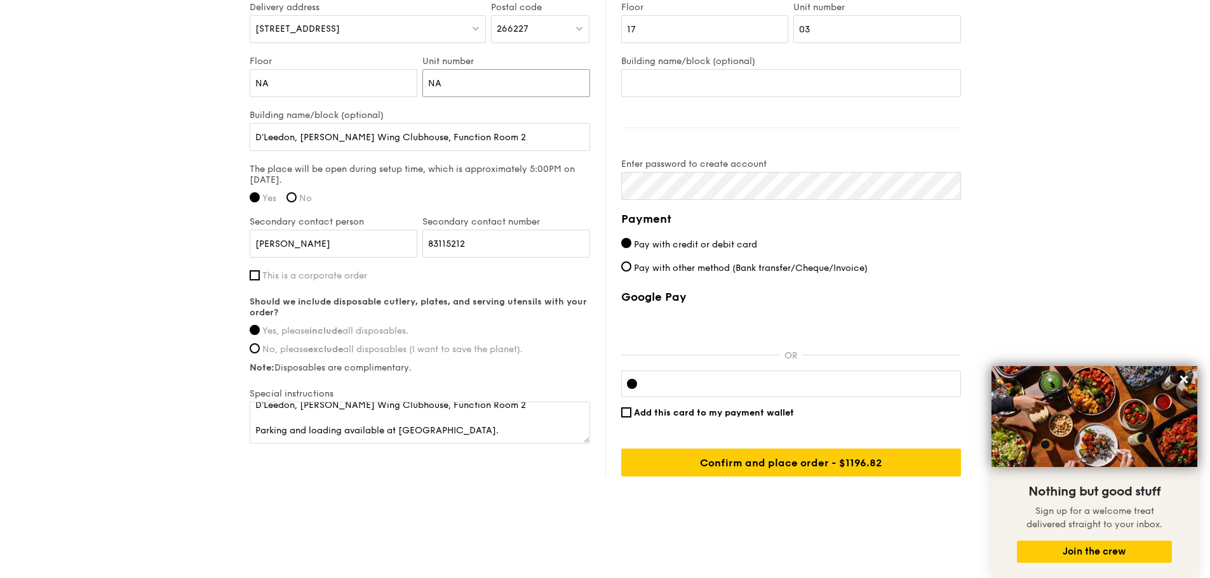
scroll to position [13, 0]
type input "NA"
click at [483, 434] on textarea "D'Leedon, [PERSON_NAME] Wing Clubhouse, Function Room 2 Parking and loading ava…" at bounding box center [420, 423] width 340 height 42
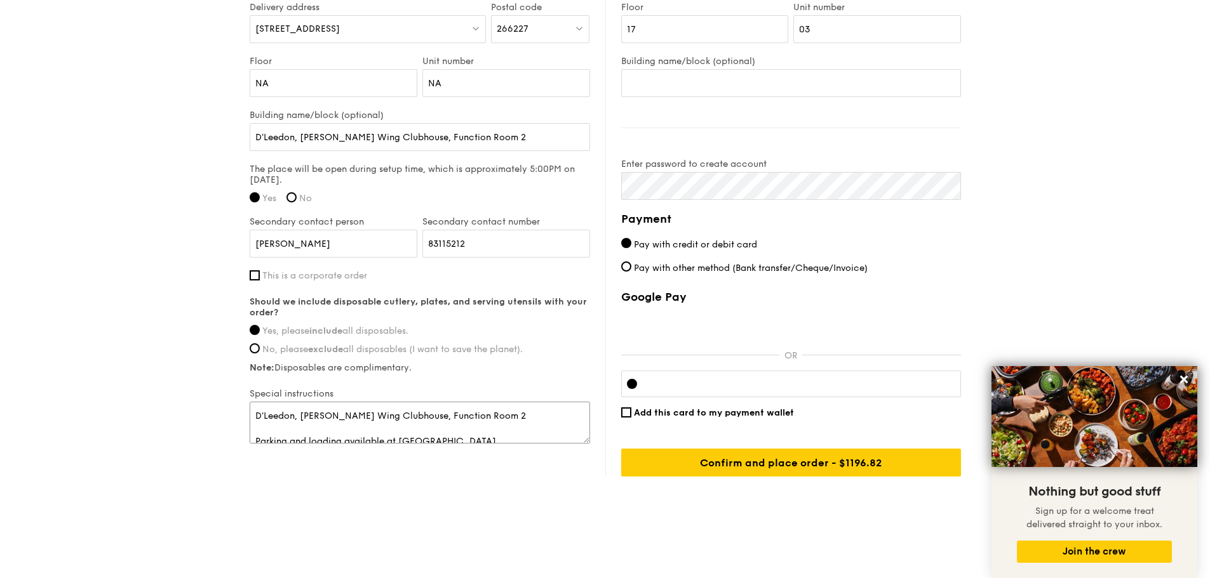
click at [260, 414] on textarea "D'Leedon, [PERSON_NAME] Wing Clubhouse, Function Room 2 Parking and loading ava…" at bounding box center [420, 423] width 340 height 42
click at [532, 413] on textarea "Delivery to D'Leedon, [PERSON_NAME] Wing Clubhouse, Function Room 2 Parking and…" at bounding box center [420, 423] width 340 height 42
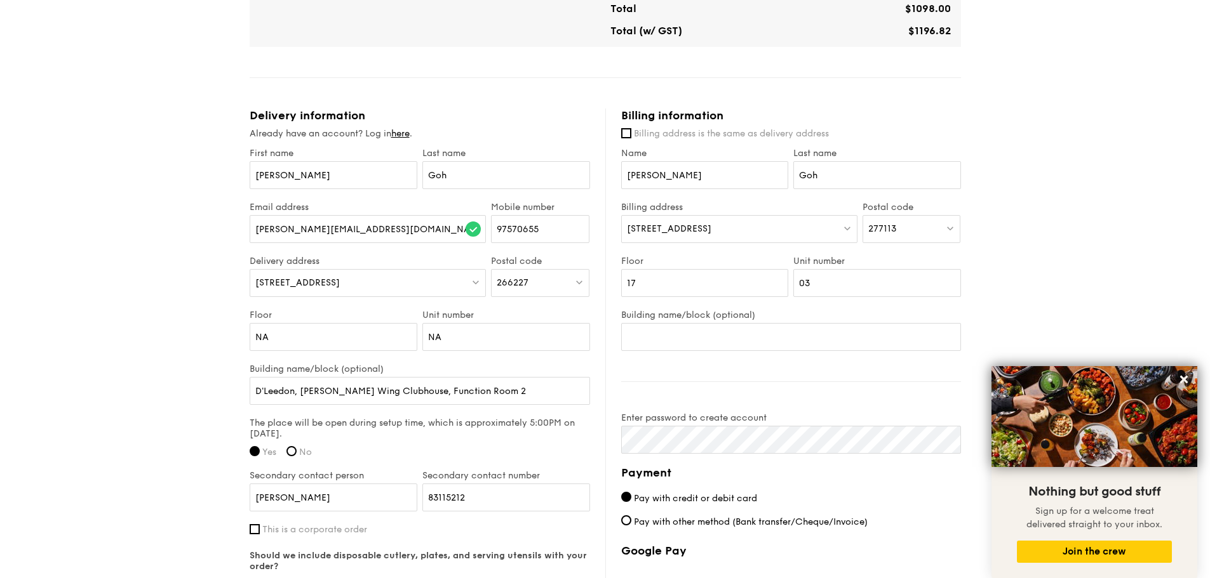
scroll to position [879, 0]
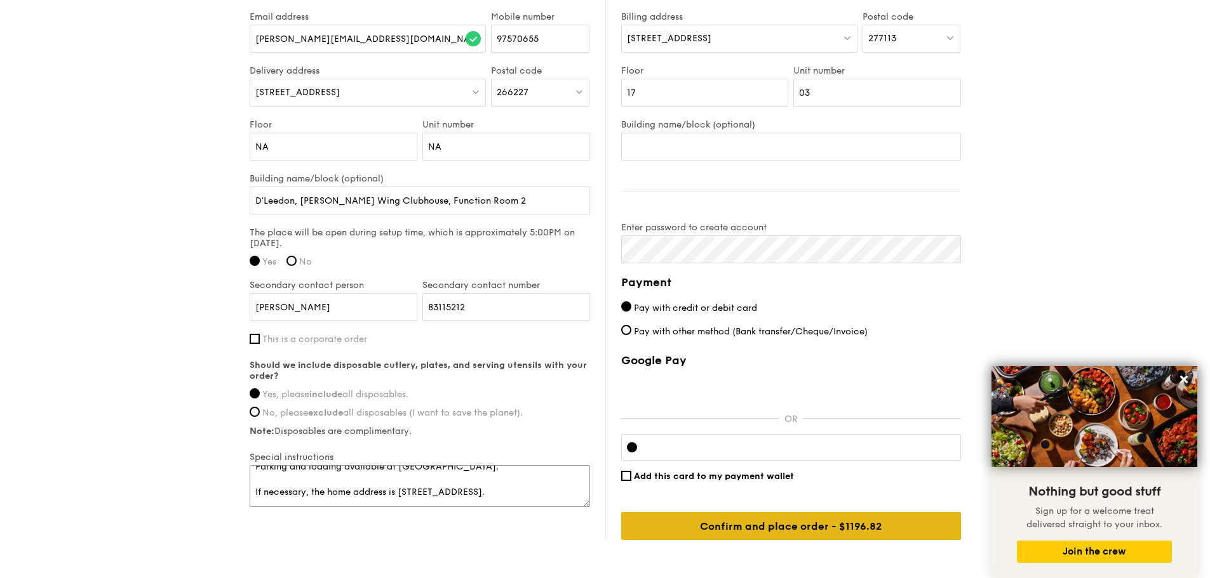
type textarea "Delivery to D'Leedon, [PERSON_NAME] Wing Clubhouse, Function Room 2. Parking an…"
click at [827, 528] on input "Confirm and place order - $1329.80" at bounding box center [791, 526] width 340 height 28
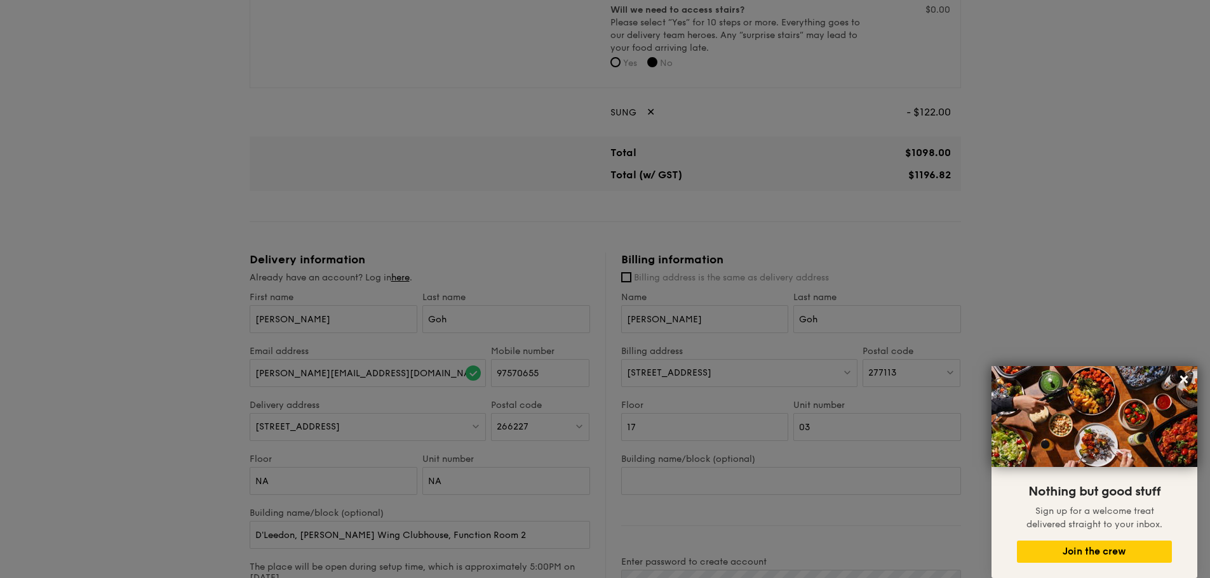
scroll to position [371, 0]
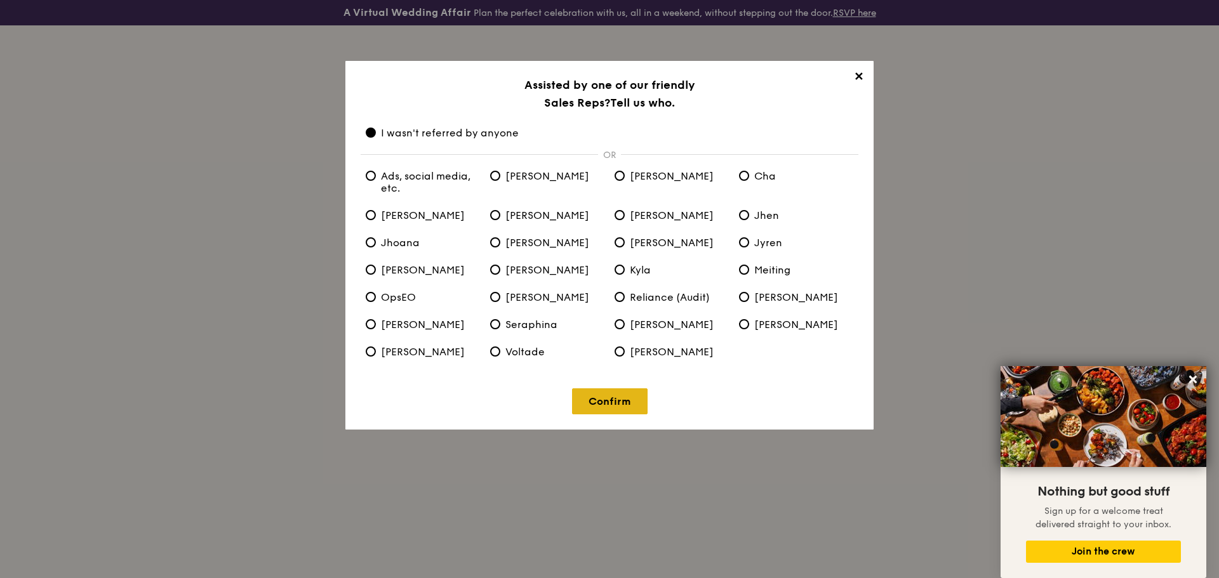
click at [603, 401] on link "Confirm" at bounding box center [610, 402] width 76 height 26
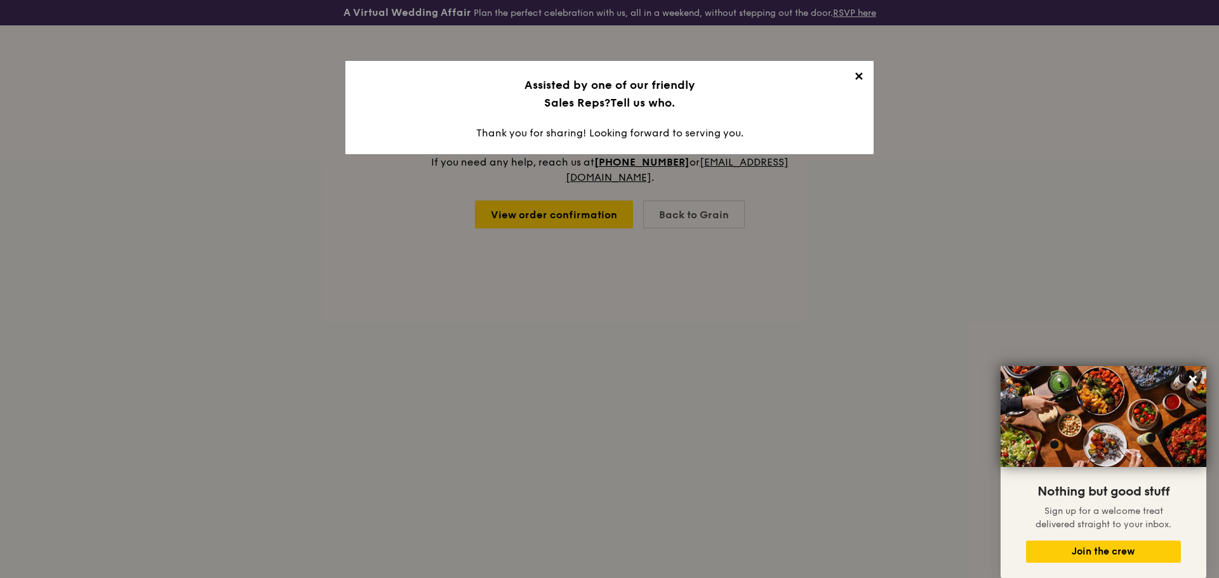
click at [859, 76] on span "✕" at bounding box center [859, 79] width 18 height 18
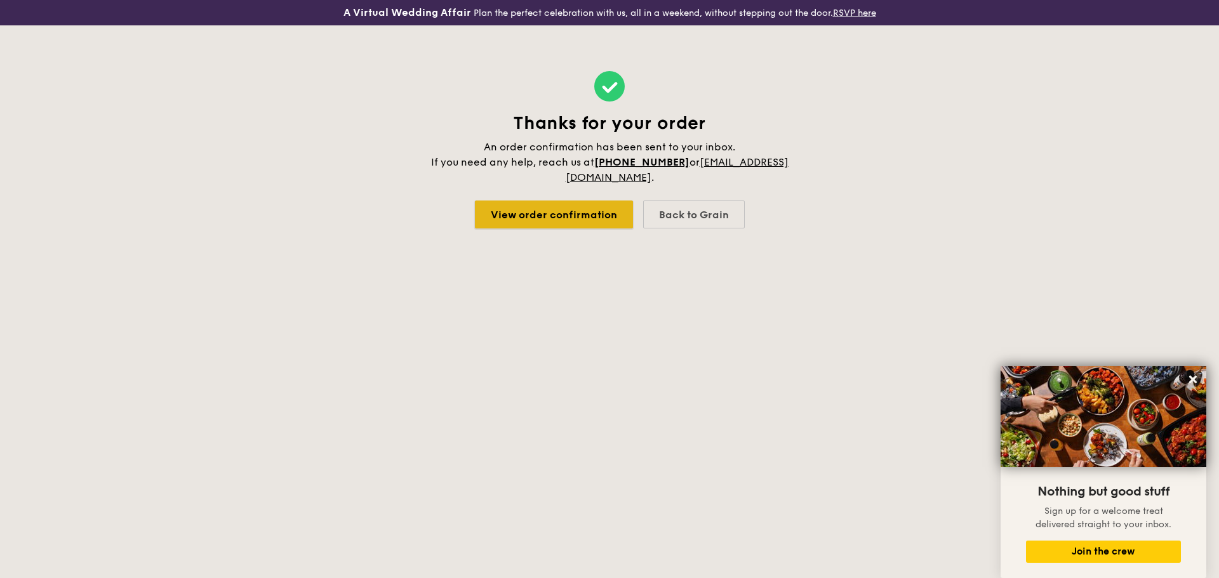
click at [519, 211] on link "View order confirmation" at bounding box center [554, 215] width 158 height 28
click at [692, 214] on div "Back to Grain" at bounding box center [694, 215] width 102 height 28
select select
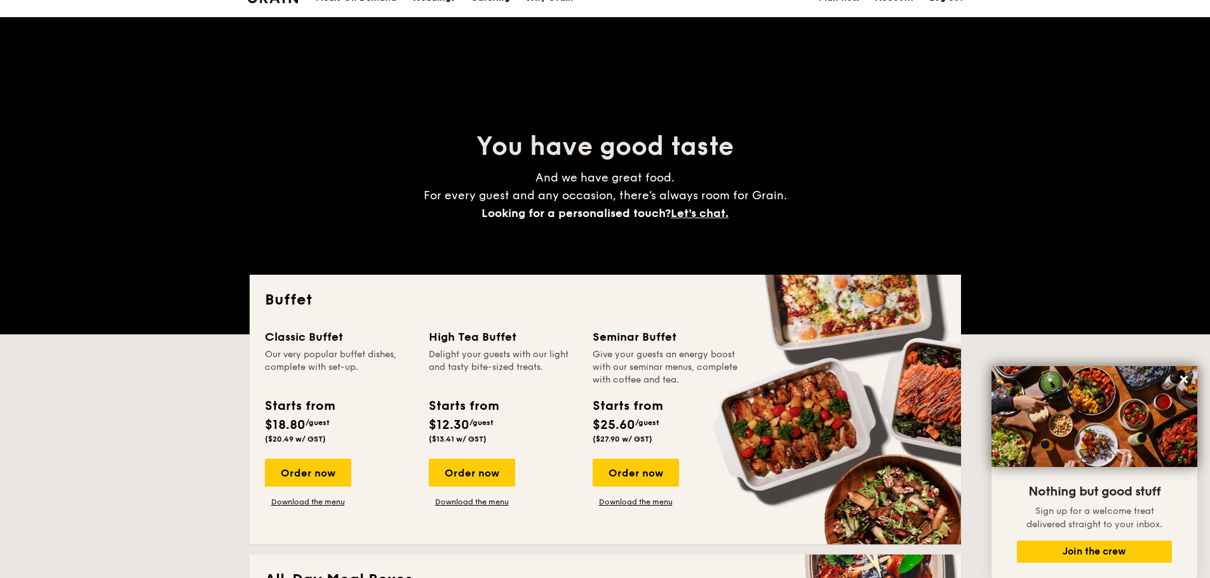
scroll to position [64, 0]
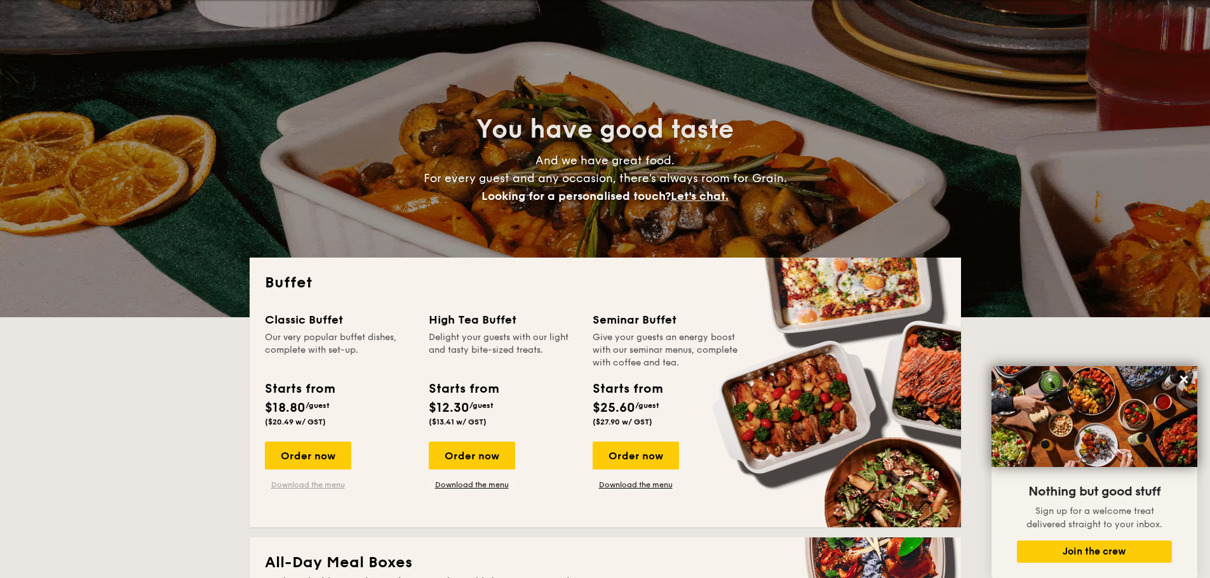
click at [325, 484] on link "Download the menu" at bounding box center [308, 485] width 86 height 10
